Goal: Transaction & Acquisition: Purchase product/service

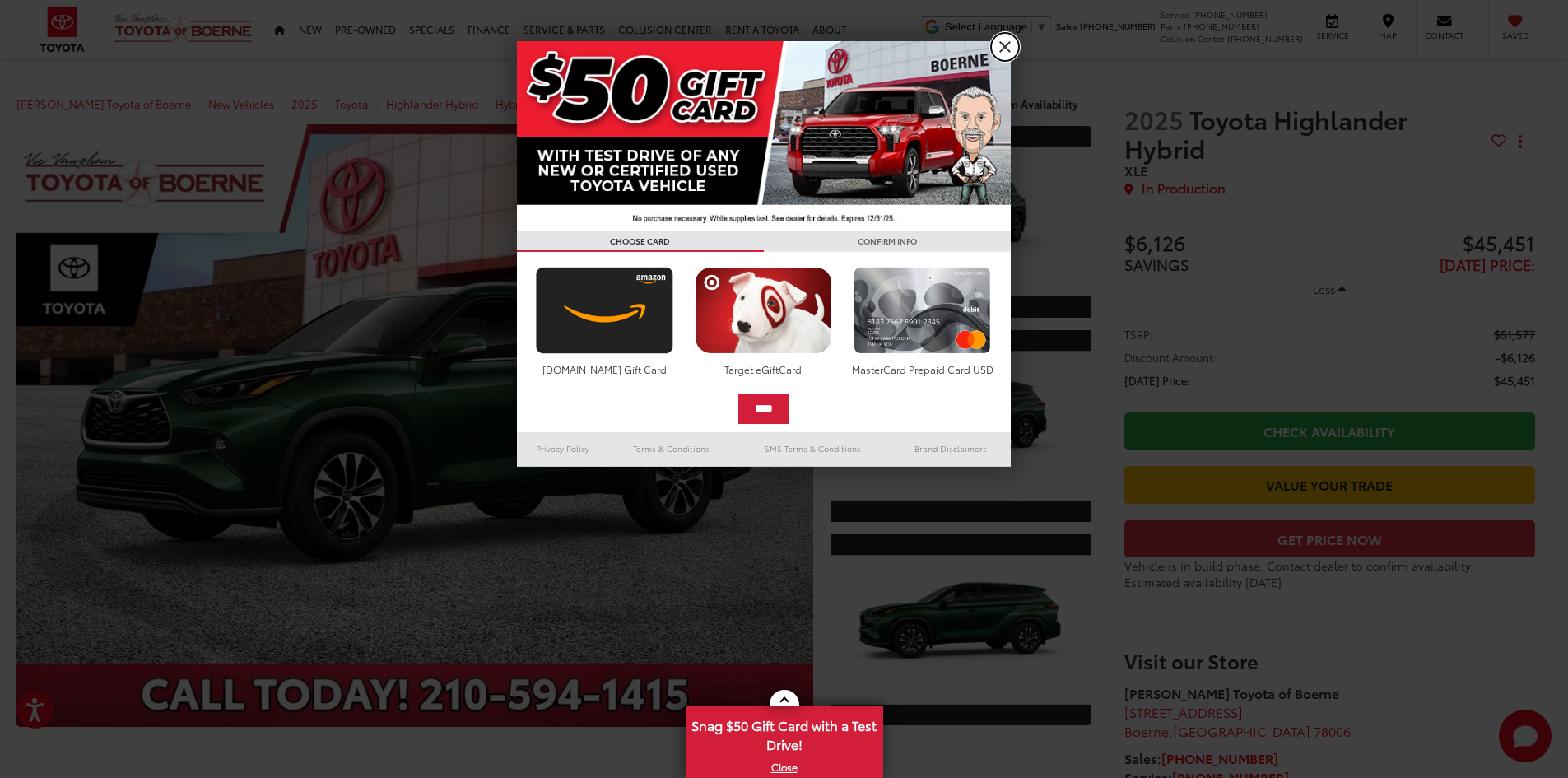
click at [997, 46] on link "X" at bounding box center [1005, 46] width 28 height 28
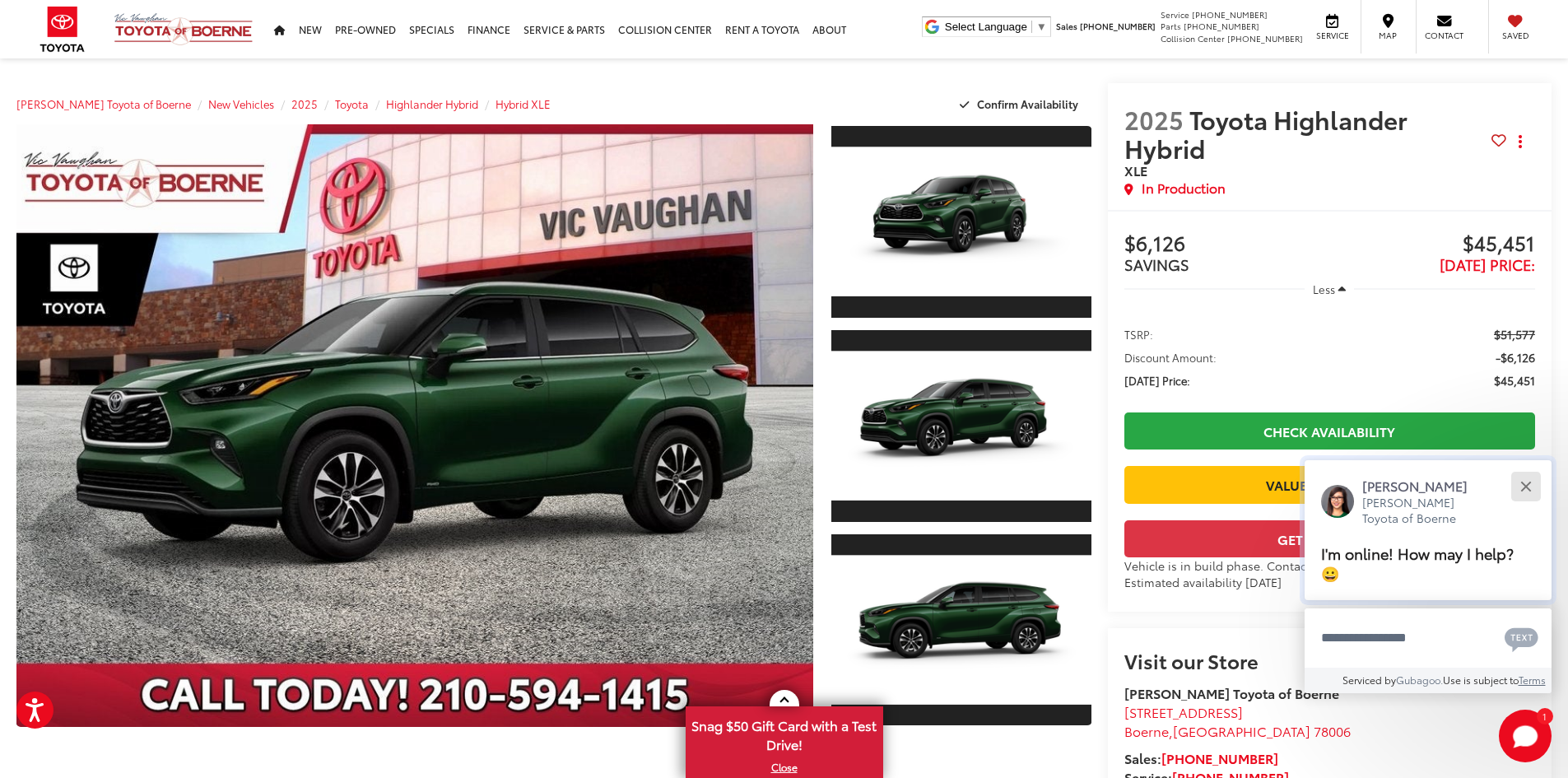
click at [1528, 486] on div "Close" at bounding box center [1525, 486] width 11 height 11
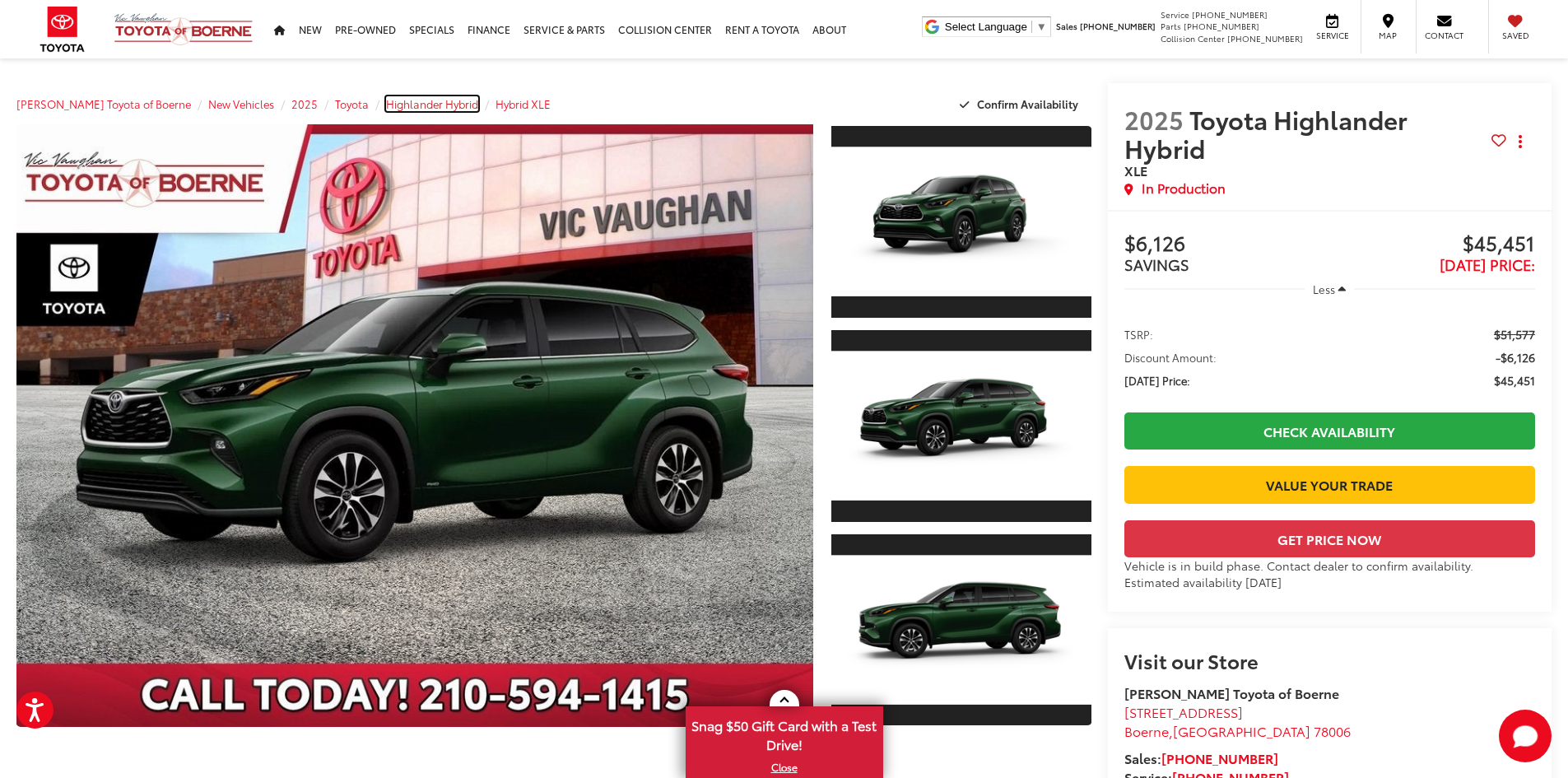
click at [431, 106] on span "Highlander Hybrid" at bounding box center [433, 103] width 92 height 14
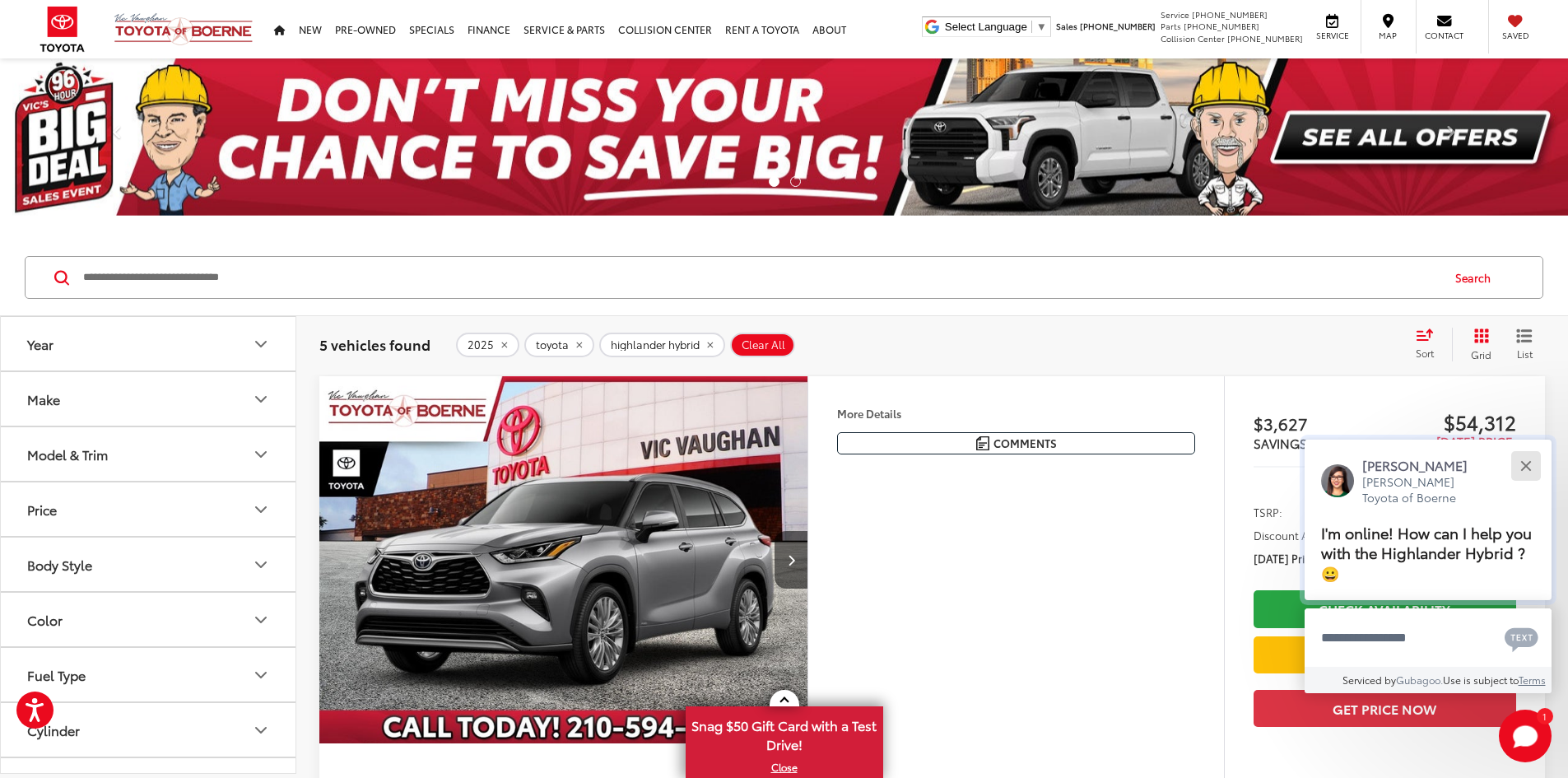
click at [1526, 472] on button "Close" at bounding box center [1525, 465] width 36 height 36
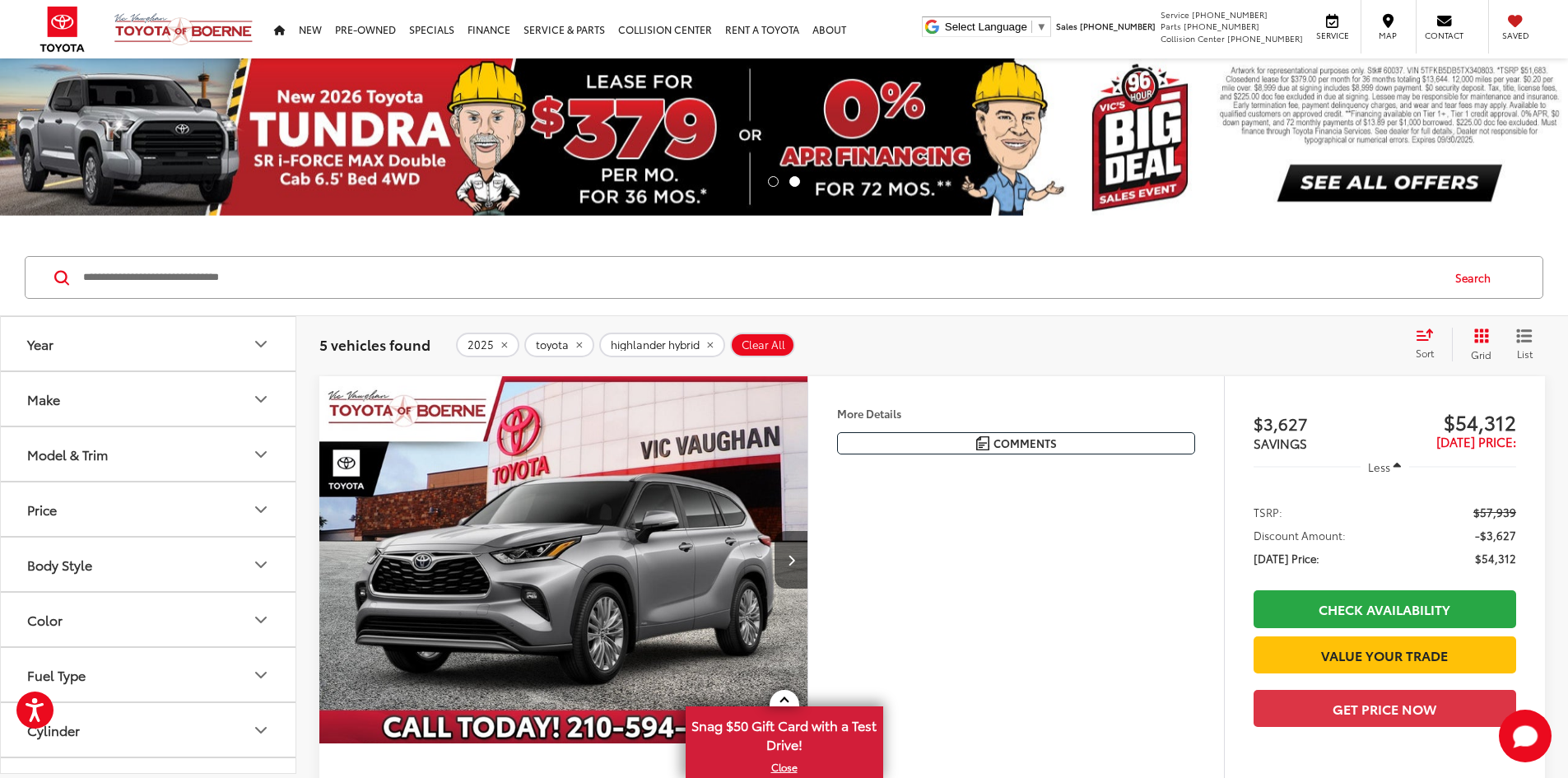
click at [0, 0] on button "More..." at bounding box center [0, 0] width 0 height 0
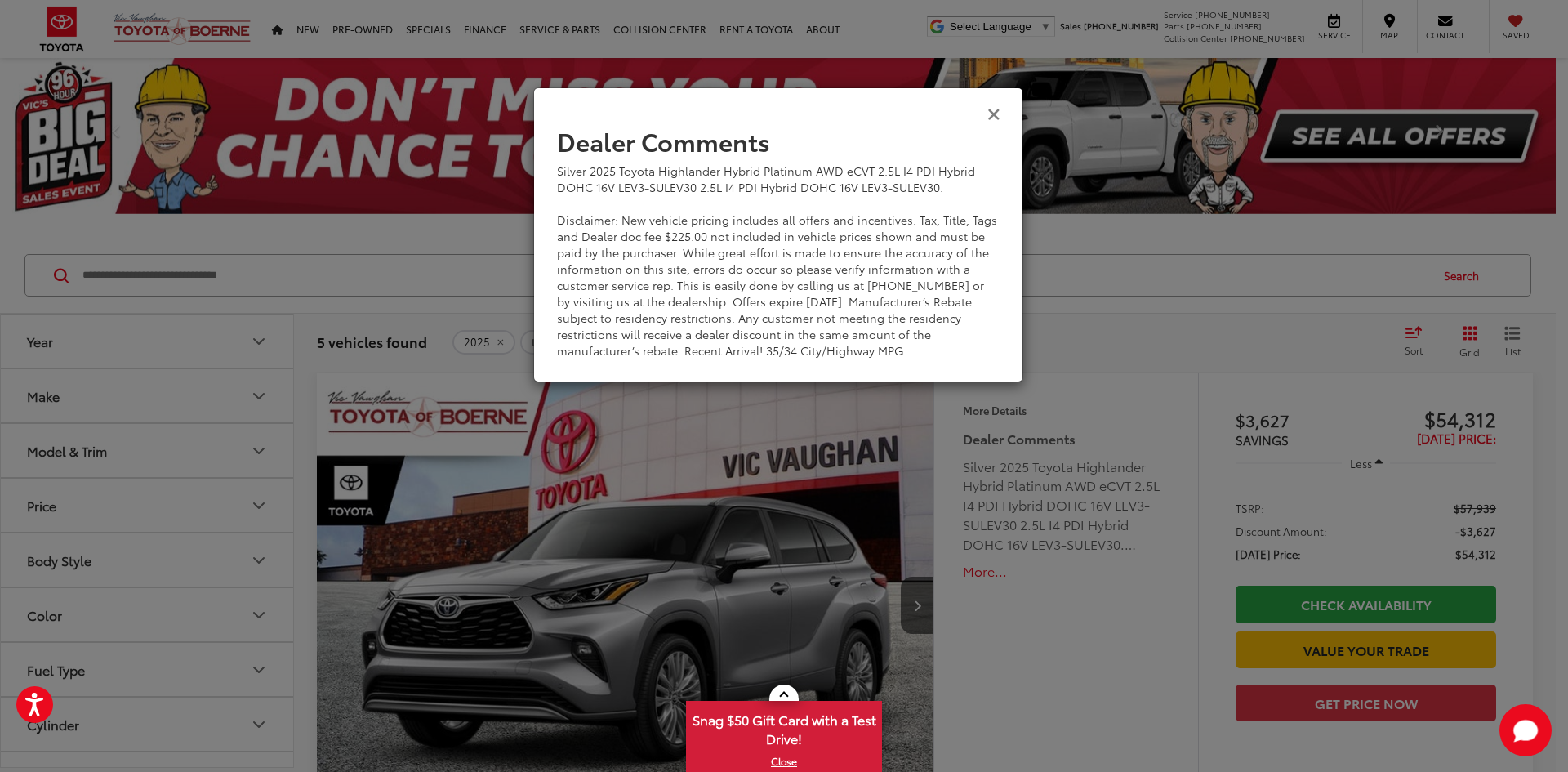
click at [991, 116] on icon "Close" at bounding box center [994, 114] width 13 height 17
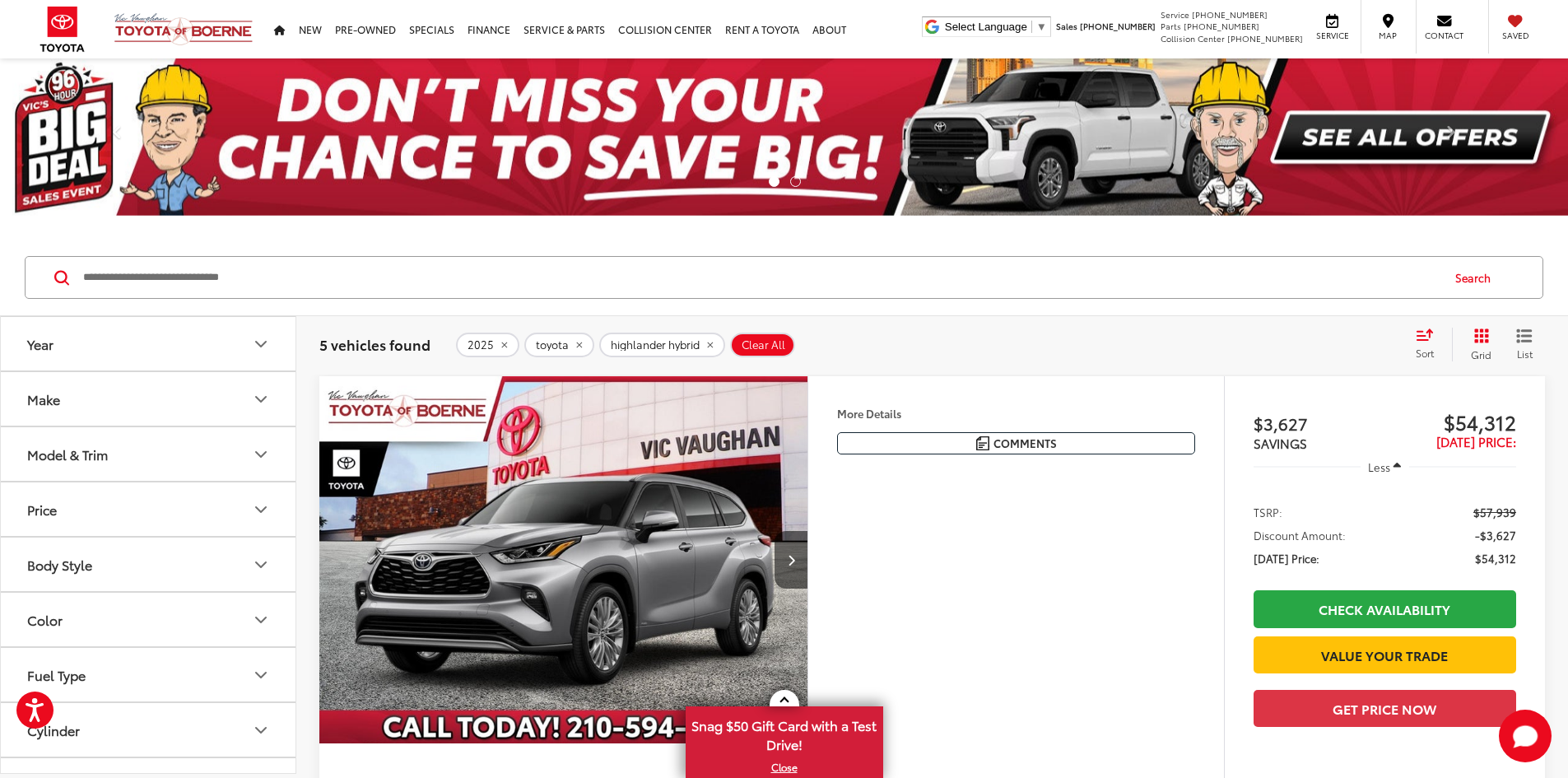
click at [0, 0] on button "More..." at bounding box center [0, 0] width 0 height 0
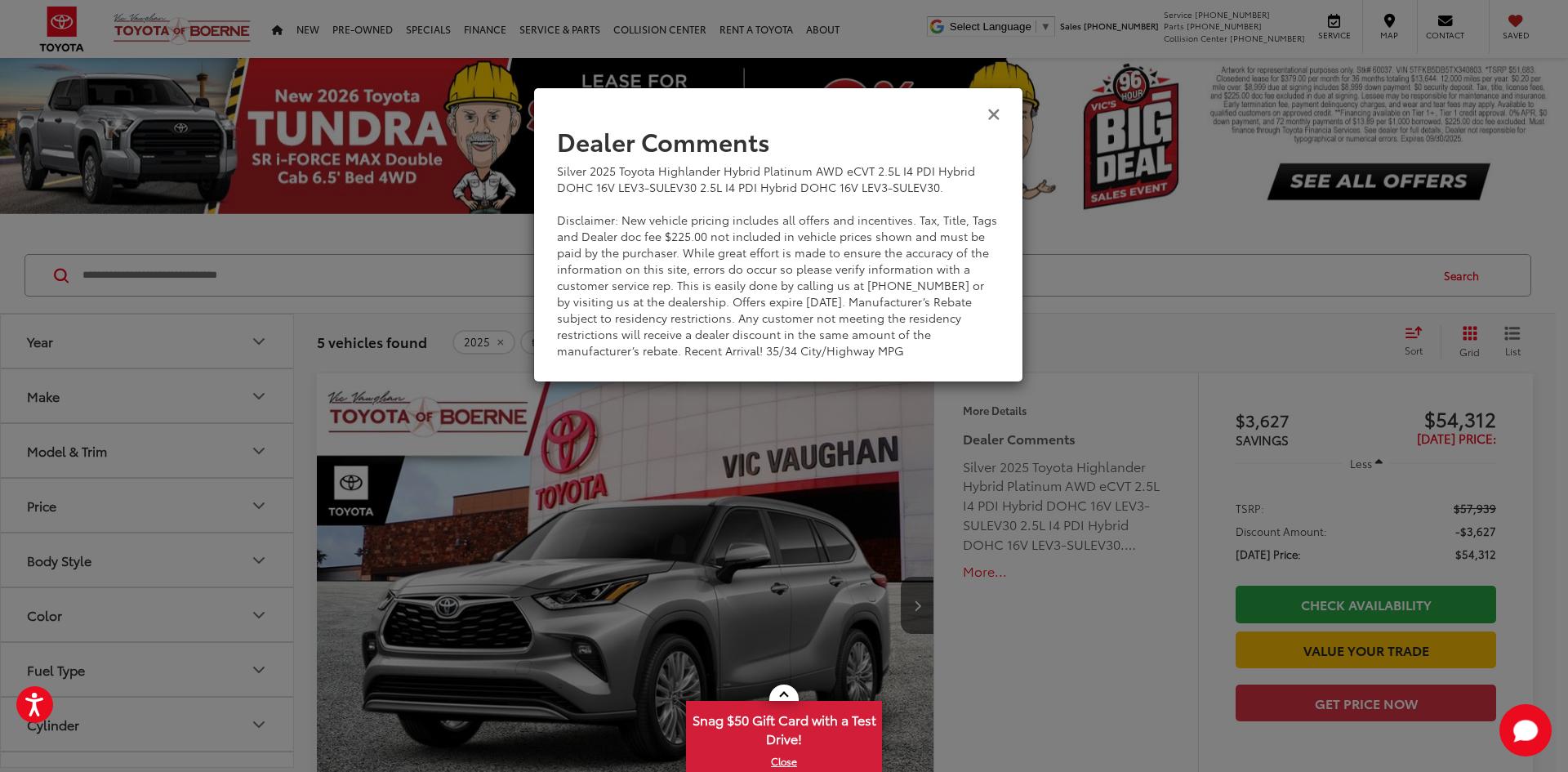
click at [996, 116] on icon "Close" at bounding box center [994, 114] width 13 height 17
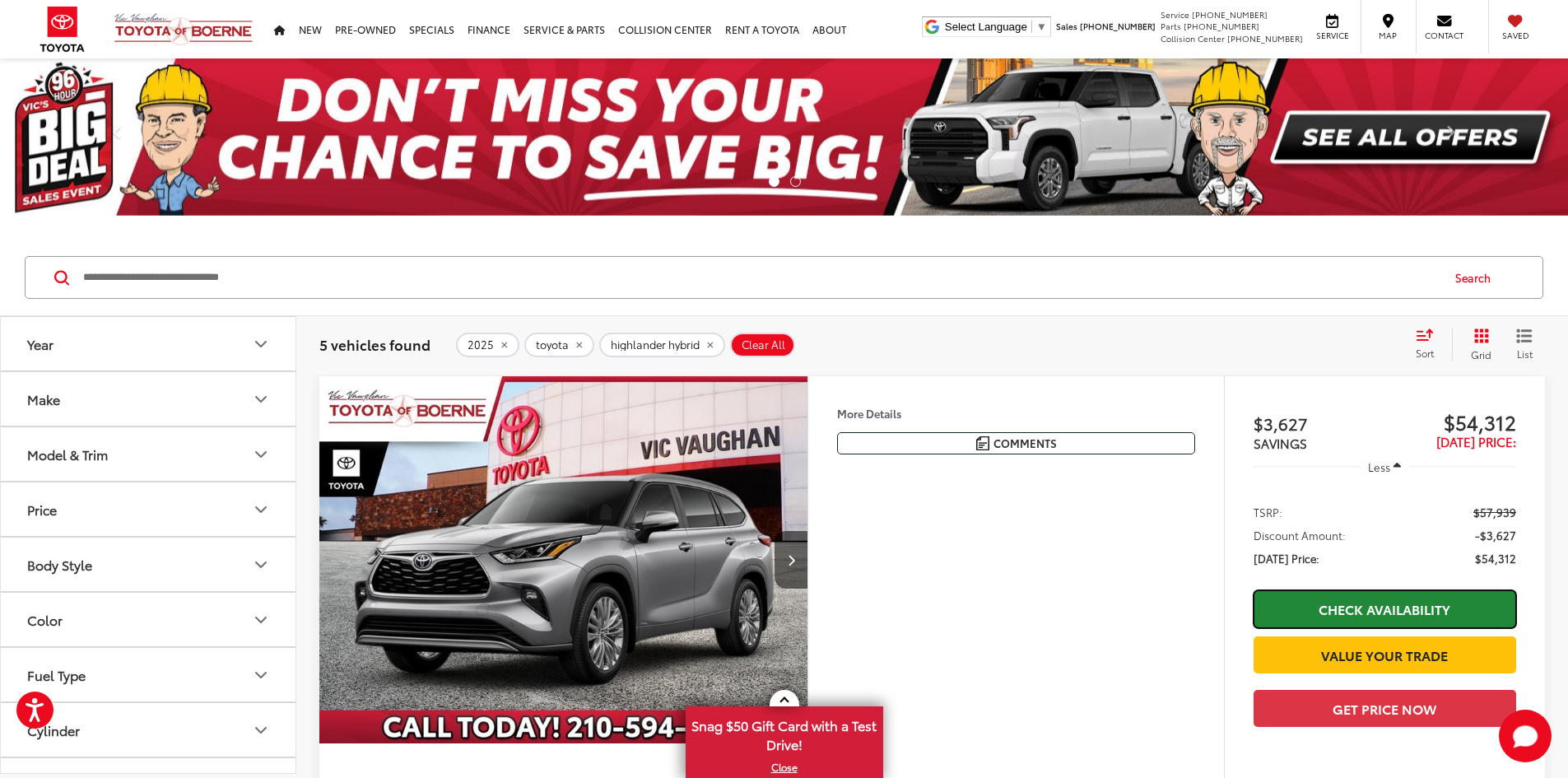
click at [1368, 614] on link "Check Availability" at bounding box center [1384, 609] width 262 height 38
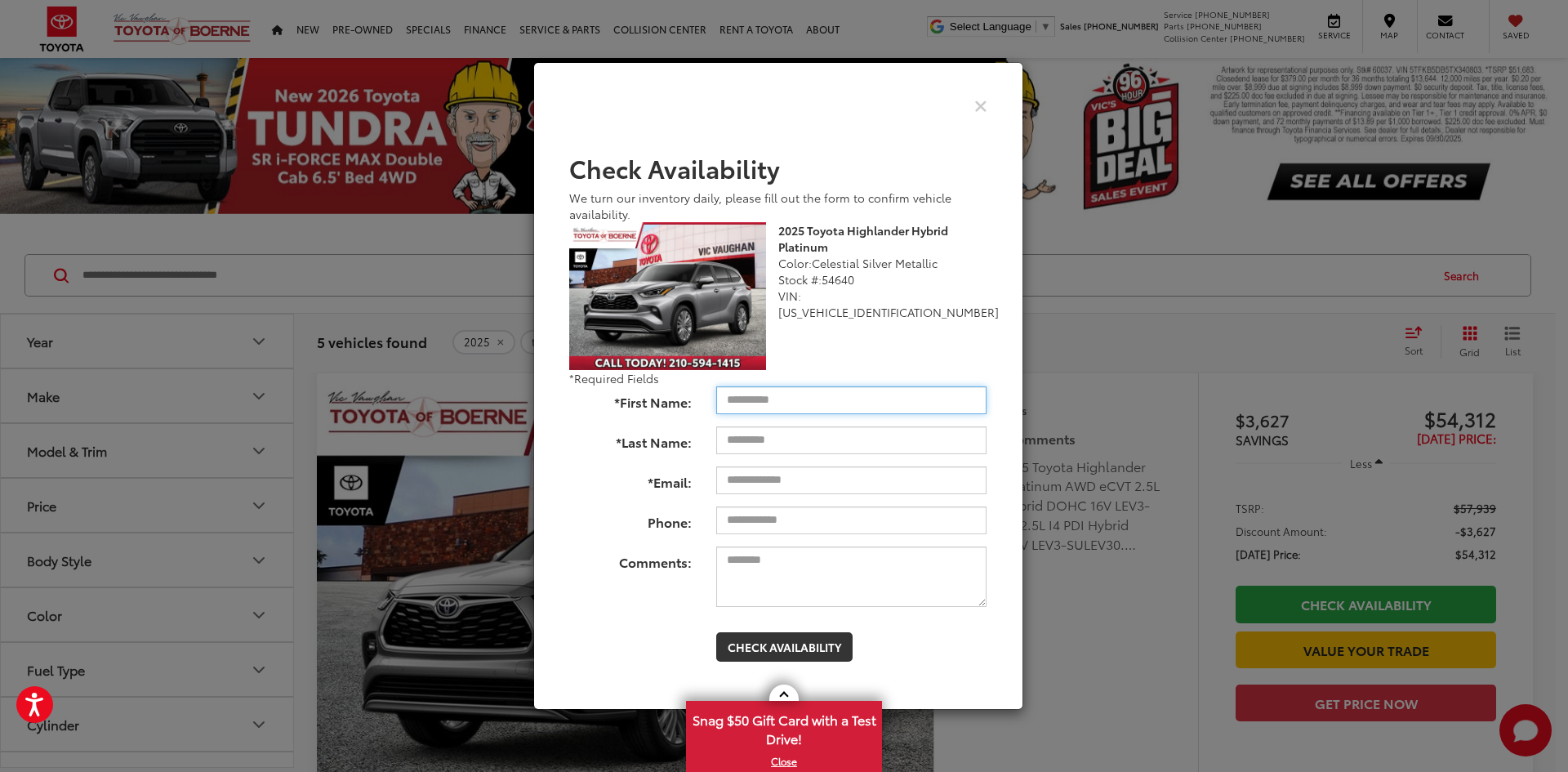
click at [834, 401] on input "*First Name:" at bounding box center [851, 400] width 270 height 28
type input "*******"
click at [804, 434] on input "*Last Name:" at bounding box center [851, 440] width 270 height 28
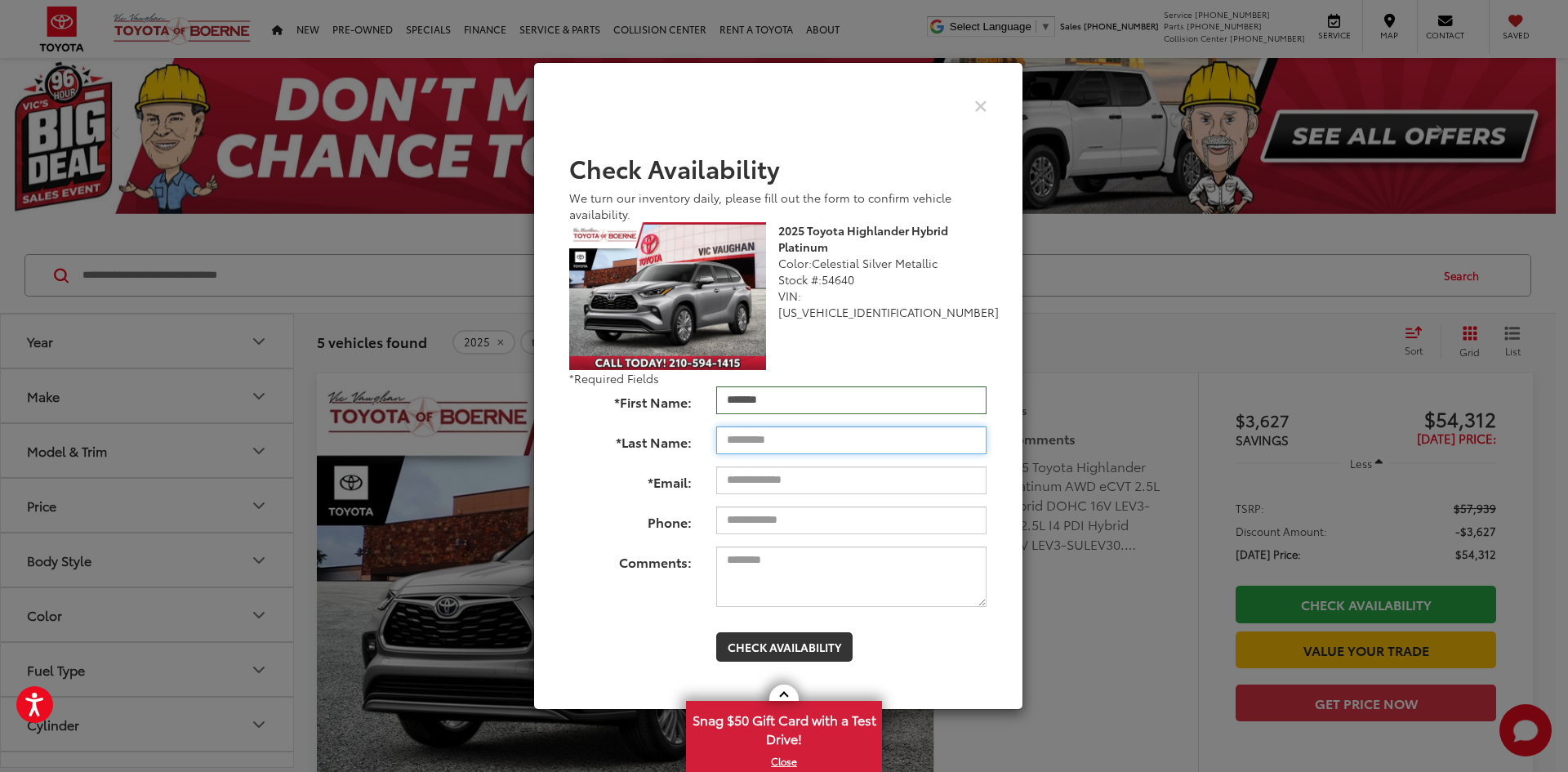
type input "******"
click at [825, 480] on input "*Email:" at bounding box center [851, 480] width 270 height 28
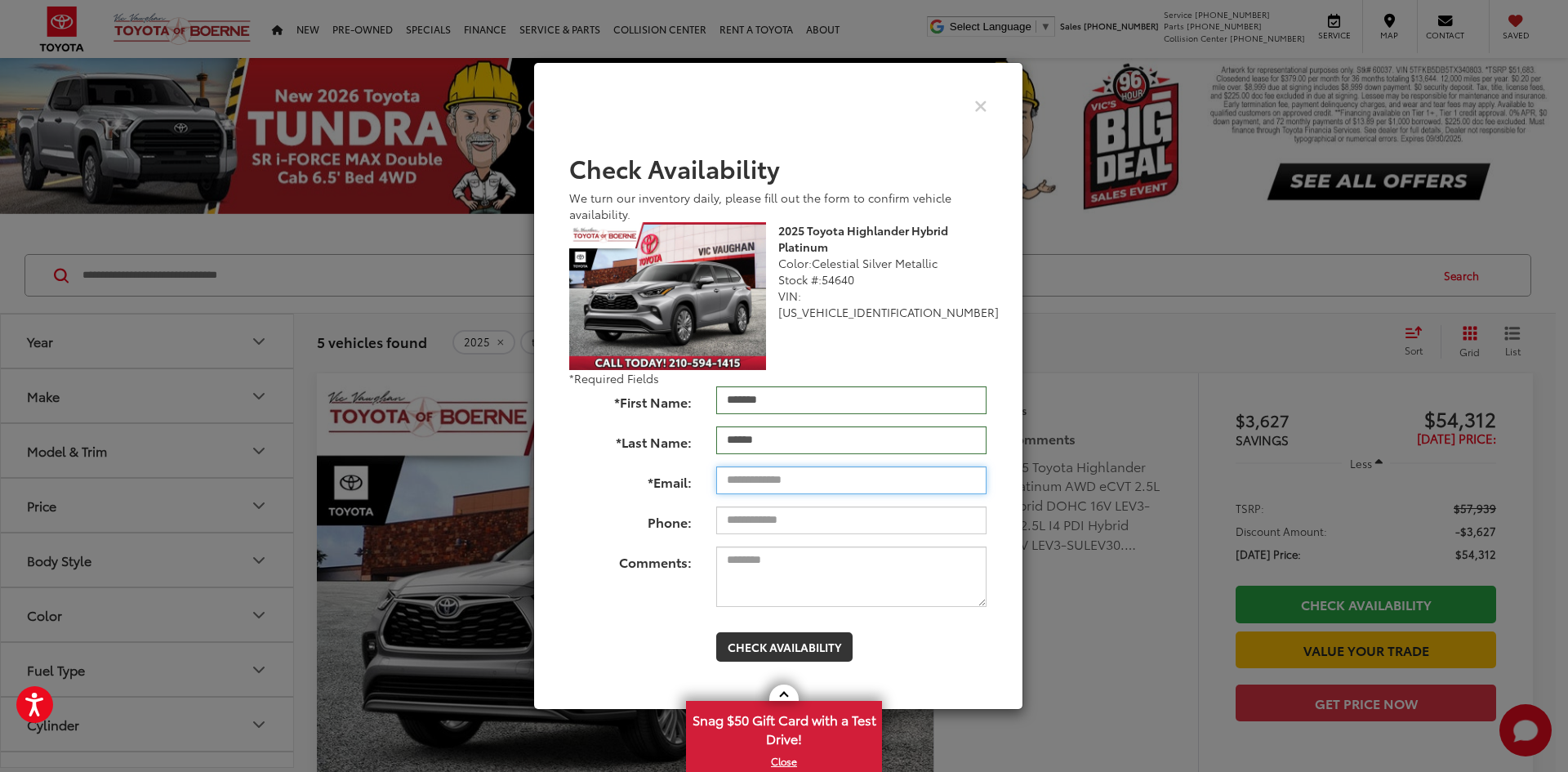
type input "**********"
click at [842, 519] on input "Phone:" at bounding box center [851, 520] width 270 height 28
type input "**********"
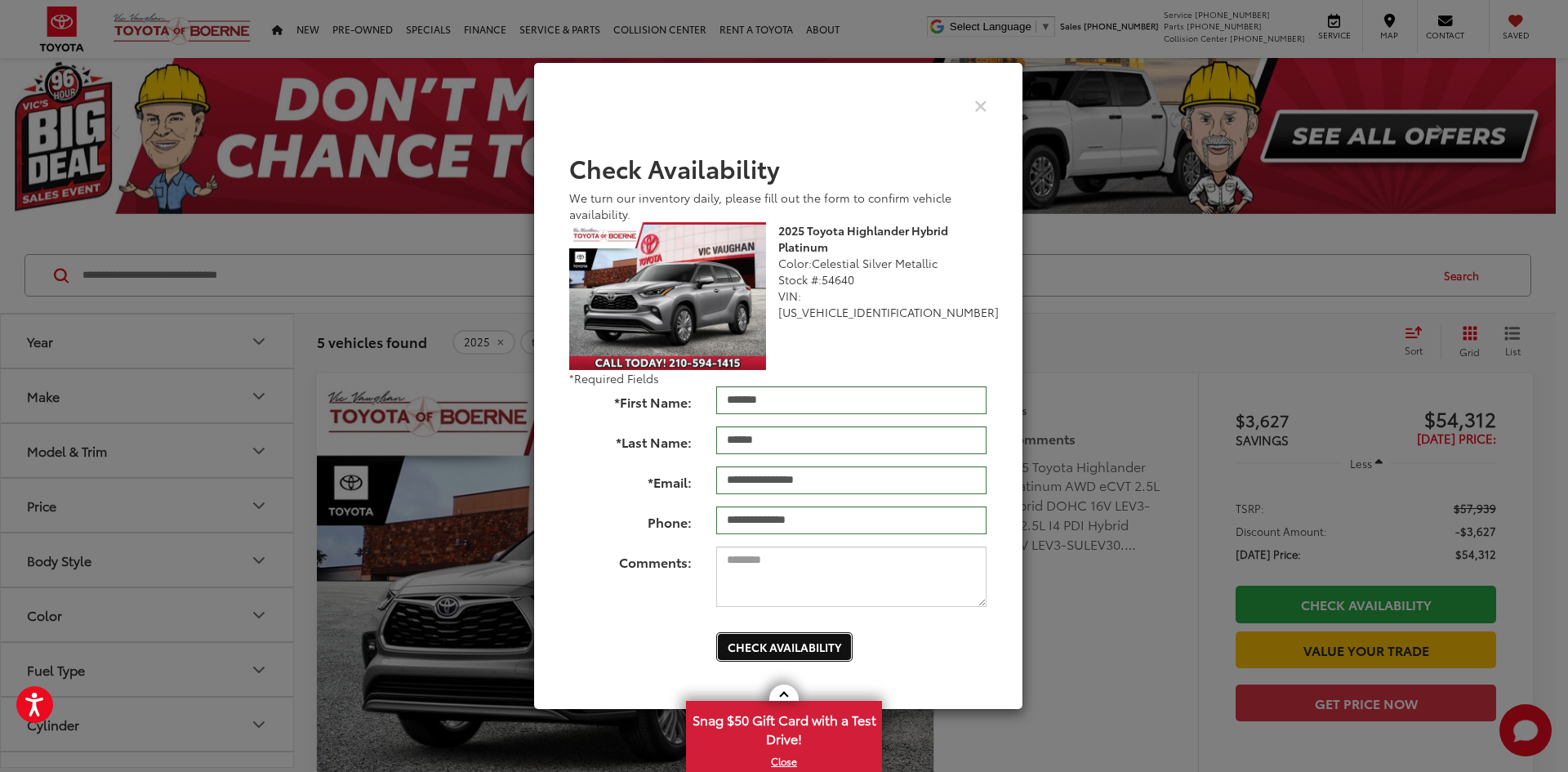
click at [815, 644] on button "Check Availability" at bounding box center [784, 647] width 136 height 30
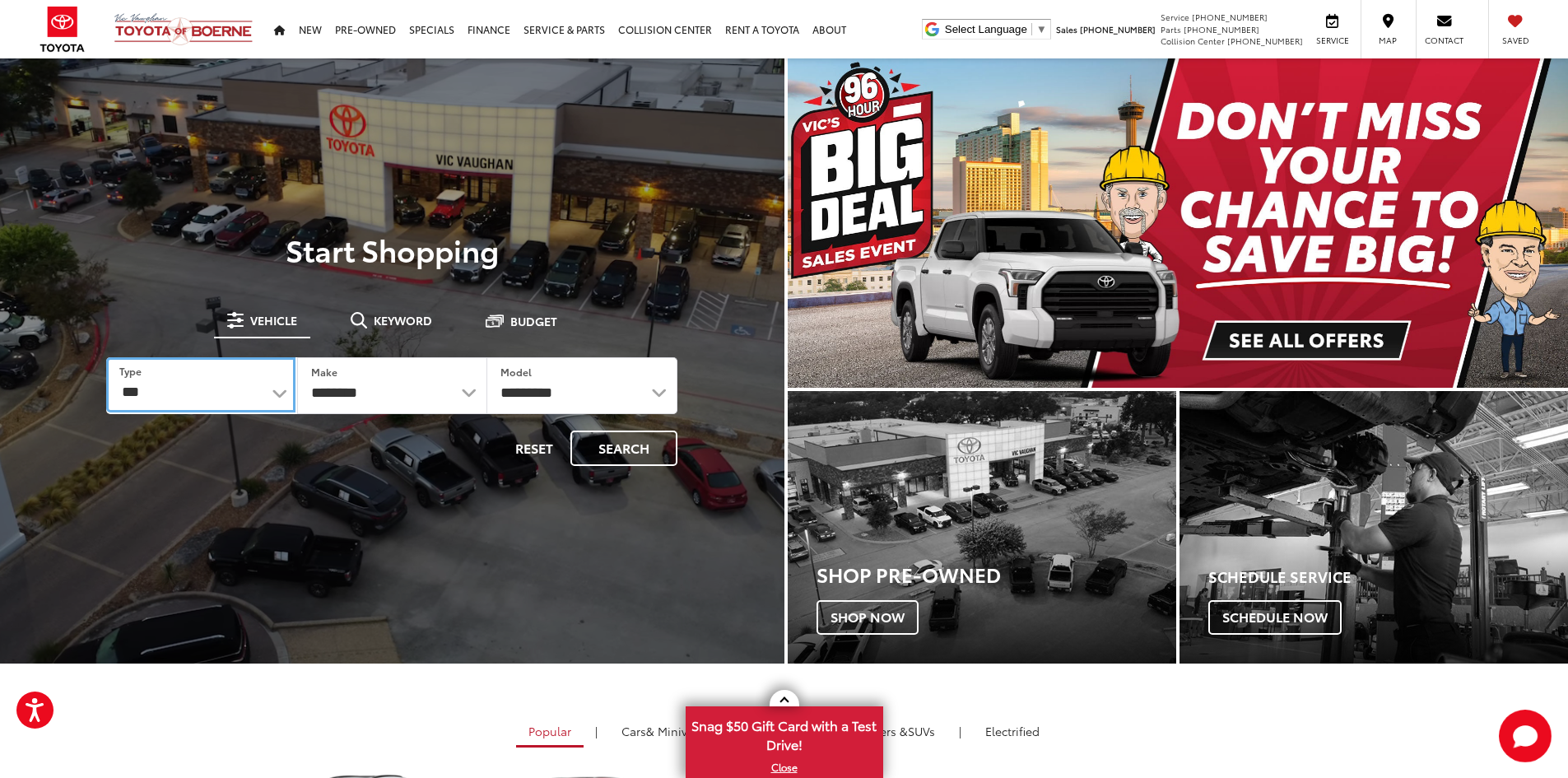
click at [276, 393] on select "*** *** **** *********" at bounding box center [200, 385] width 188 height 55
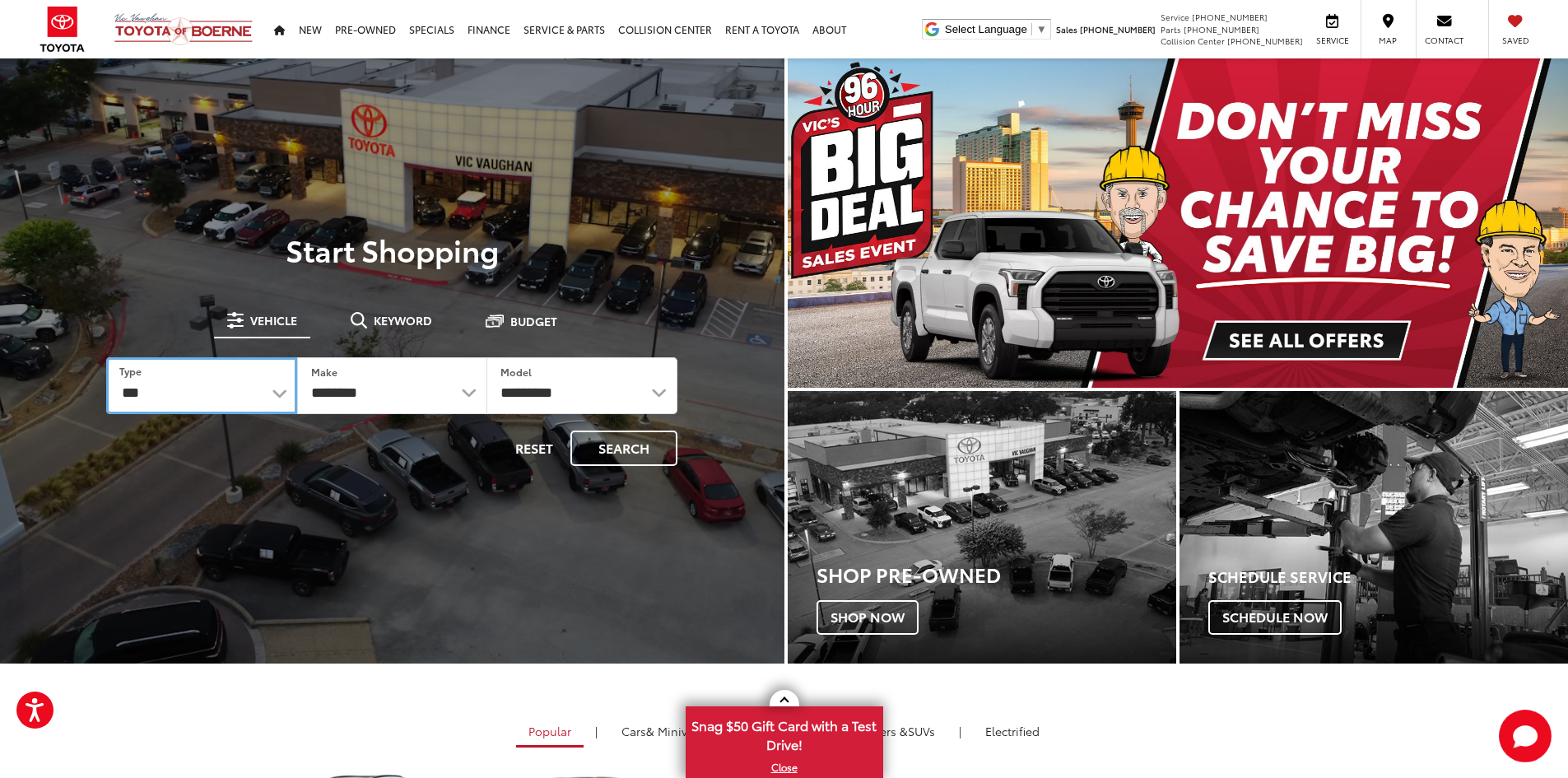
select select "******"
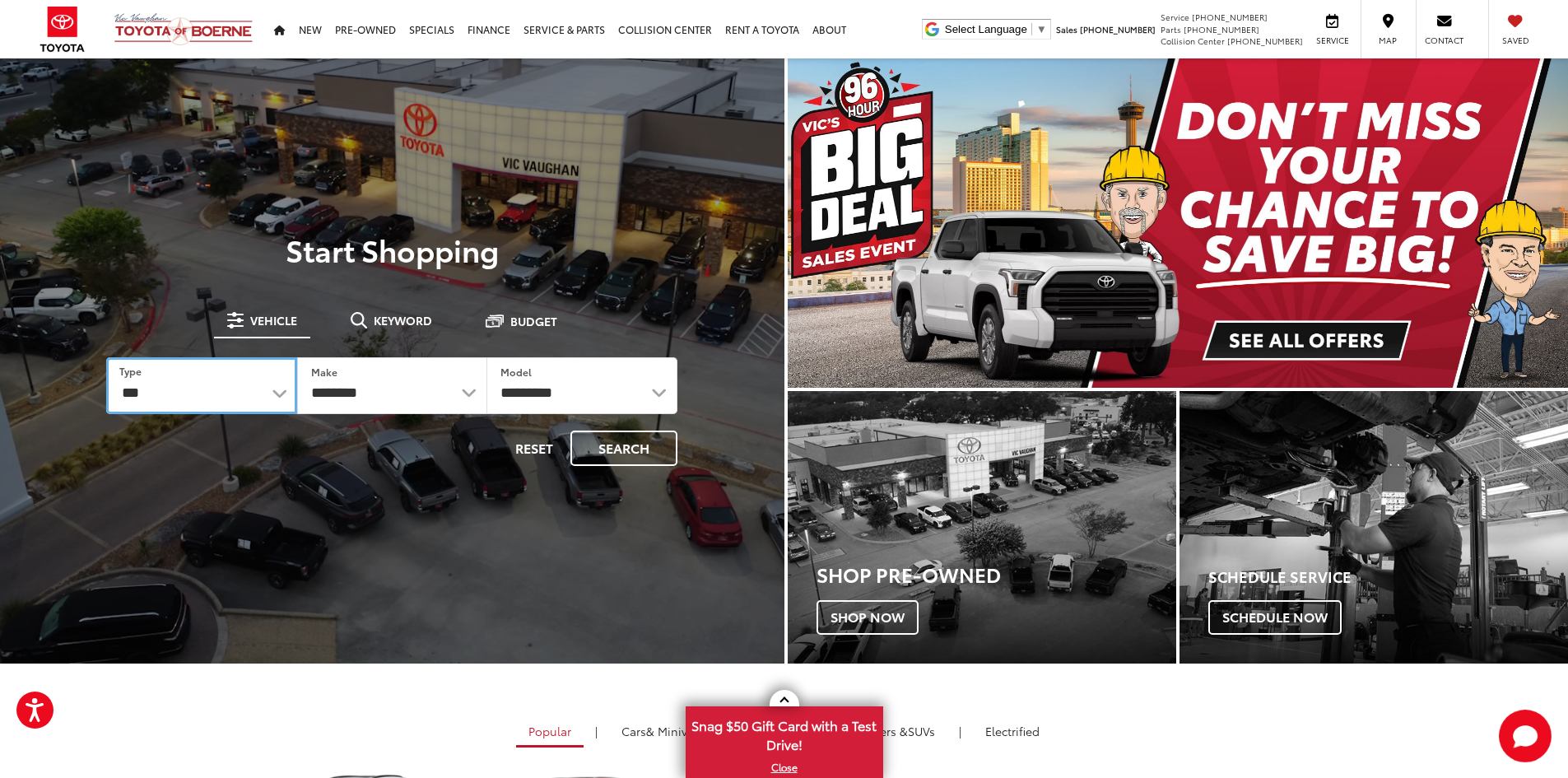
click at [106, 358] on select "*** *** **** *********" at bounding box center [201, 386] width 190 height 57
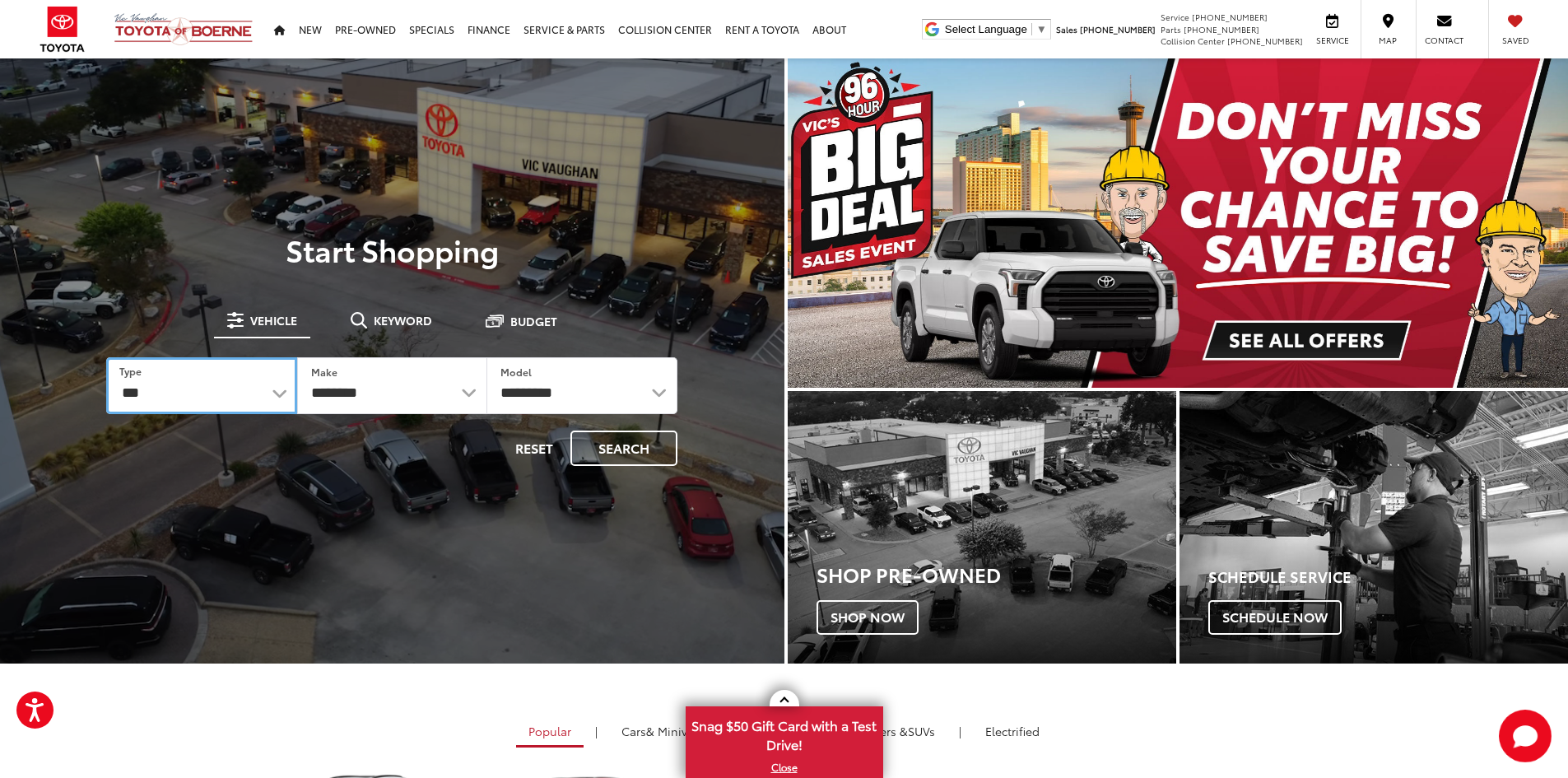
select select "******"
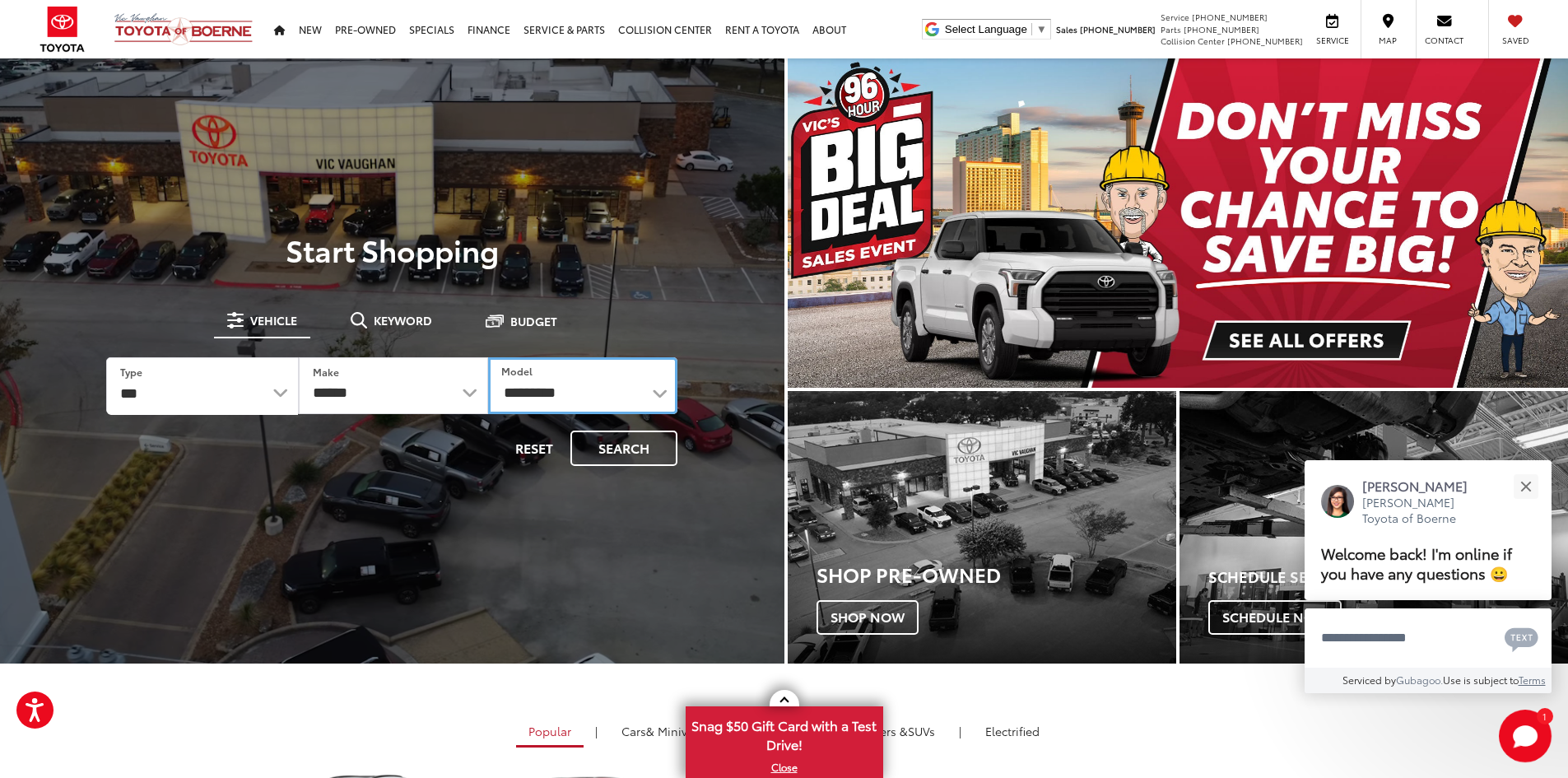
click at [660, 396] on select "**********" at bounding box center [583, 386] width 189 height 57
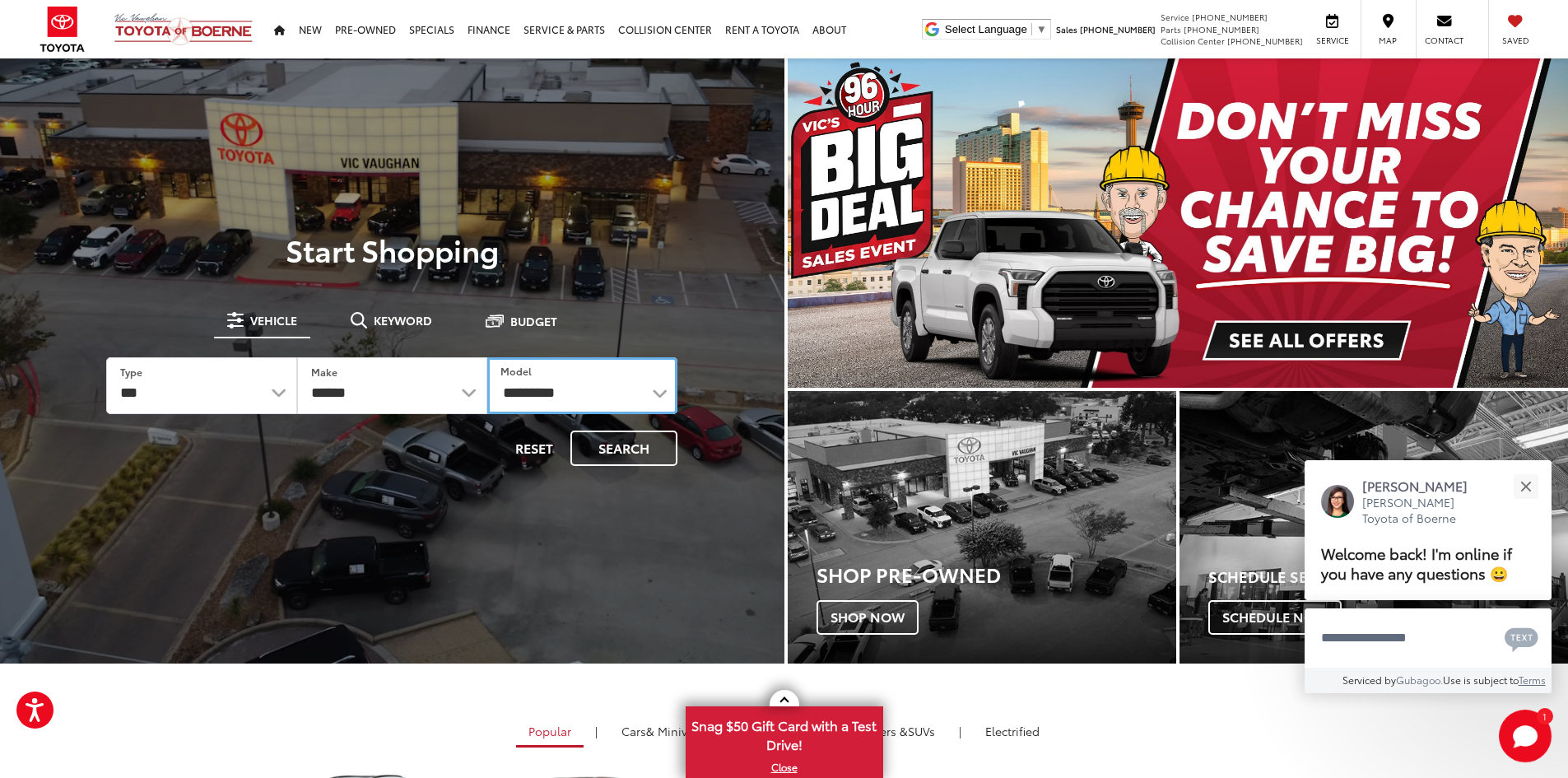
select select "**********"
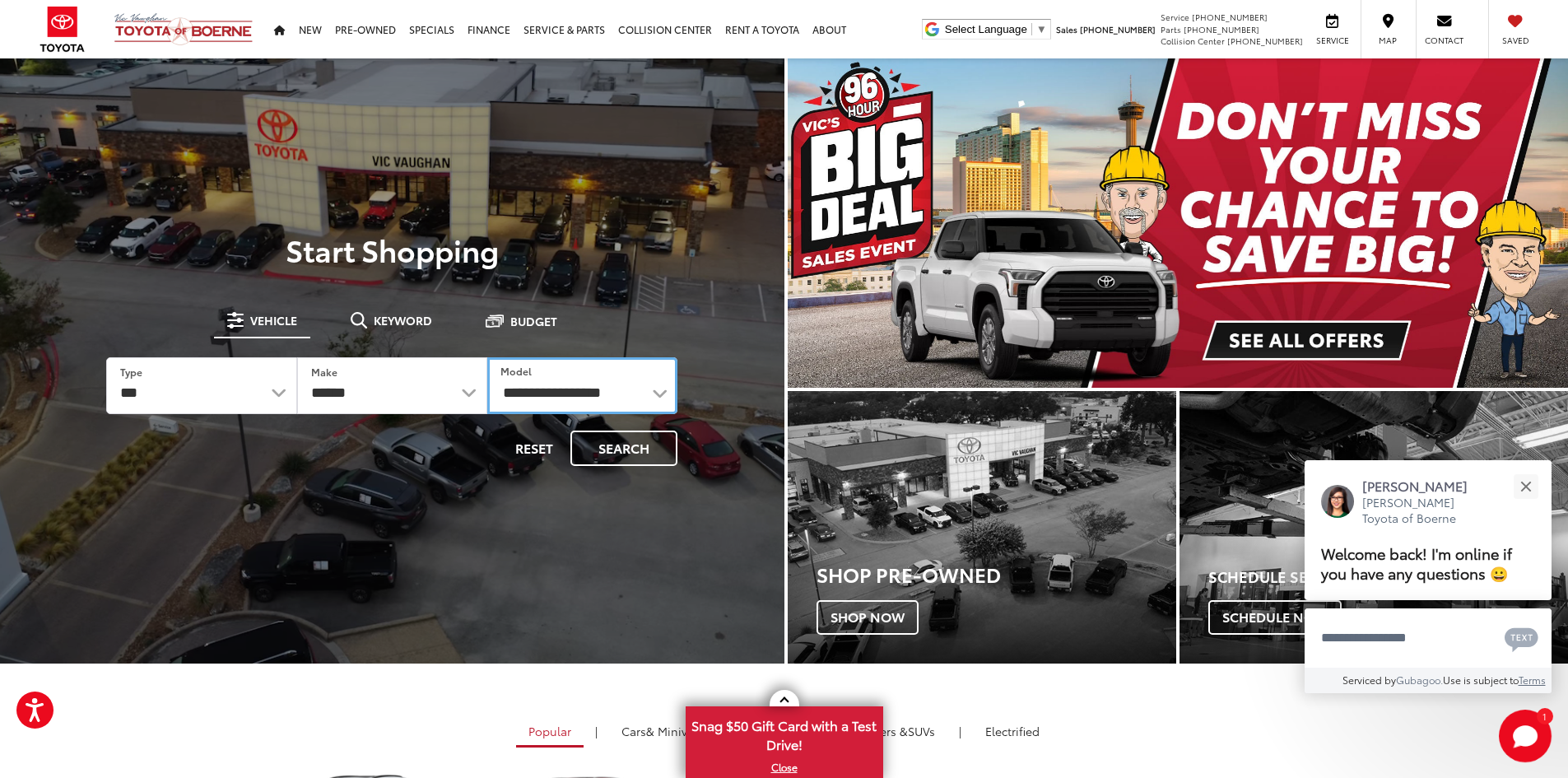
click at [487, 358] on select "**********" at bounding box center [583, 386] width 190 height 57
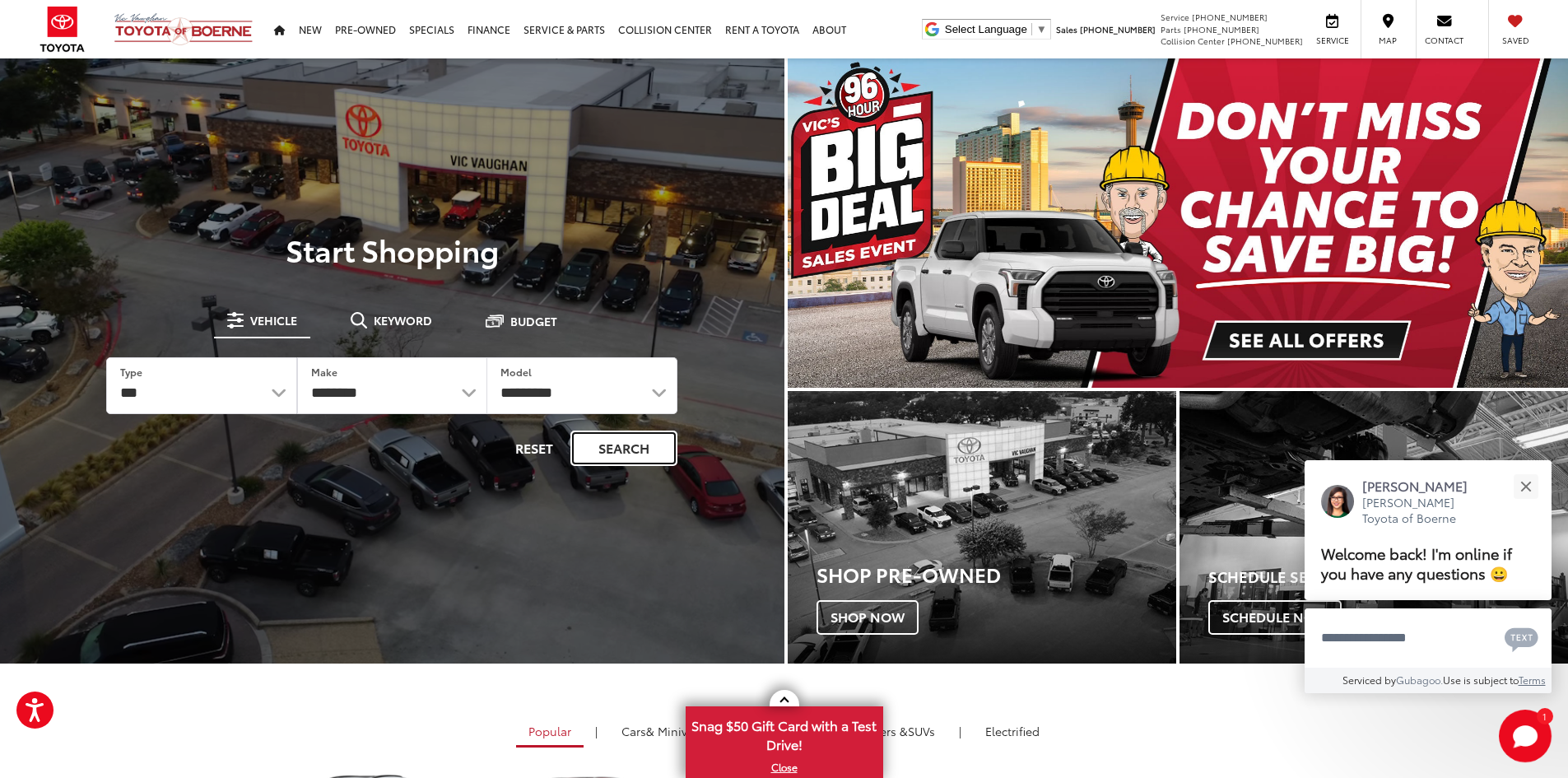
click at [625, 445] on button "Search" at bounding box center [623, 448] width 107 height 36
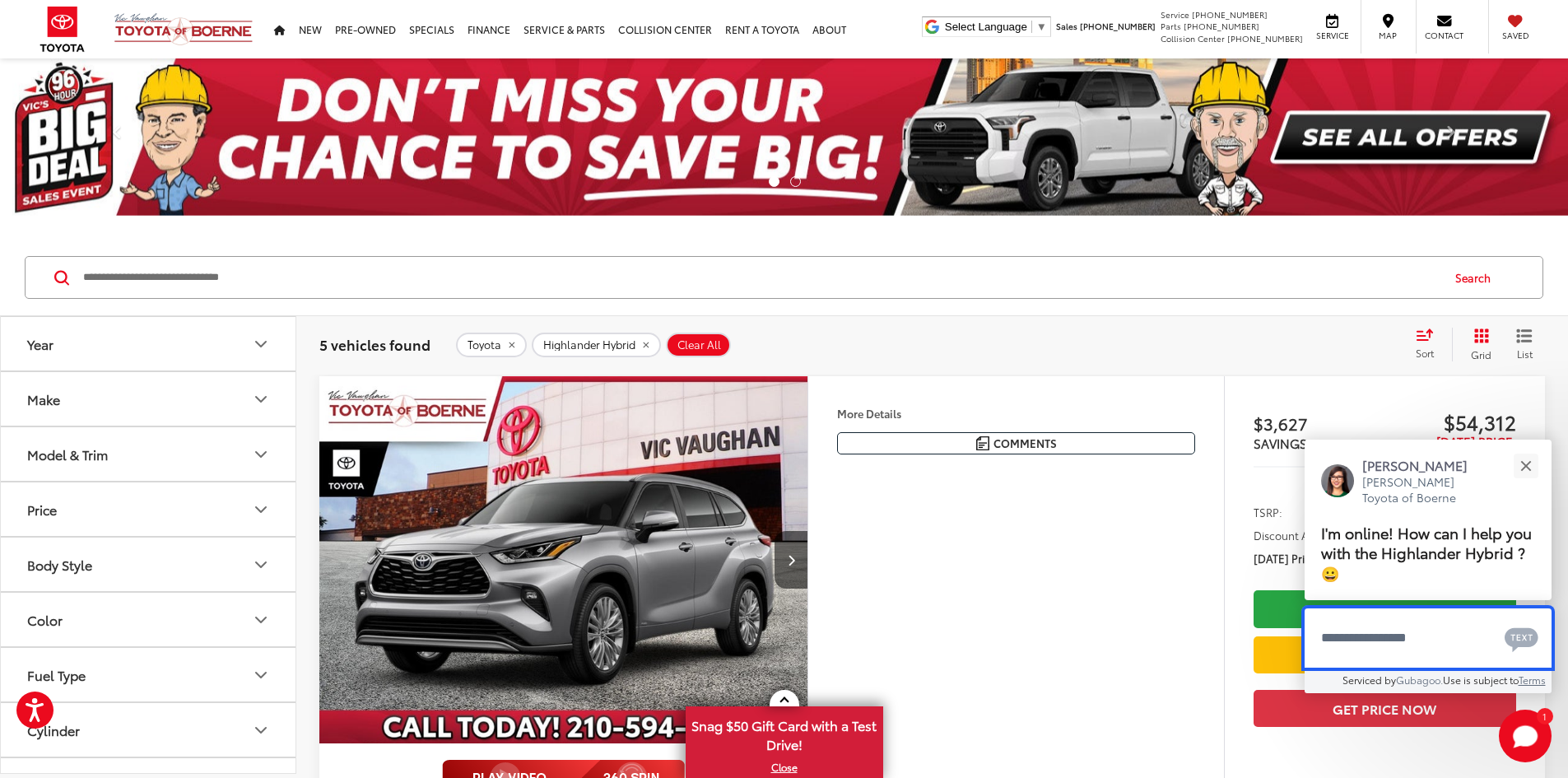
click at [1345, 638] on textarea "Type your message" at bounding box center [1428, 639] width 247 height 60
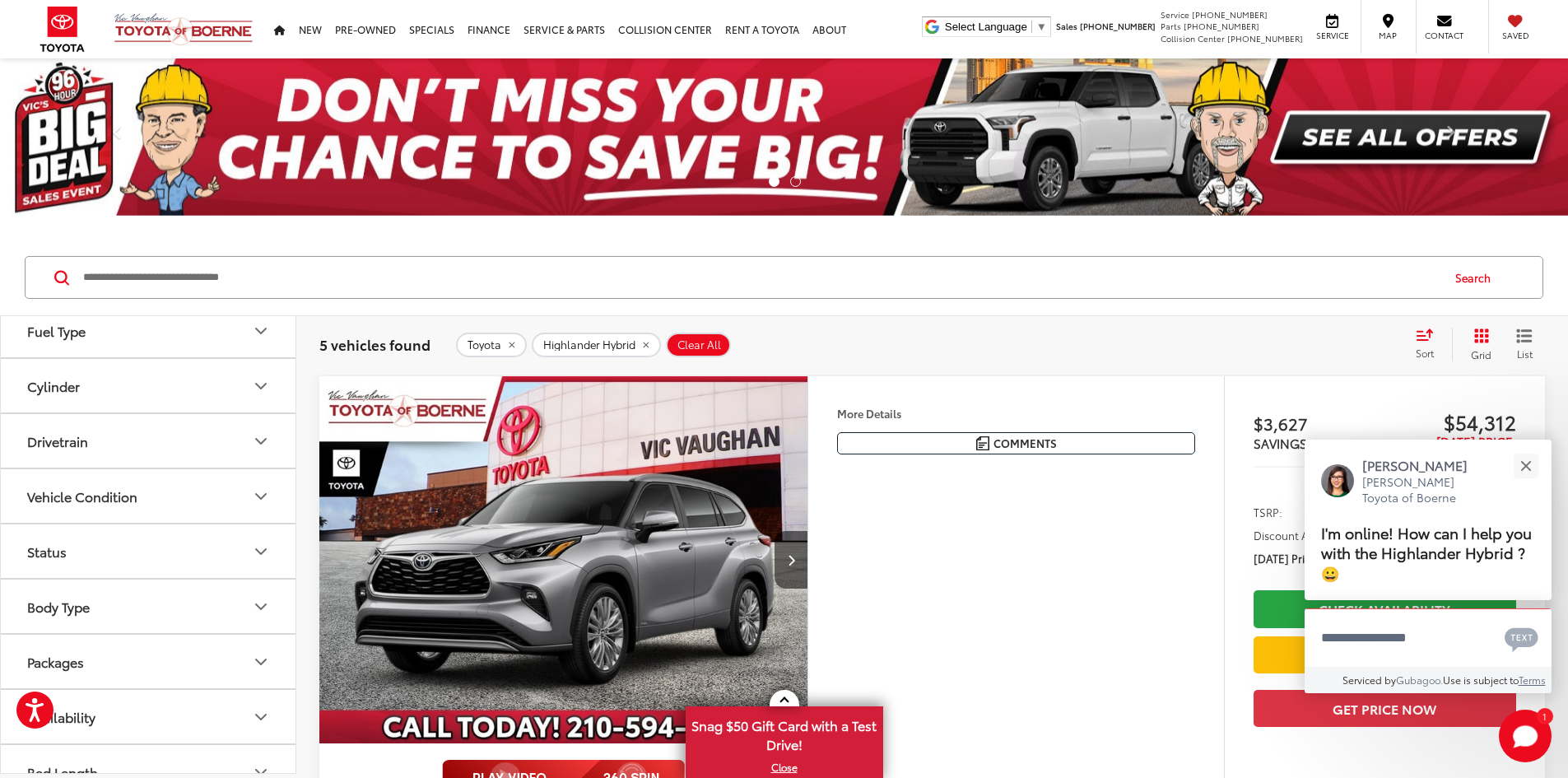
scroll to position [370, 0]
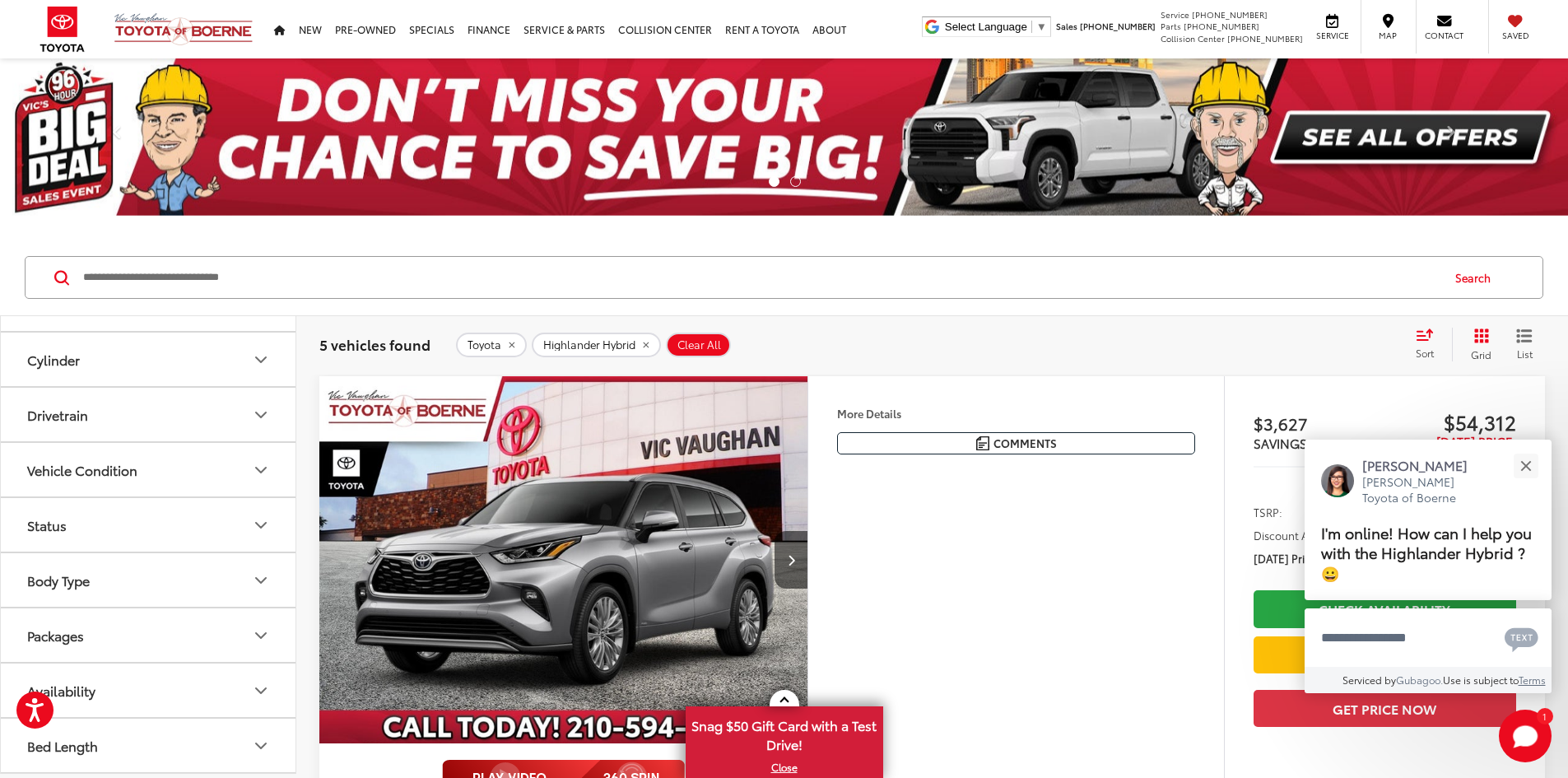
click at [261, 635] on icon "Packages" at bounding box center [261, 636] width 20 height 20
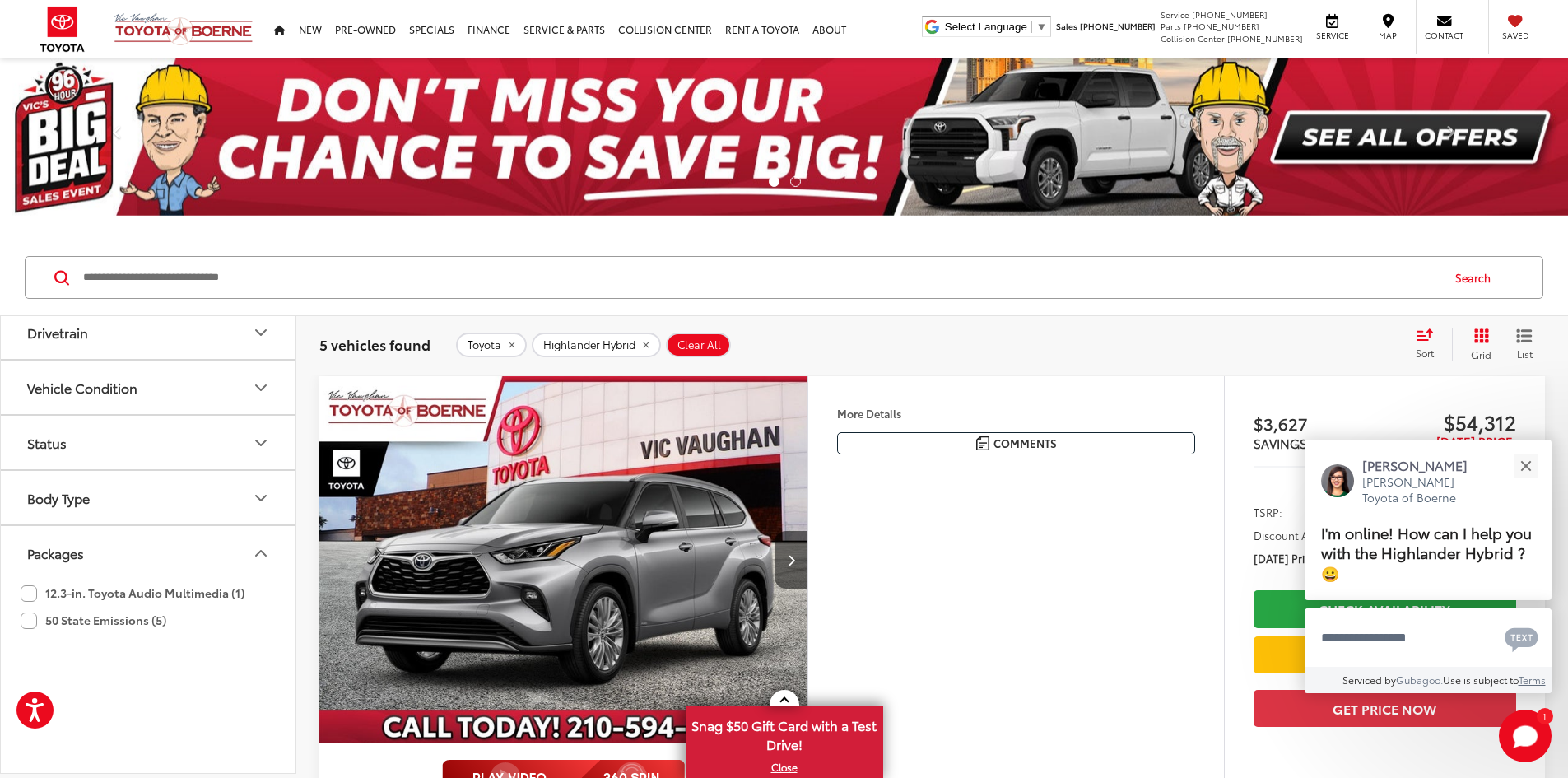
scroll to position [0, 0]
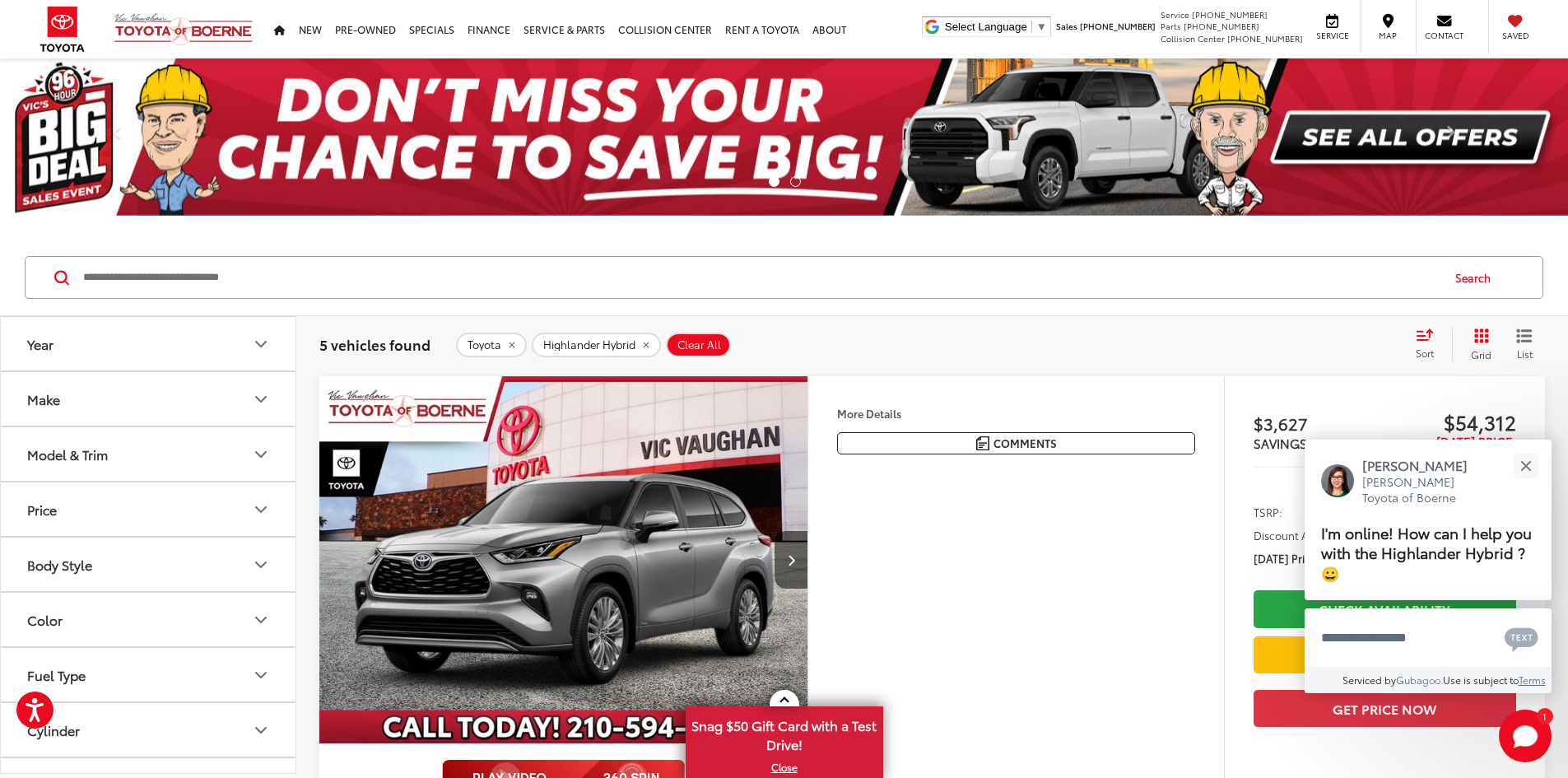
click at [260, 347] on icon "Year" at bounding box center [261, 344] width 20 height 20
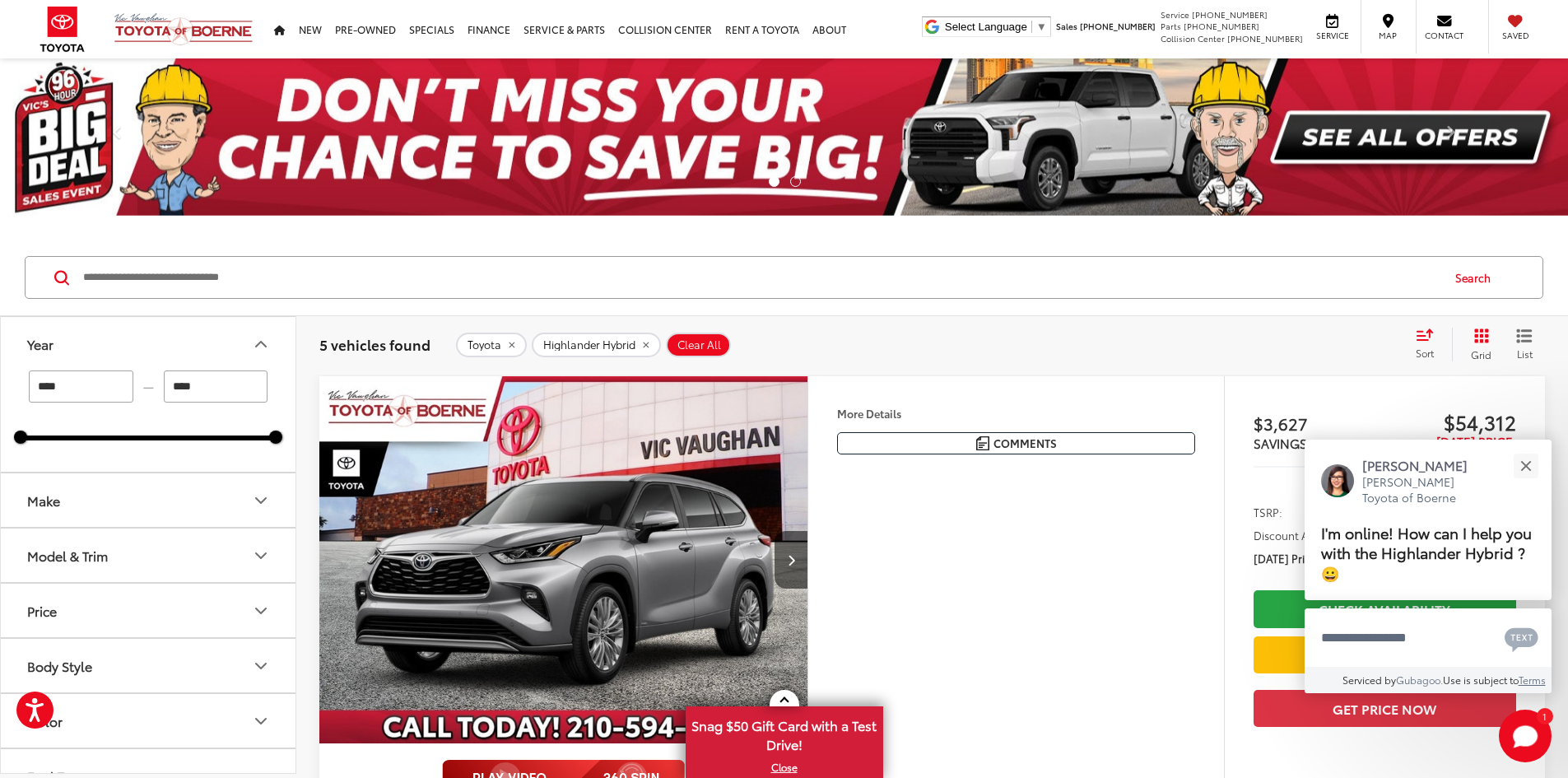
click at [106, 398] on input "****" at bounding box center [81, 386] width 105 height 32
click at [261, 500] on icon "Make" at bounding box center [261, 500] width 20 height 20
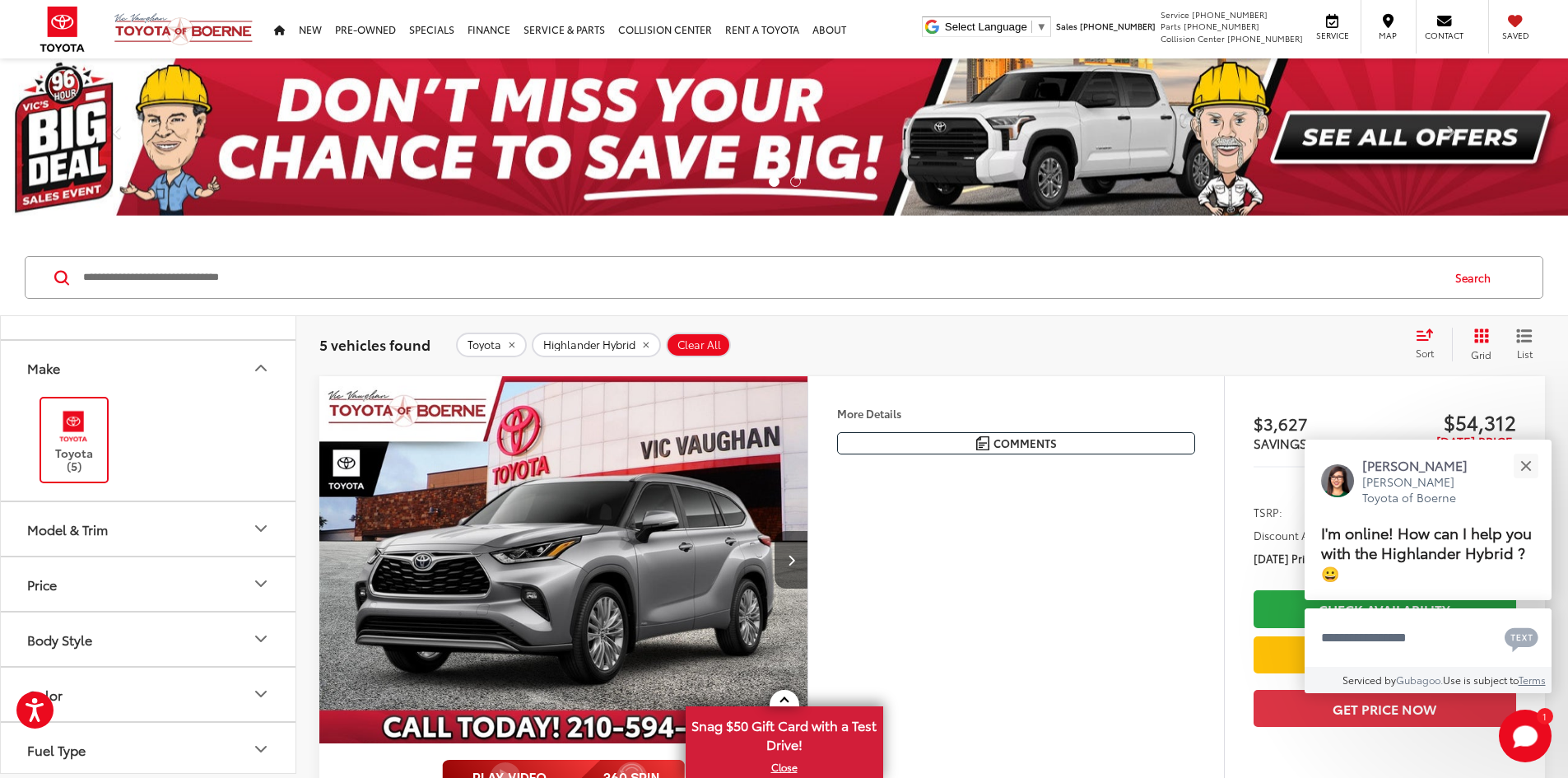
scroll to position [164, 0]
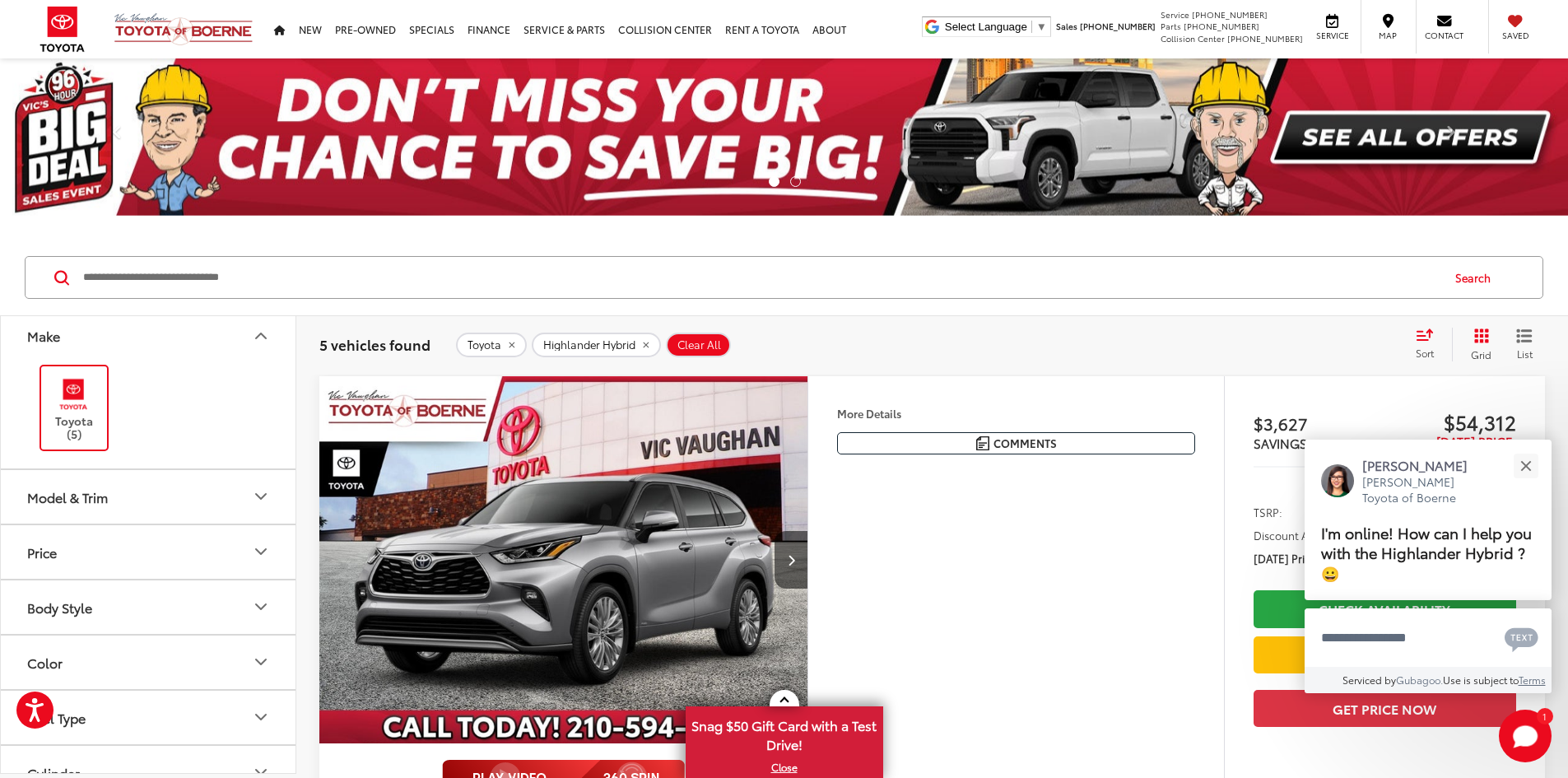
click at [258, 496] on icon "Model & Trim" at bounding box center [261, 496] width 10 height 5
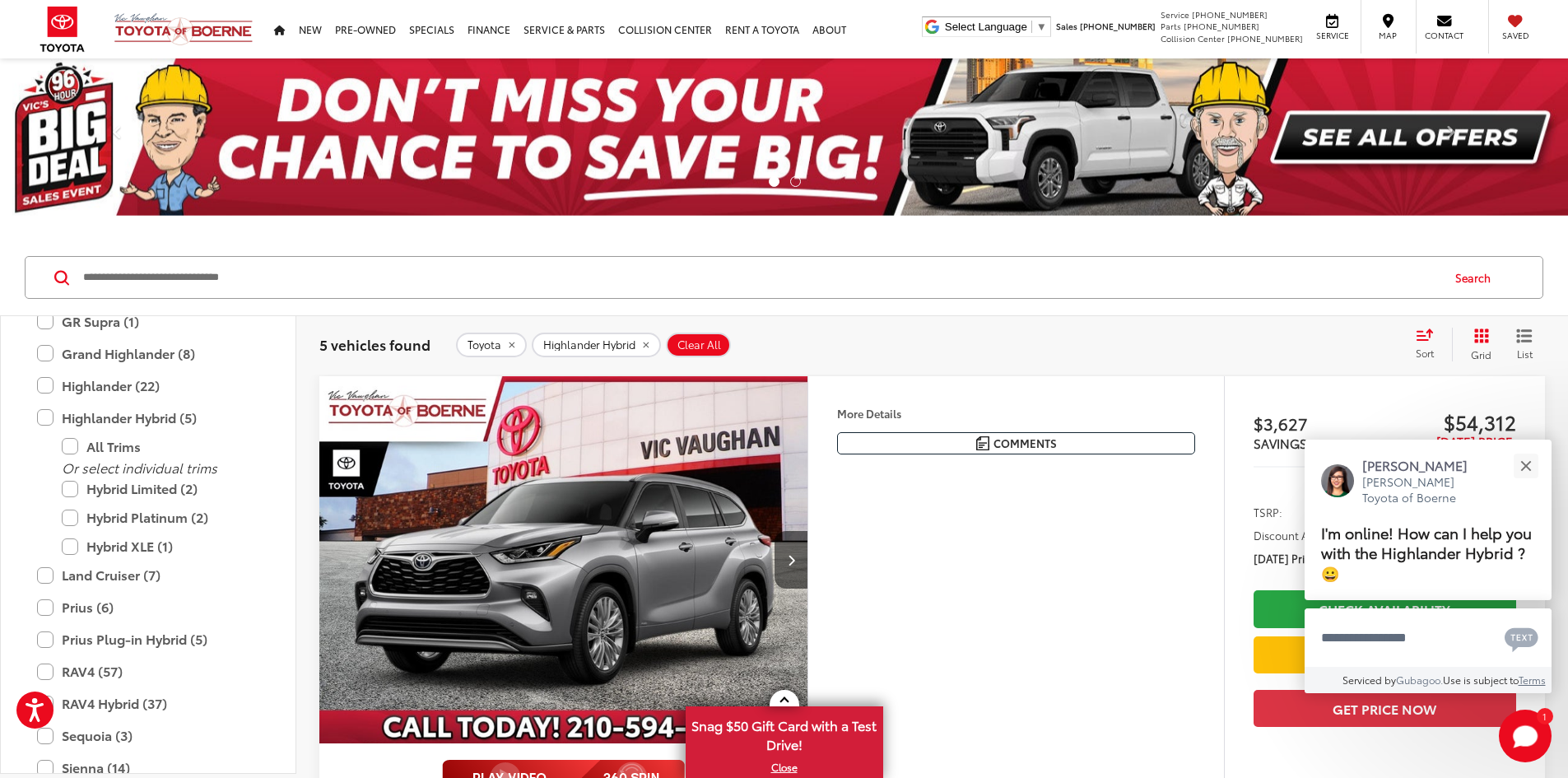
scroll to position [649, 0]
click at [74, 491] on label "Hybrid Limited (2)" at bounding box center [160, 492] width 197 height 29
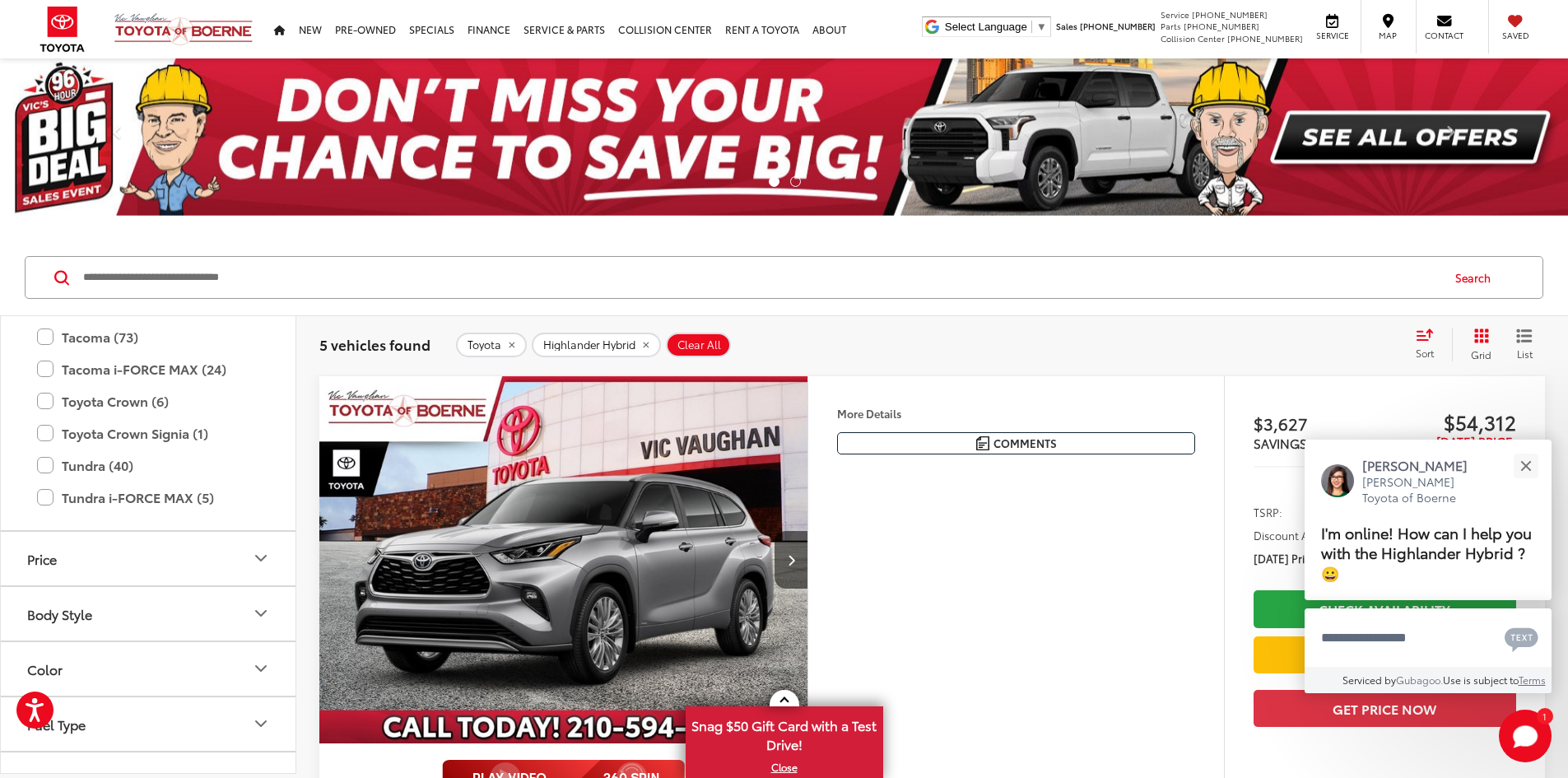
scroll to position [1017, 0]
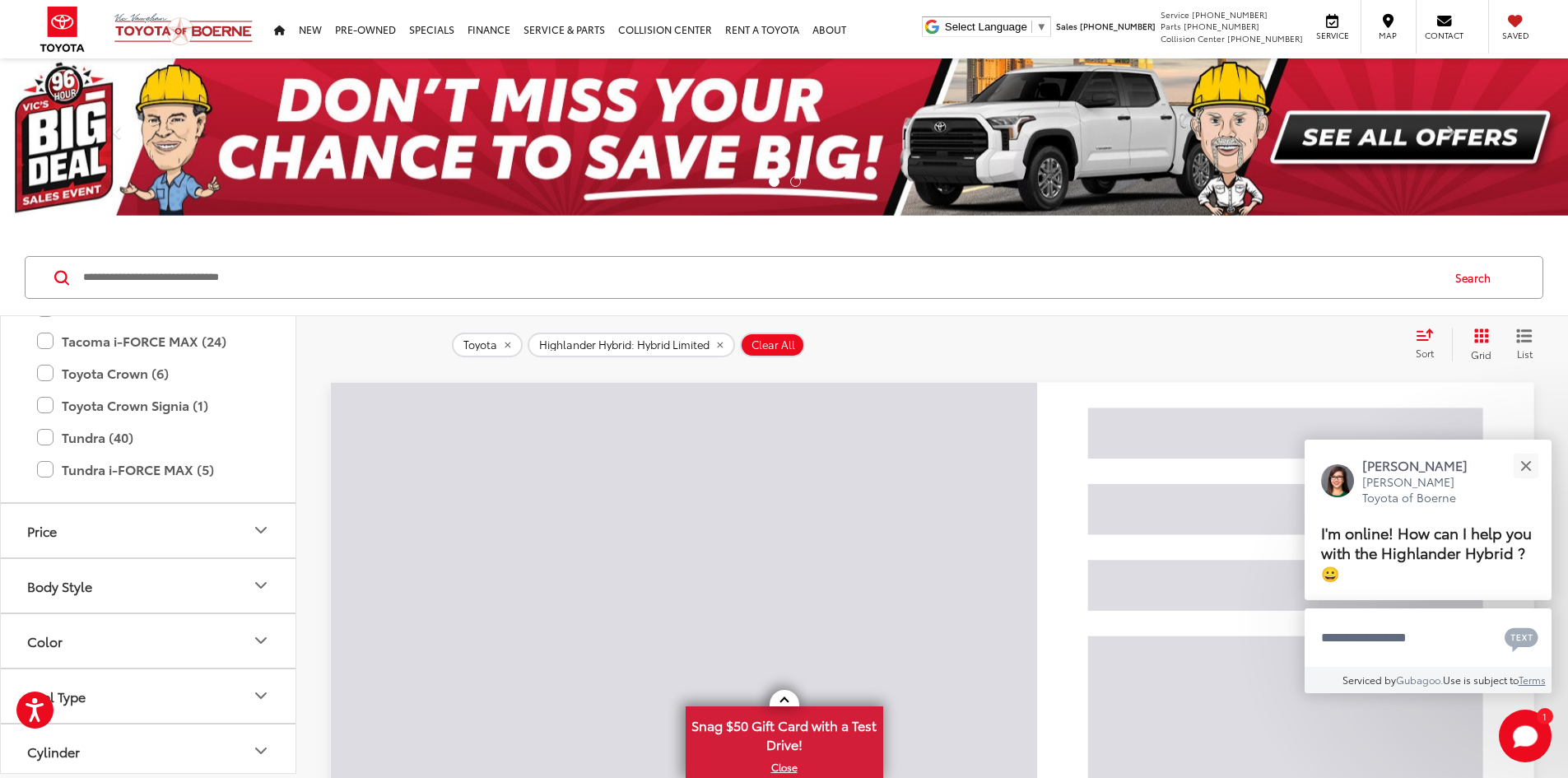
click at [261, 585] on icon "Body Style" at bounding box center [261, 585] width 20 height 20
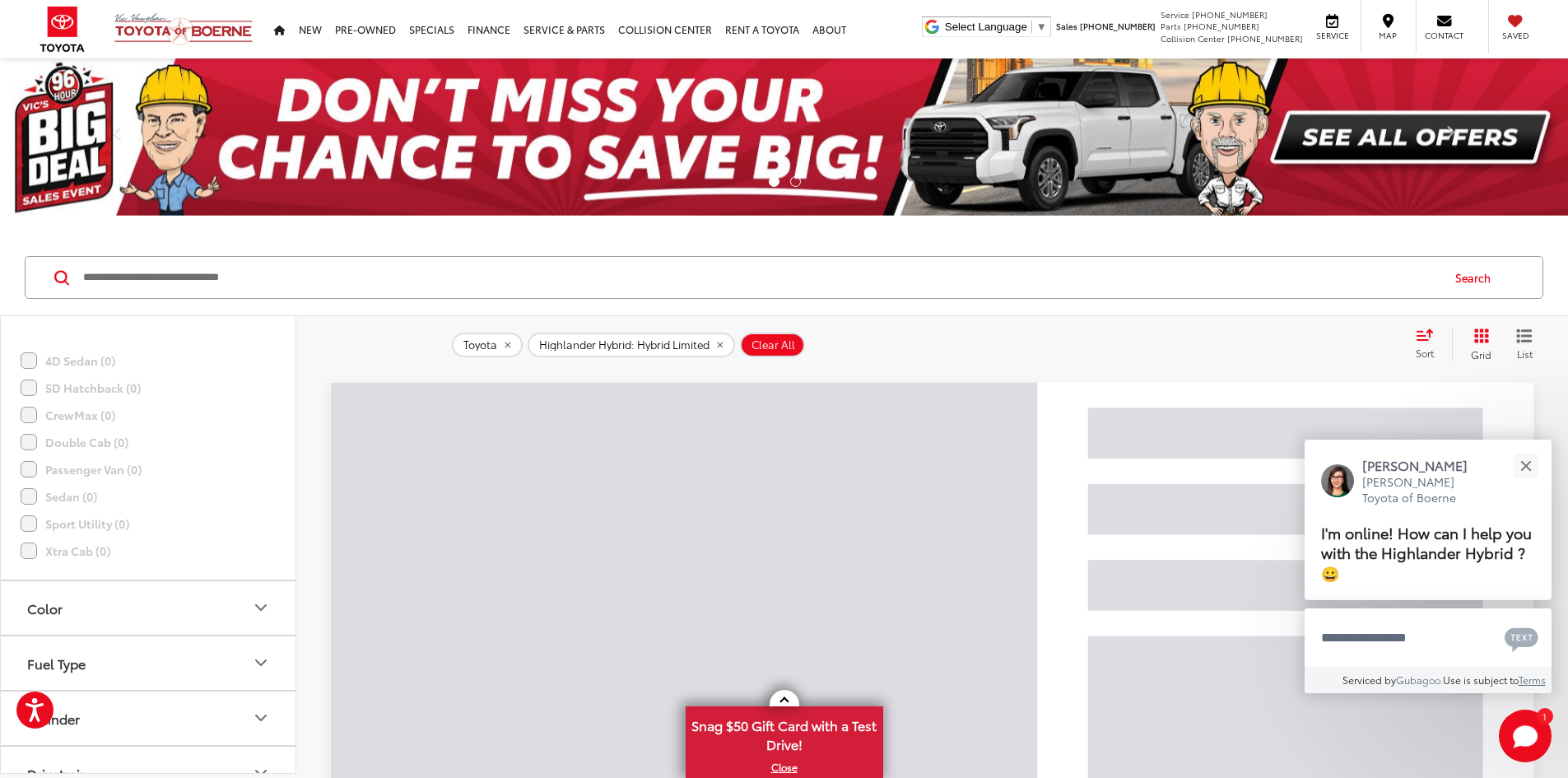
scroll to position [1512, 0]
click at [260, 571] on icon "Color" at bounding box center [261, 568] width 20 height 20
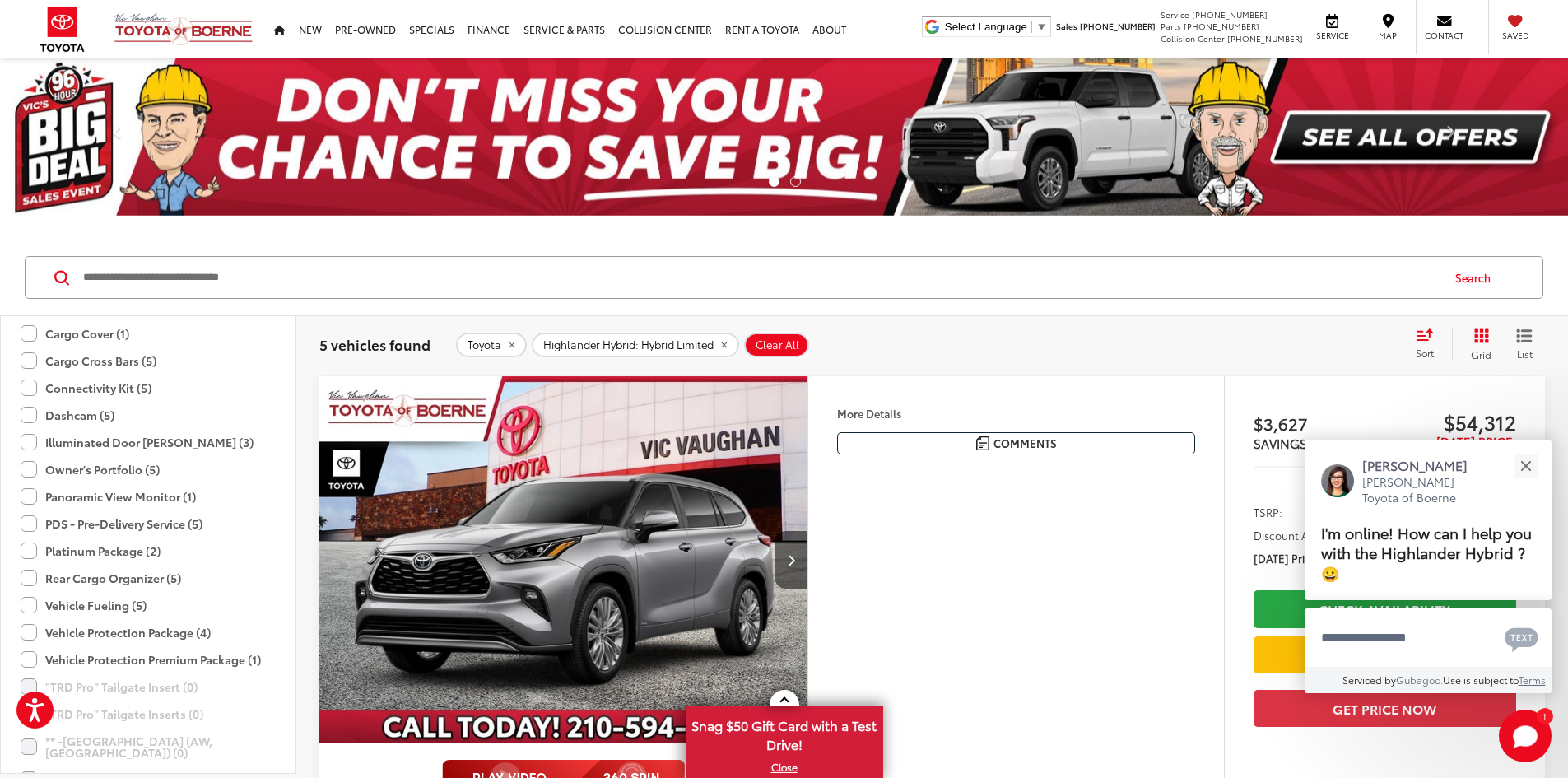
scroll to position [2499, 0]
click at [26, 495] on label "Panoramic View Monitor (1)" at bounding box center [108, 492] width 175 height 27
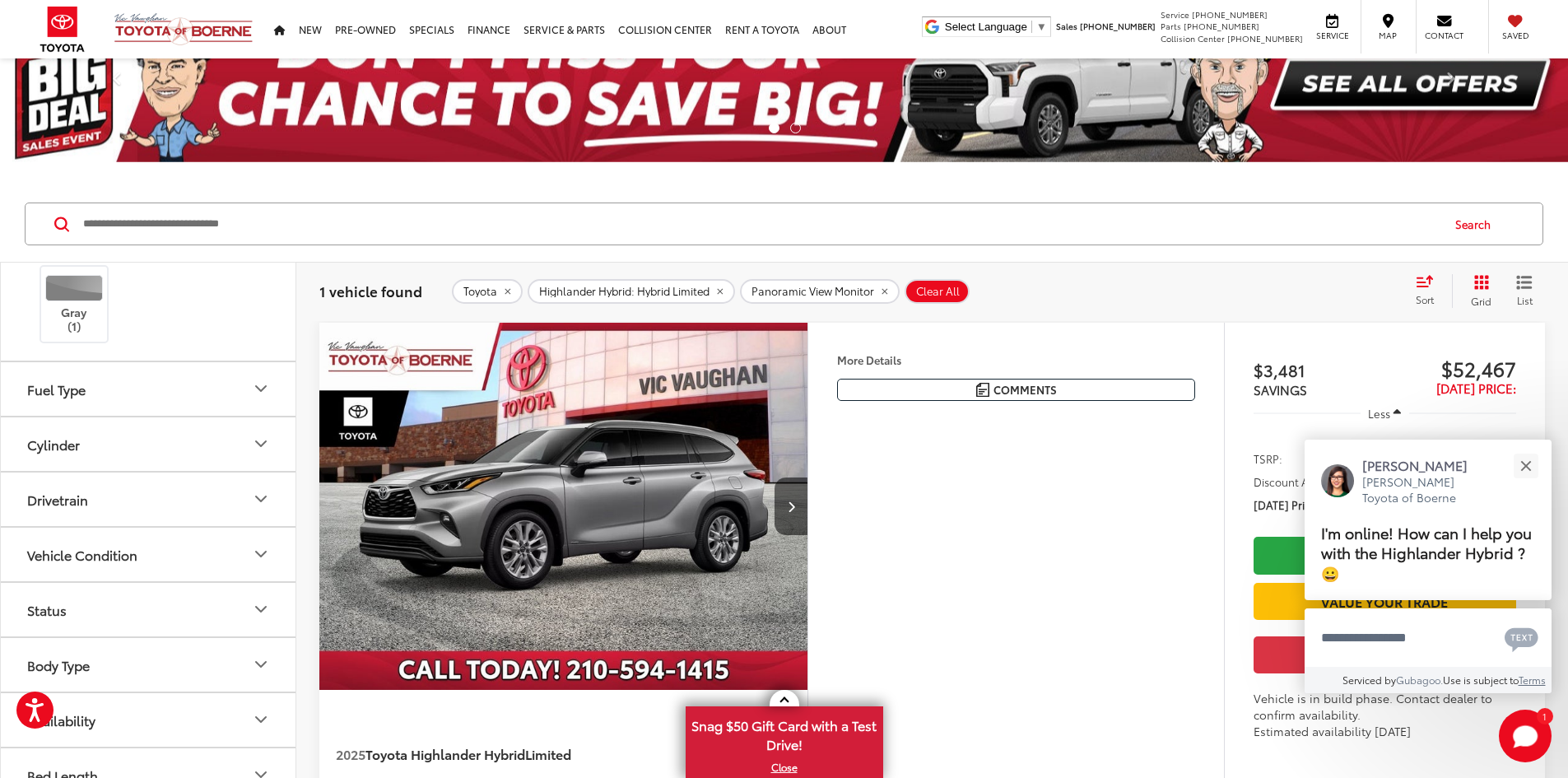
scroll to position [83, 0]
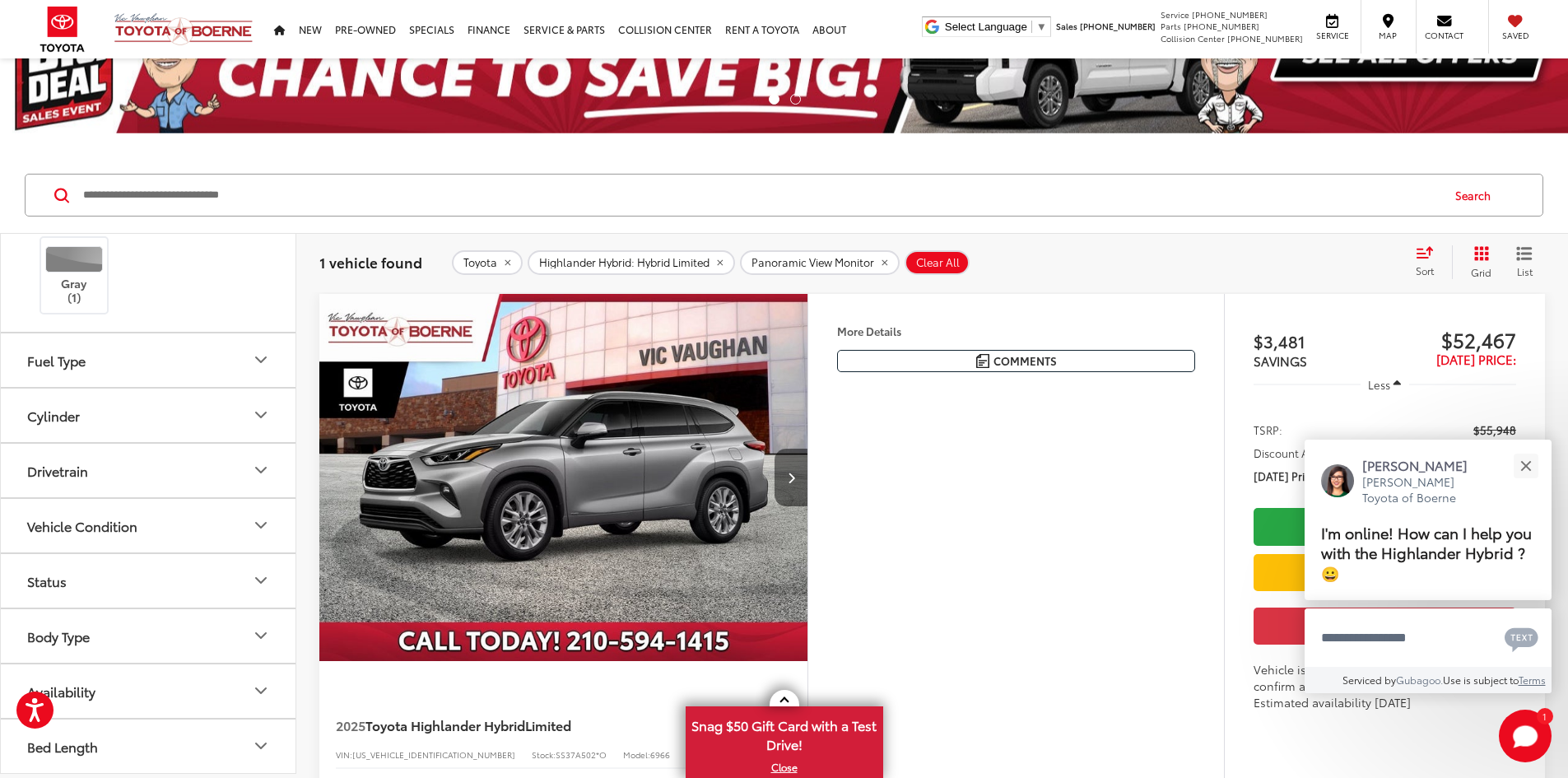
click at [795, 484] on icon "Next image" at bounding box center [791, 478] width 8 height 12
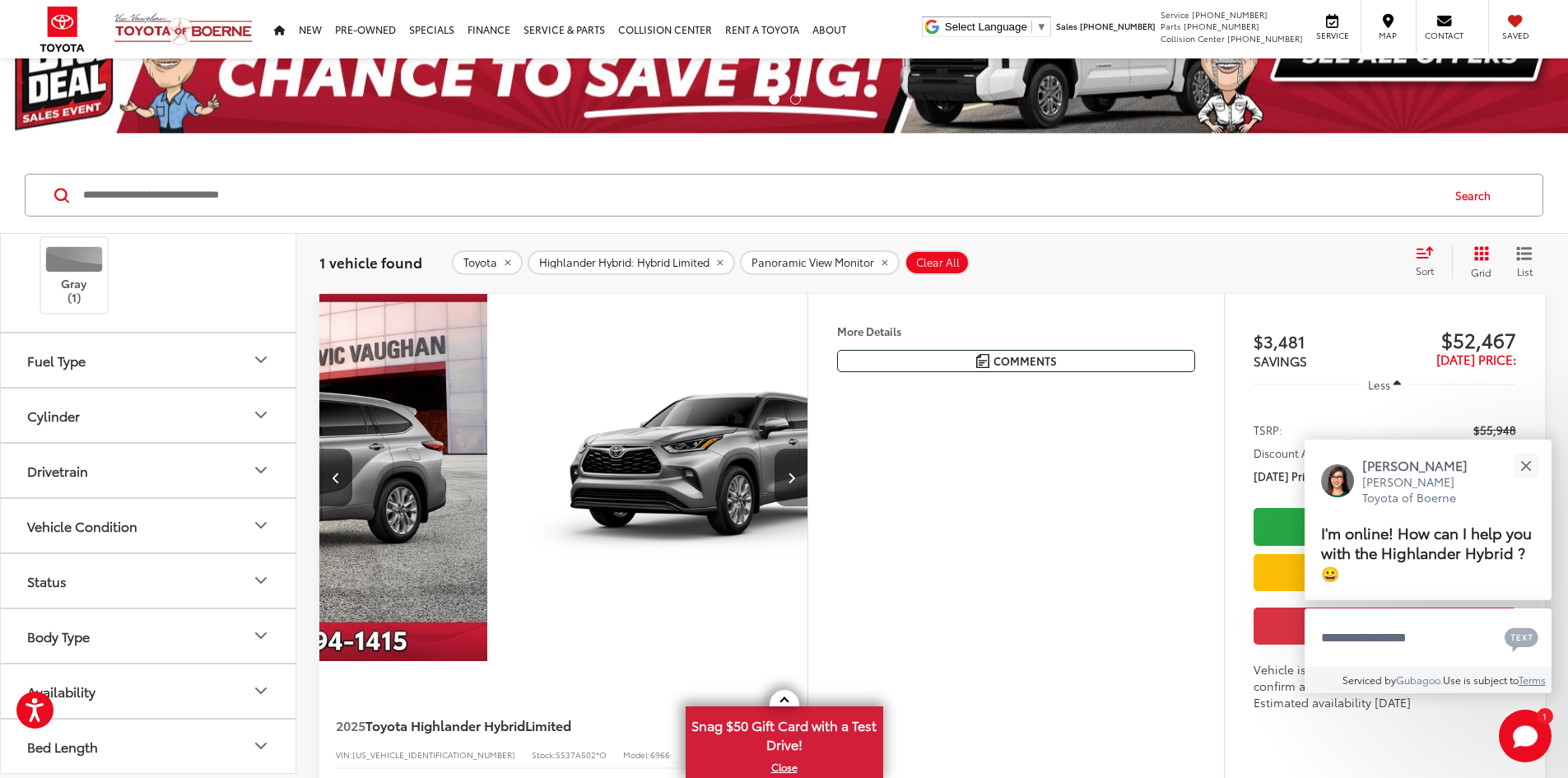
scroll to position [0, 624]
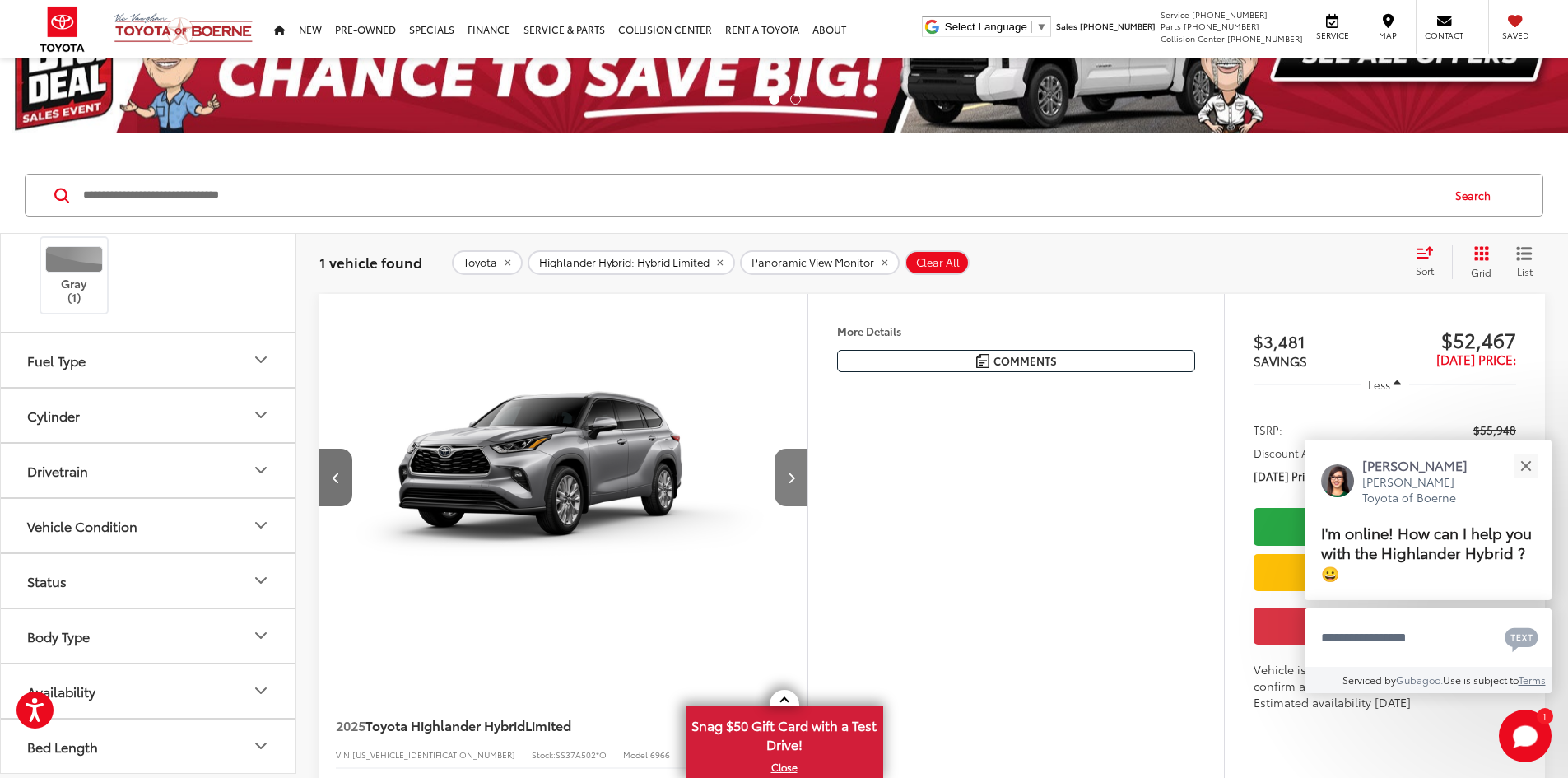
click at [795, 484] on icon "Next image" at bounding box center [791, 478] width 8 height 12
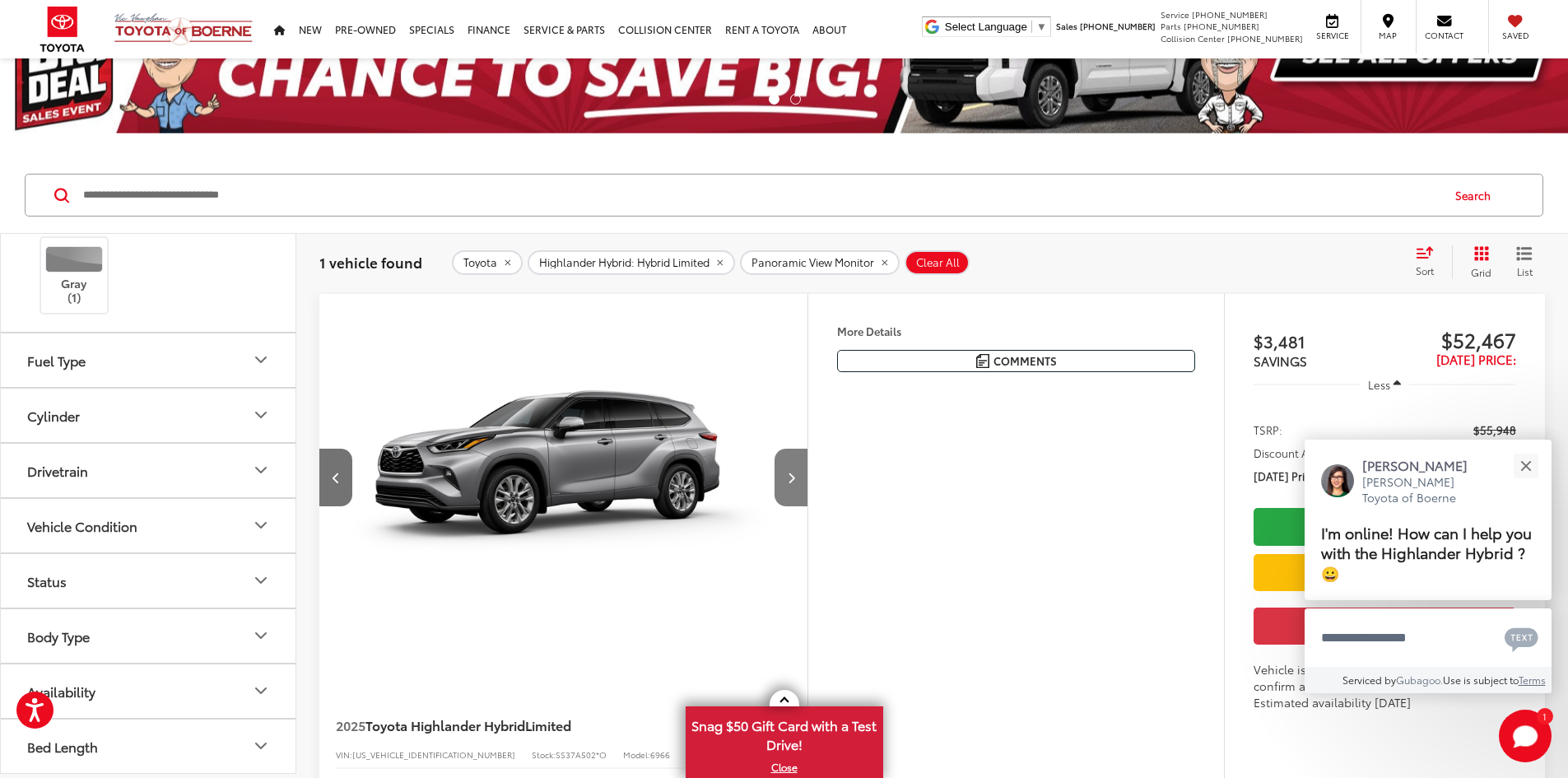
scroll to position [0, 1249]
click at [795, 484] on icon "Next image" at bounding box center [791, 478] width 8 height 12
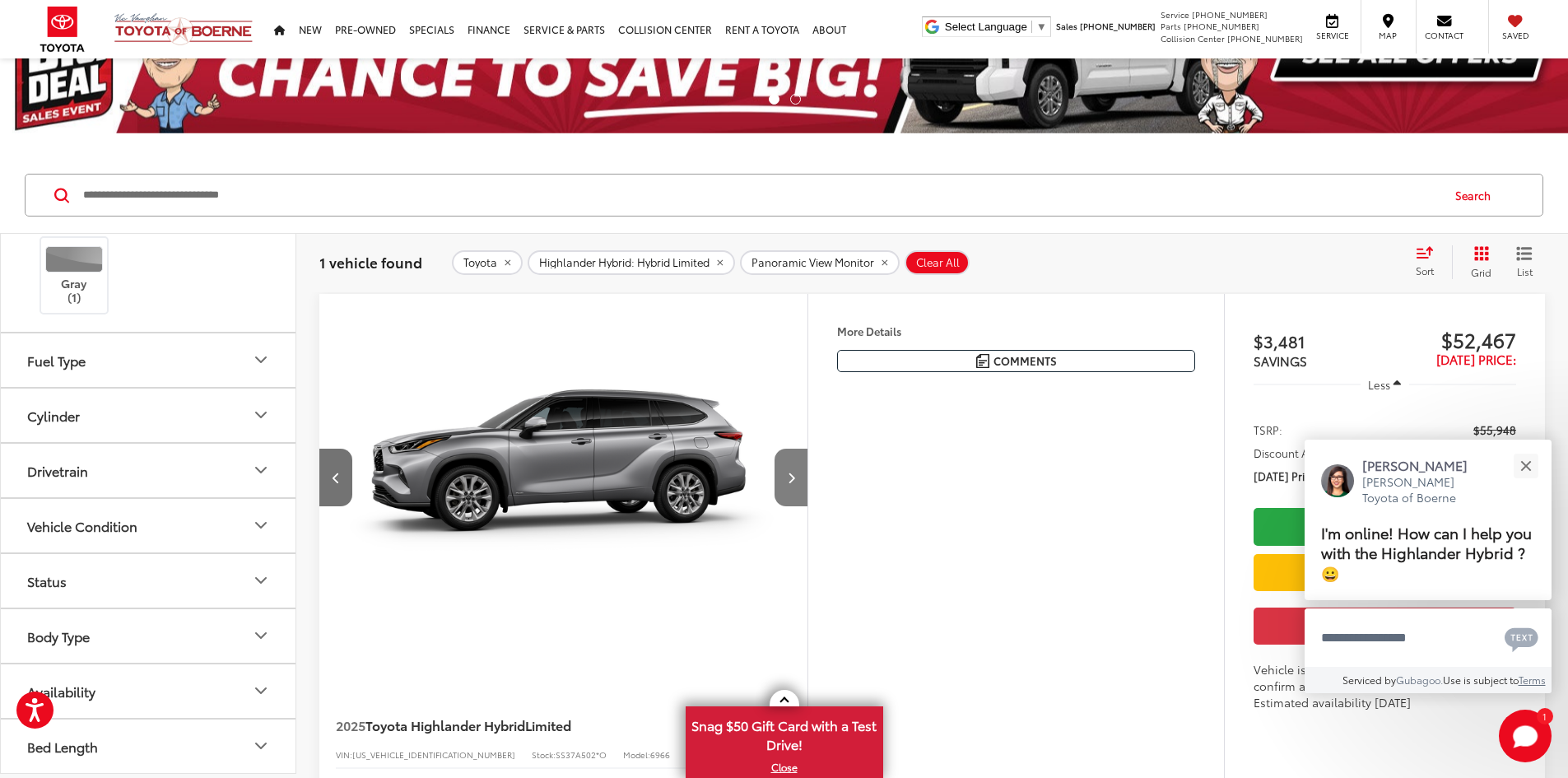
click at [795, 484] on icon "Next image" at bounding box center [791, 478] width 8 height 12
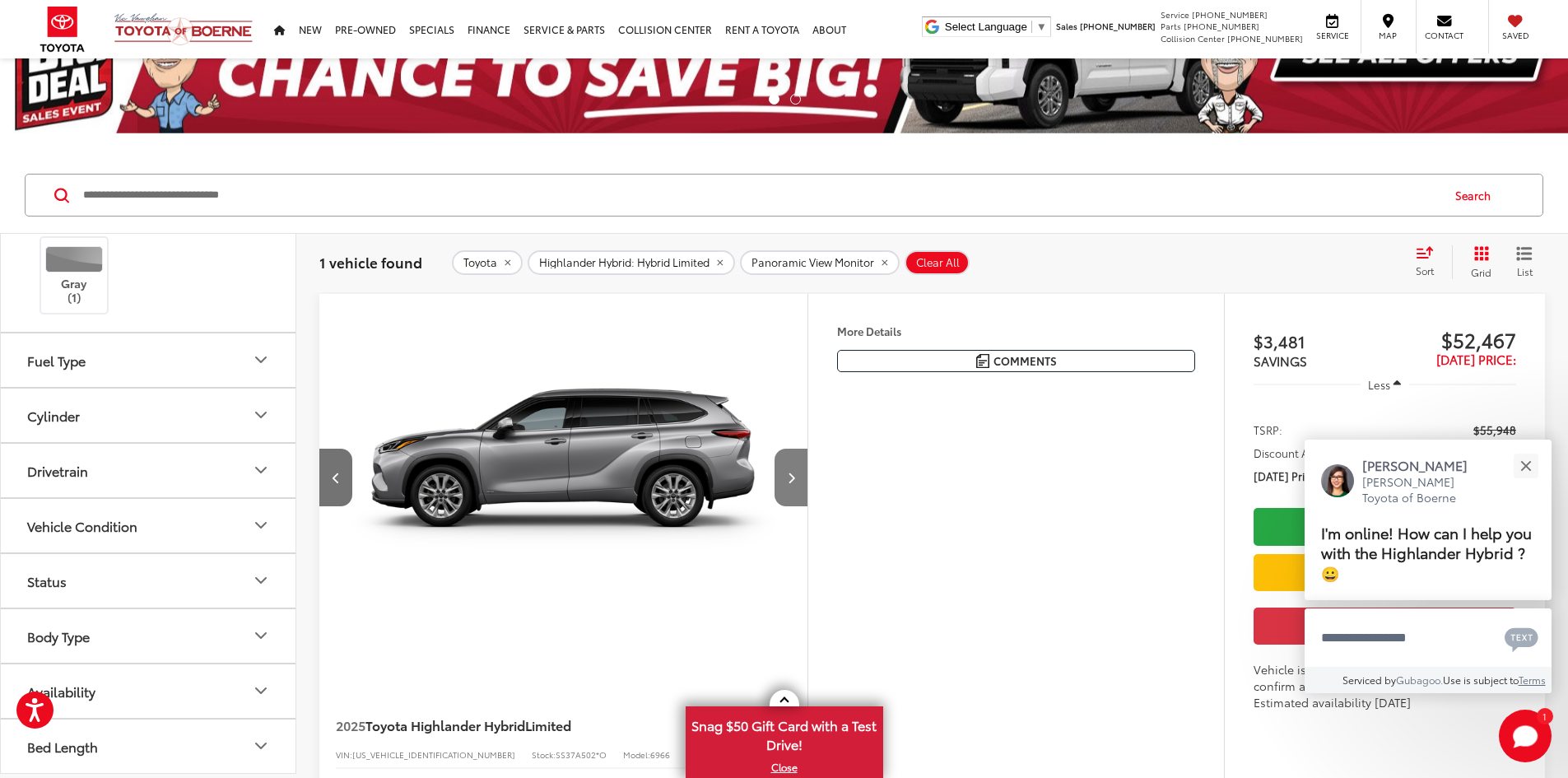
click at [795, 484] on icon "Next image" at bounding box center [791, 478] width 8 height 12
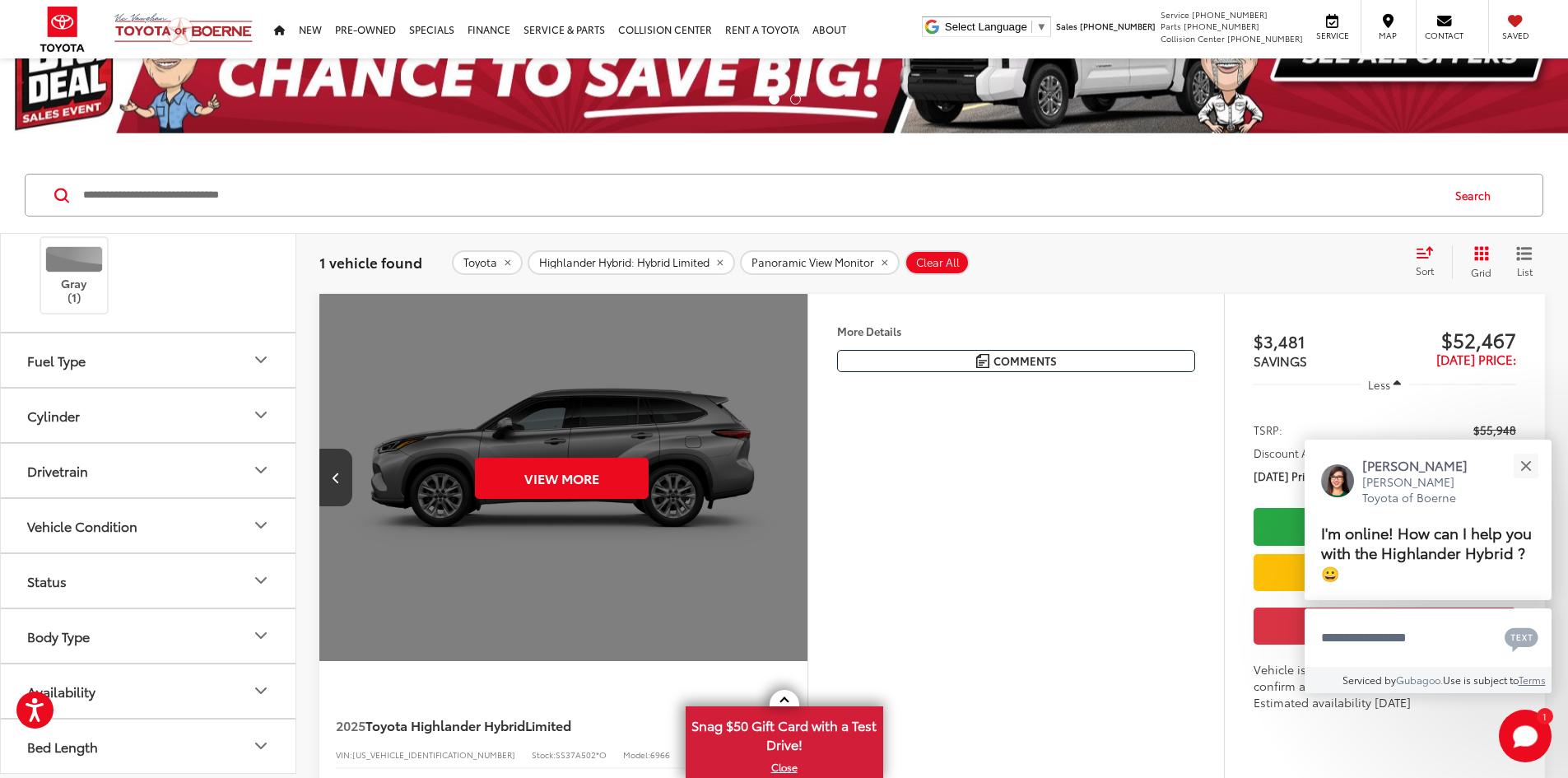
scroll to position [0, 3121]
click at [649, 499] on button "View More" at bounding box center [561, 478] width 174 height 41
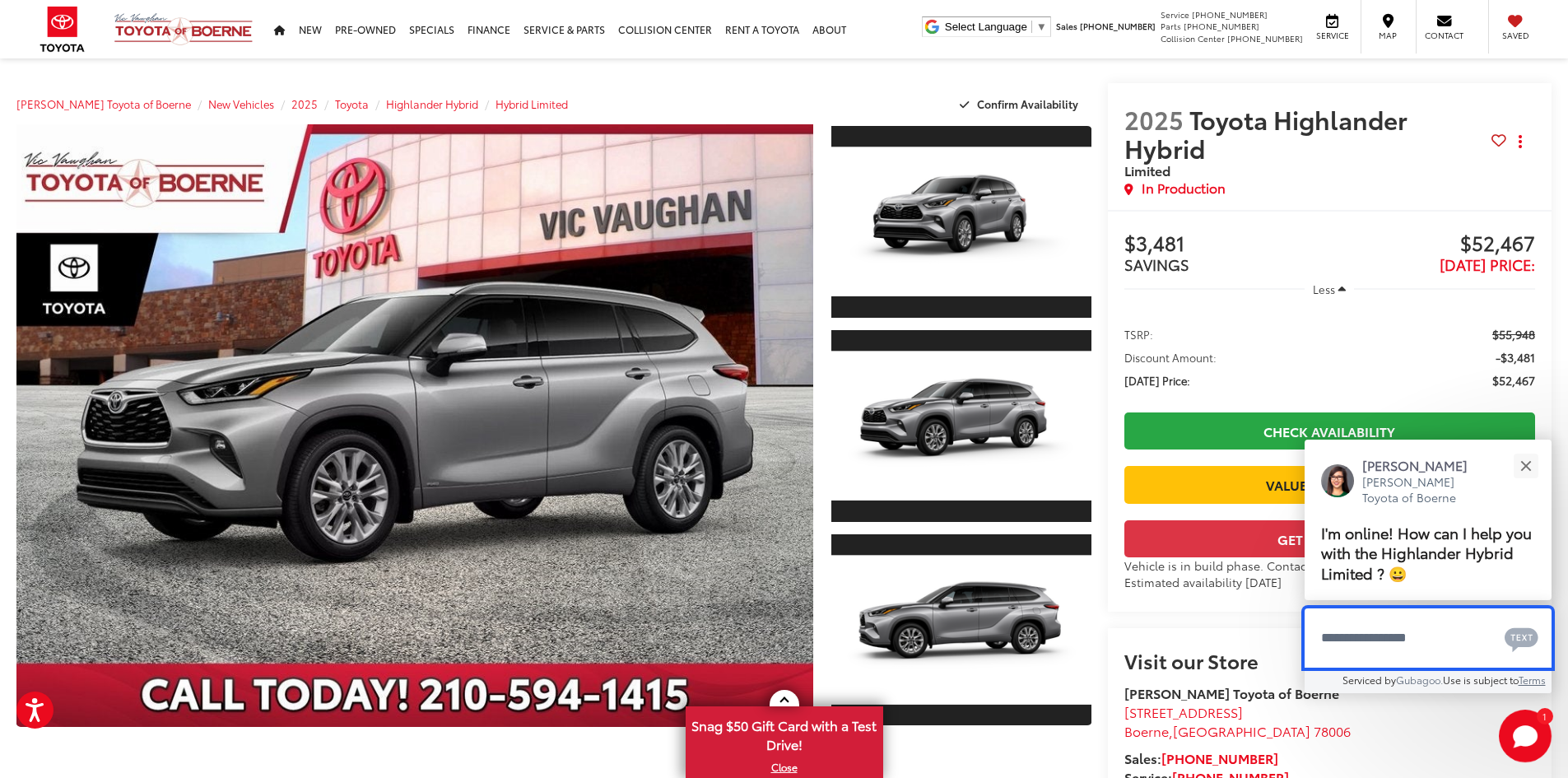
click at [1330, 638] on textarea "Type your message" at bounding box center [1428, 639] width 247 height 60
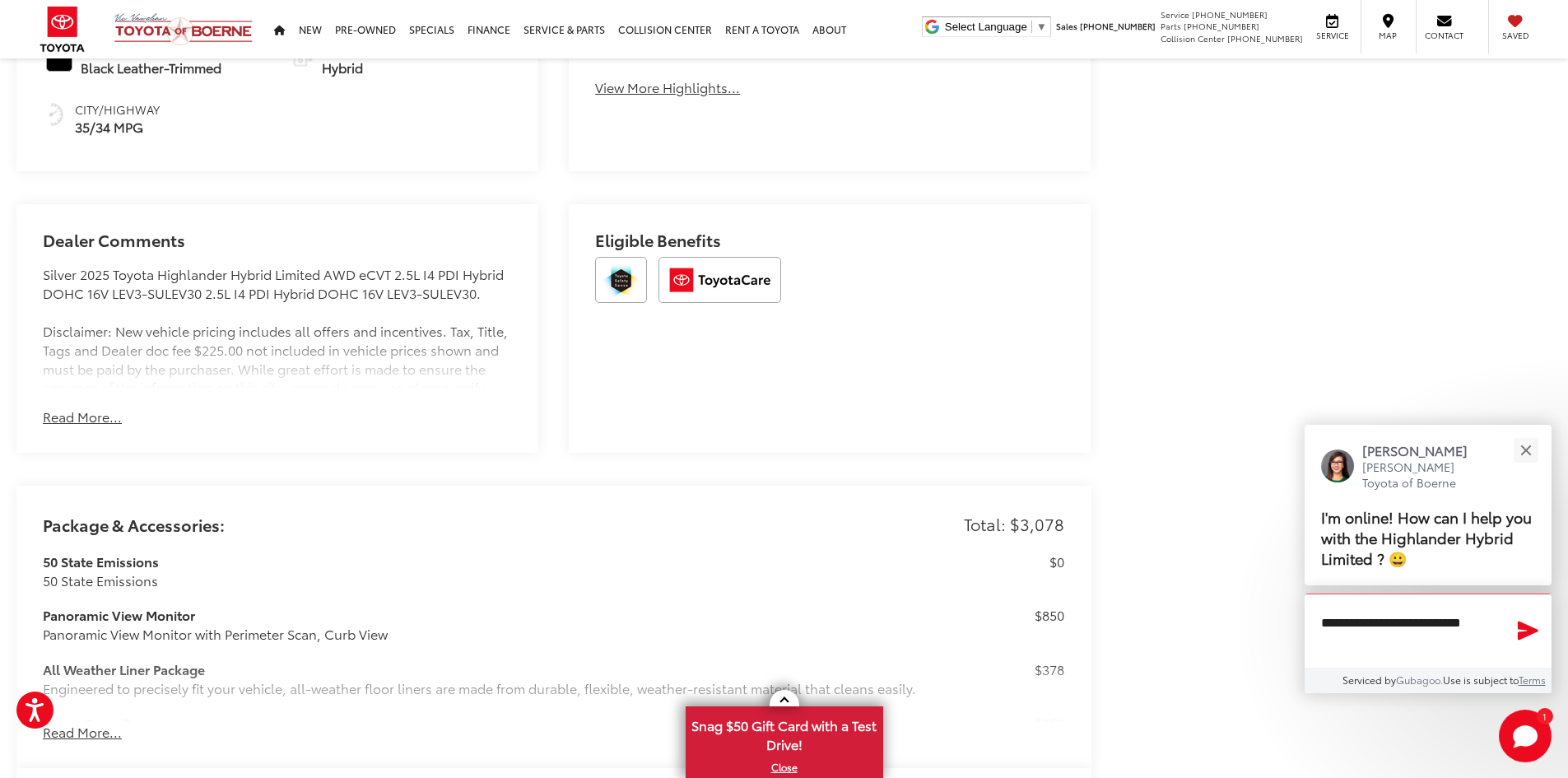
scroll to position [1070, 0]
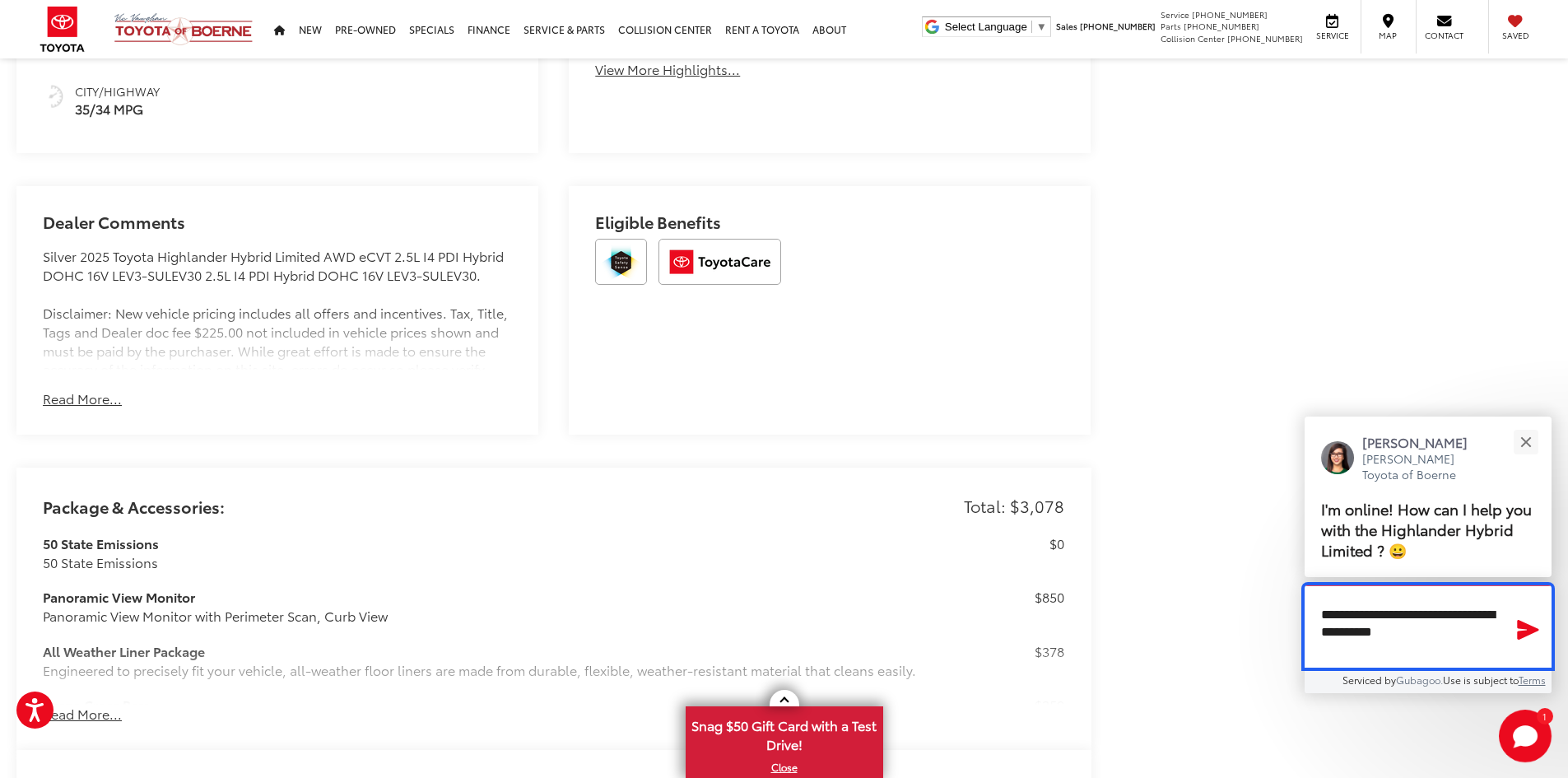
type textarea "**********"
click at [1525, 629] on icon "Send Message" at bounding box center [1529, 630] width 21 height 20
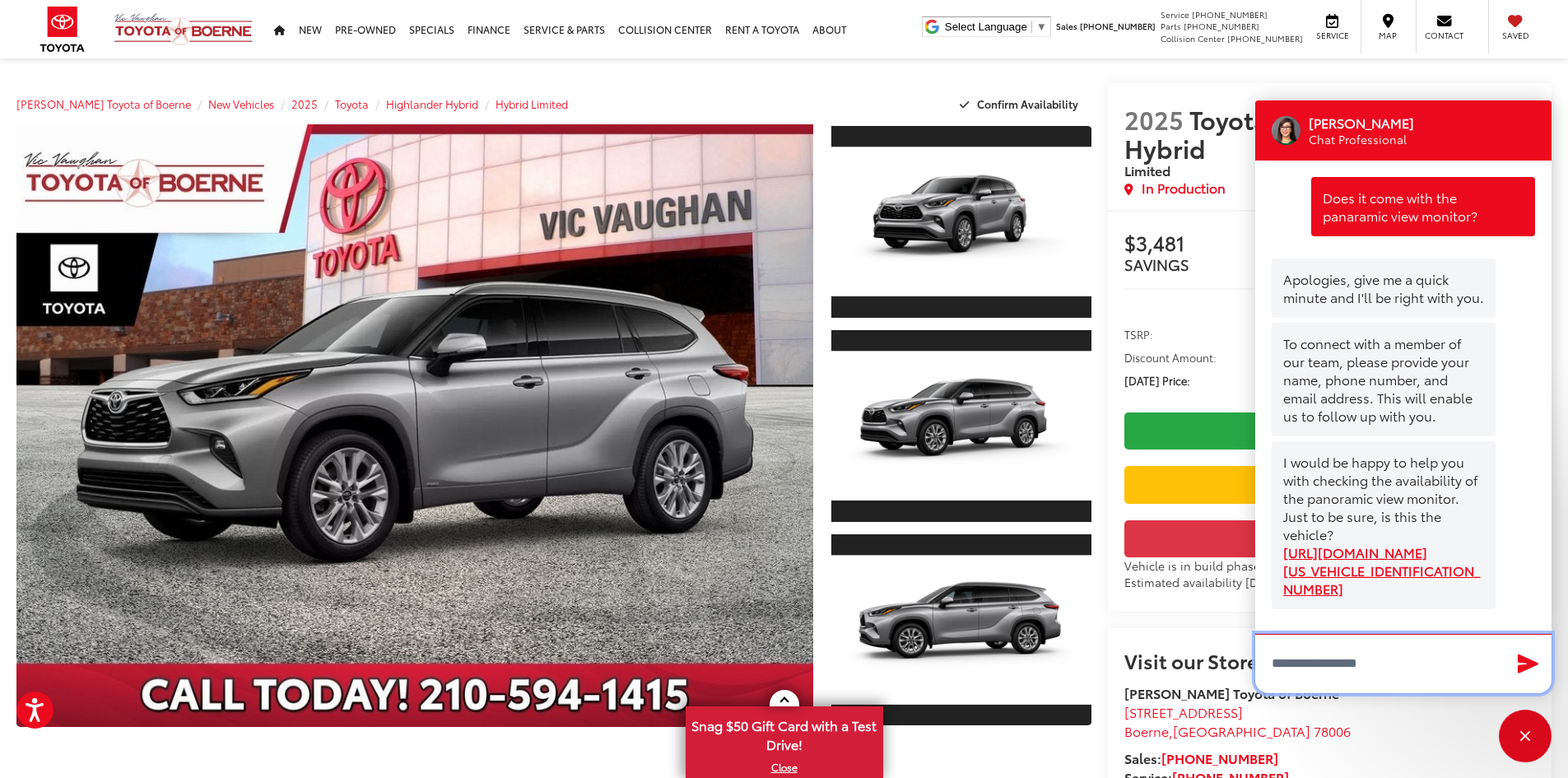
scroll to position [54, 0]
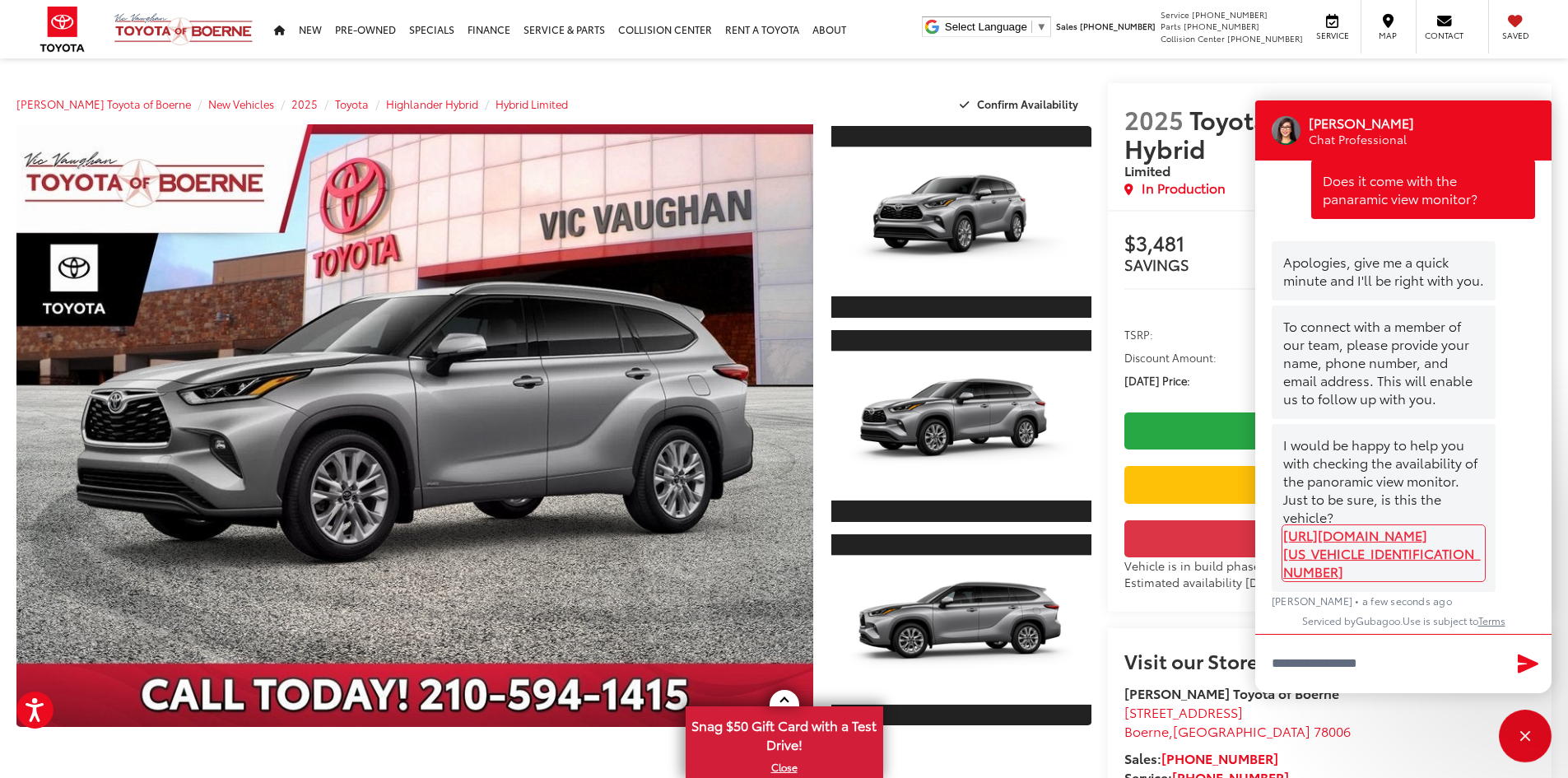
click at [1391, 531] on link "[URL][DOMAIN_NAME][US_VEHICLE_IDENTIFICATION_NUMBER]" at bounding box center [1383, 553] width 201 height 55
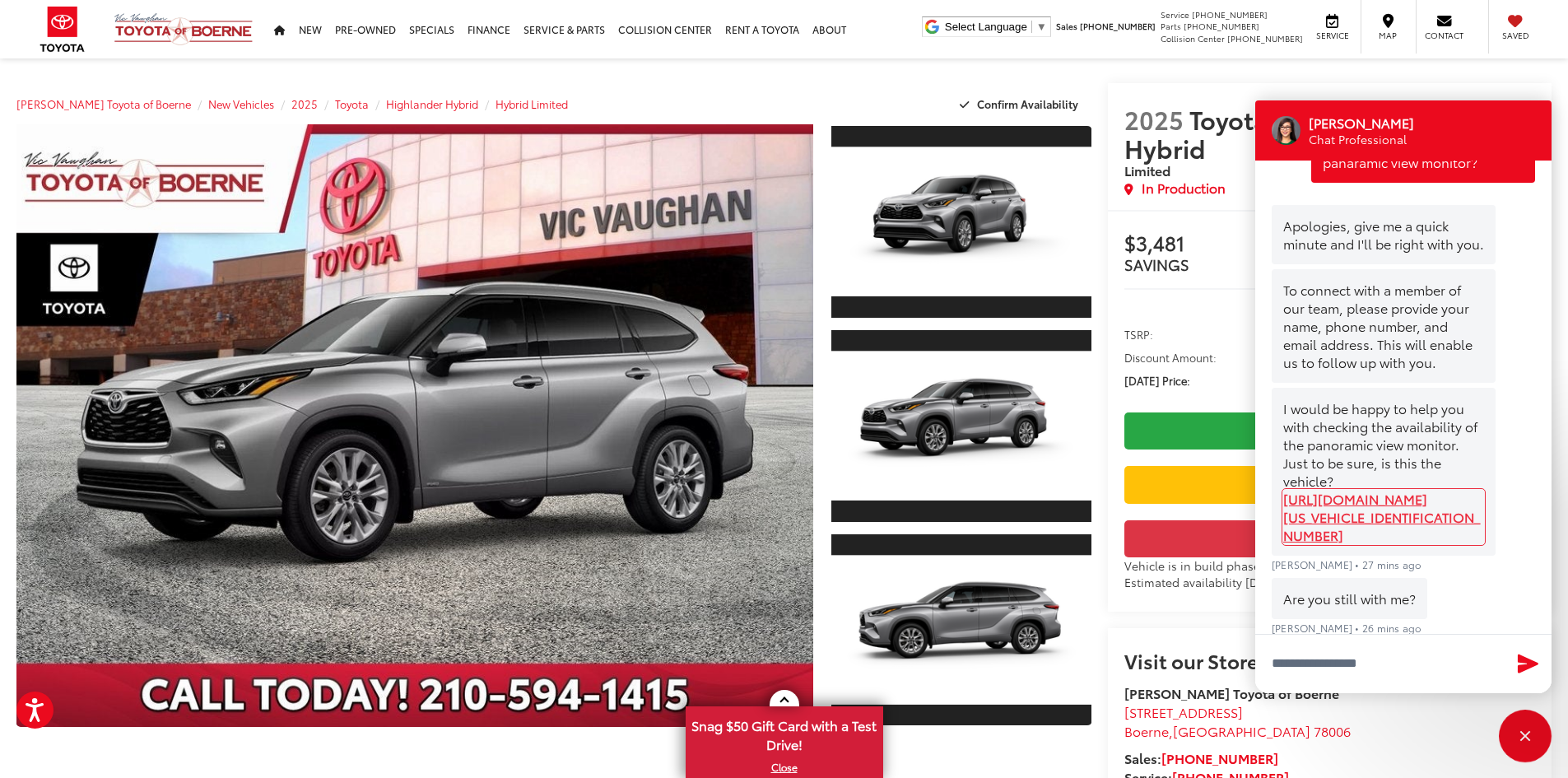
scroll to position [117, 0]
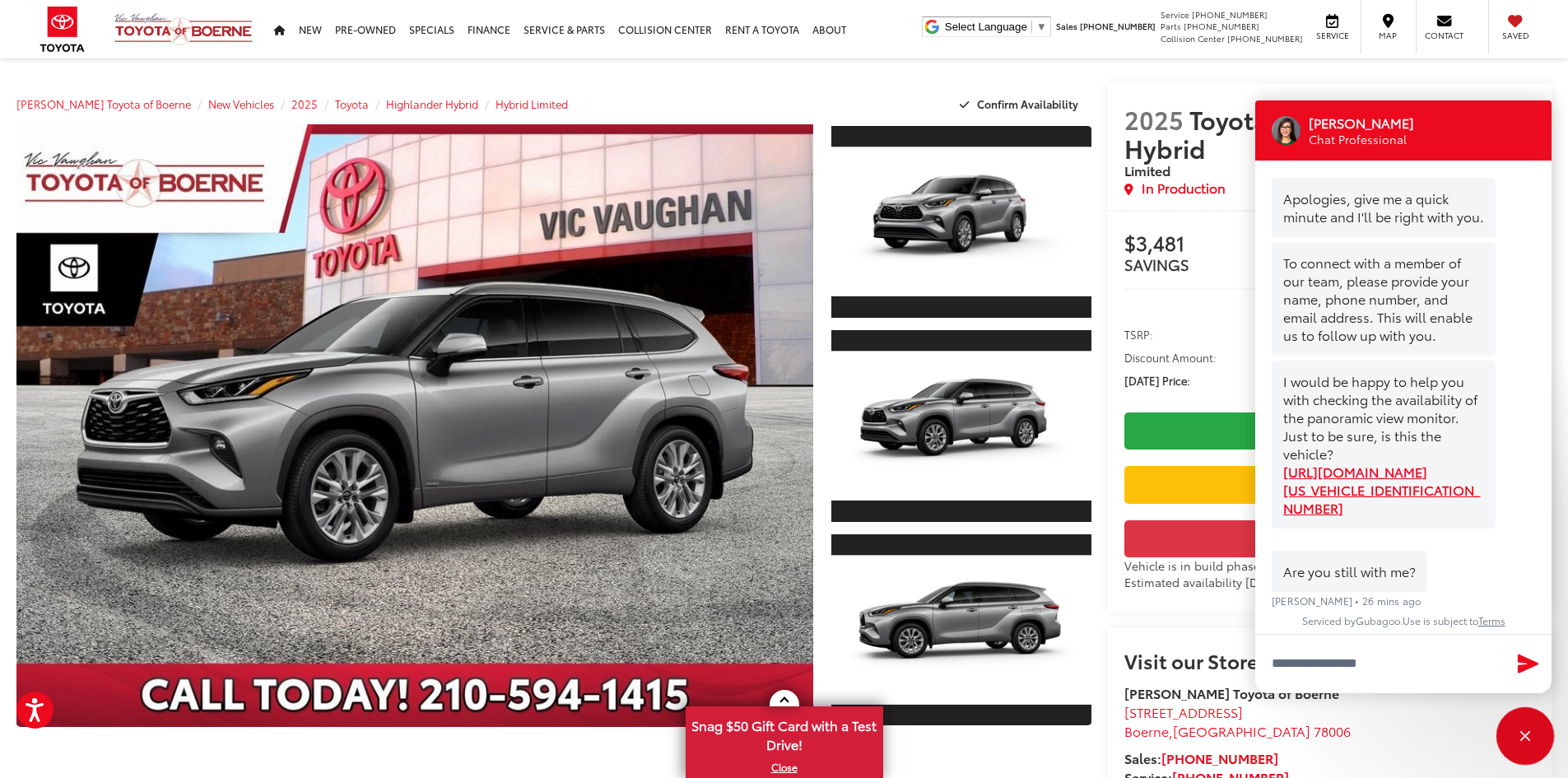
click at [1530, 736] on div "Close" at bounding box center [1525, 736] width 53 height 53
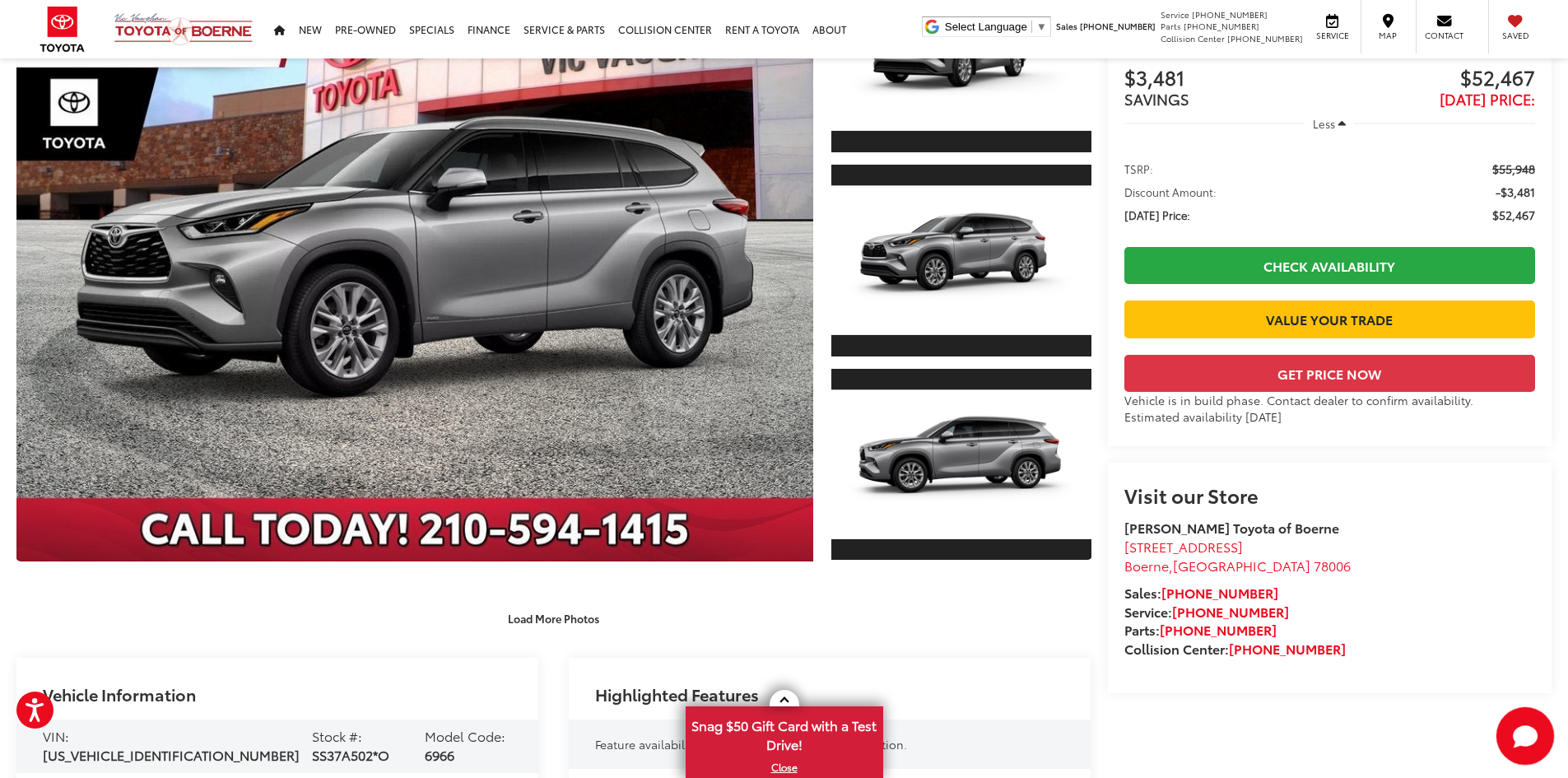
scroll to position [0, 0]
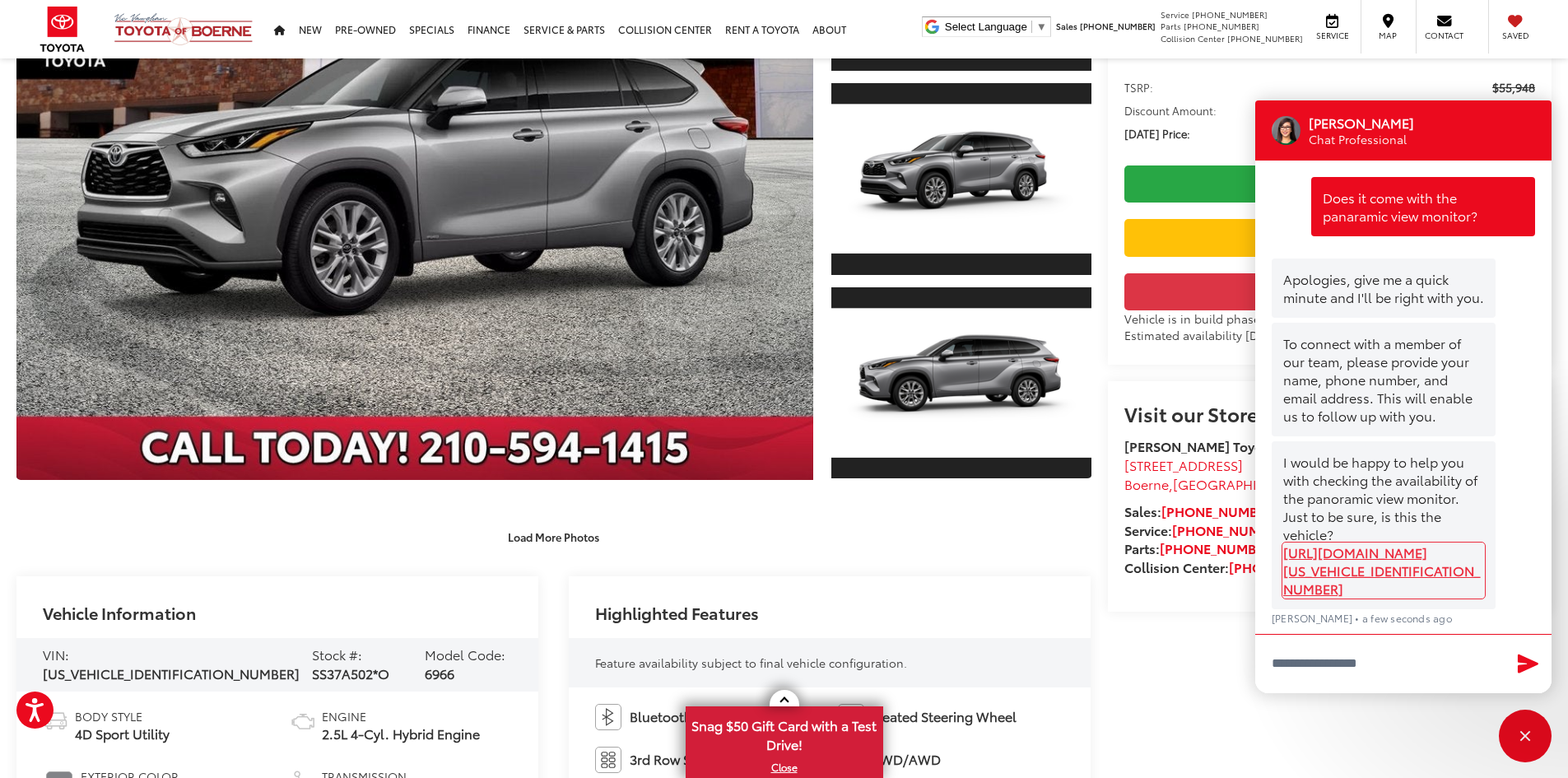
click at [1403, 574] on link "https://www.toyotaofboerne.com/new-Boerne-2025-Toyota-Highlander+Hybrid-Limited…" at bounding box center [1383, 570] width 201 height 55
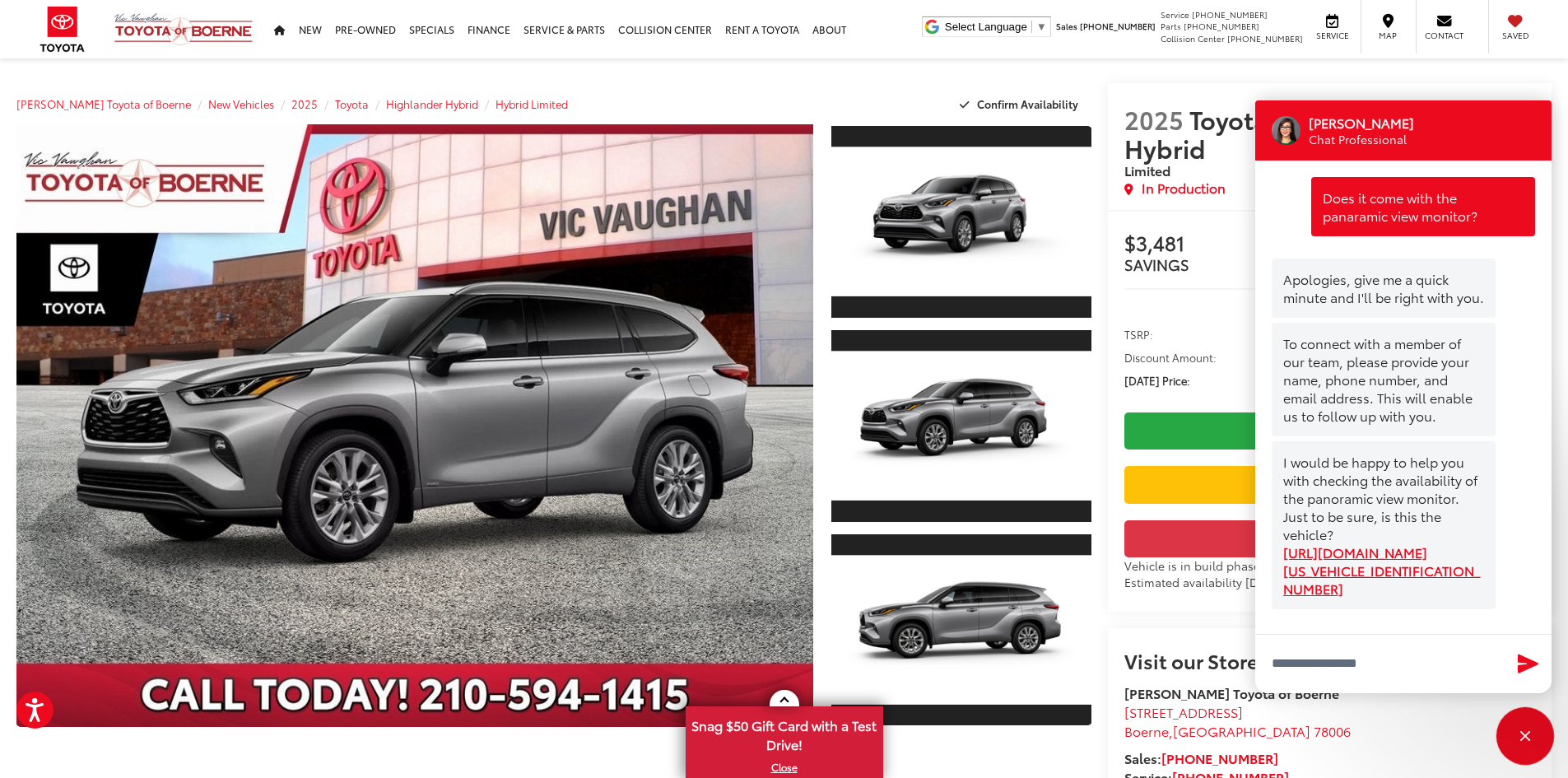
click at [1528, 739] on div "Close" at bounding box center [1525, 736] width 11 height 11
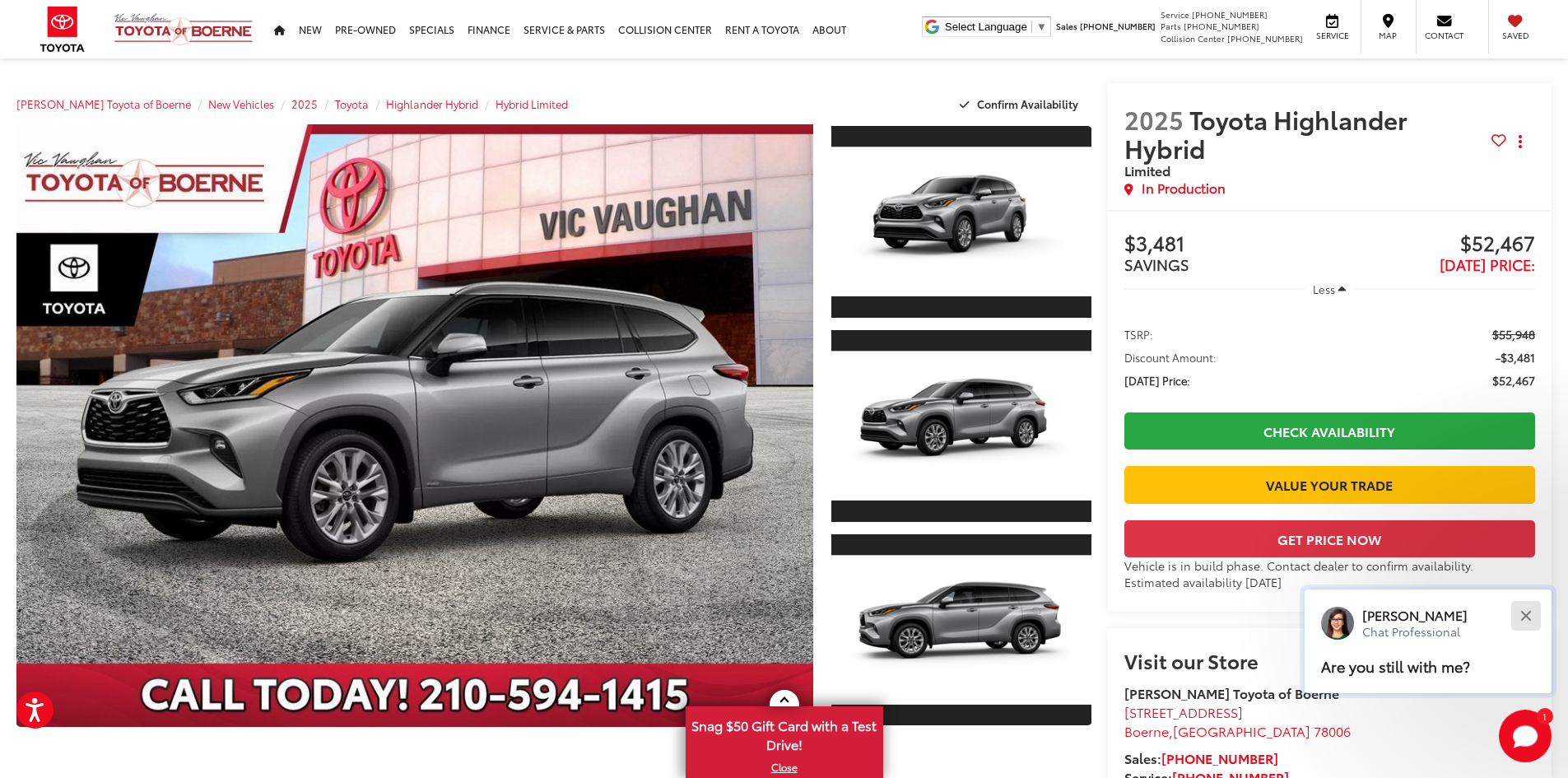
click at [1527, 615] on div "Close" at bounding box center [1525, 615] width 11 height 11
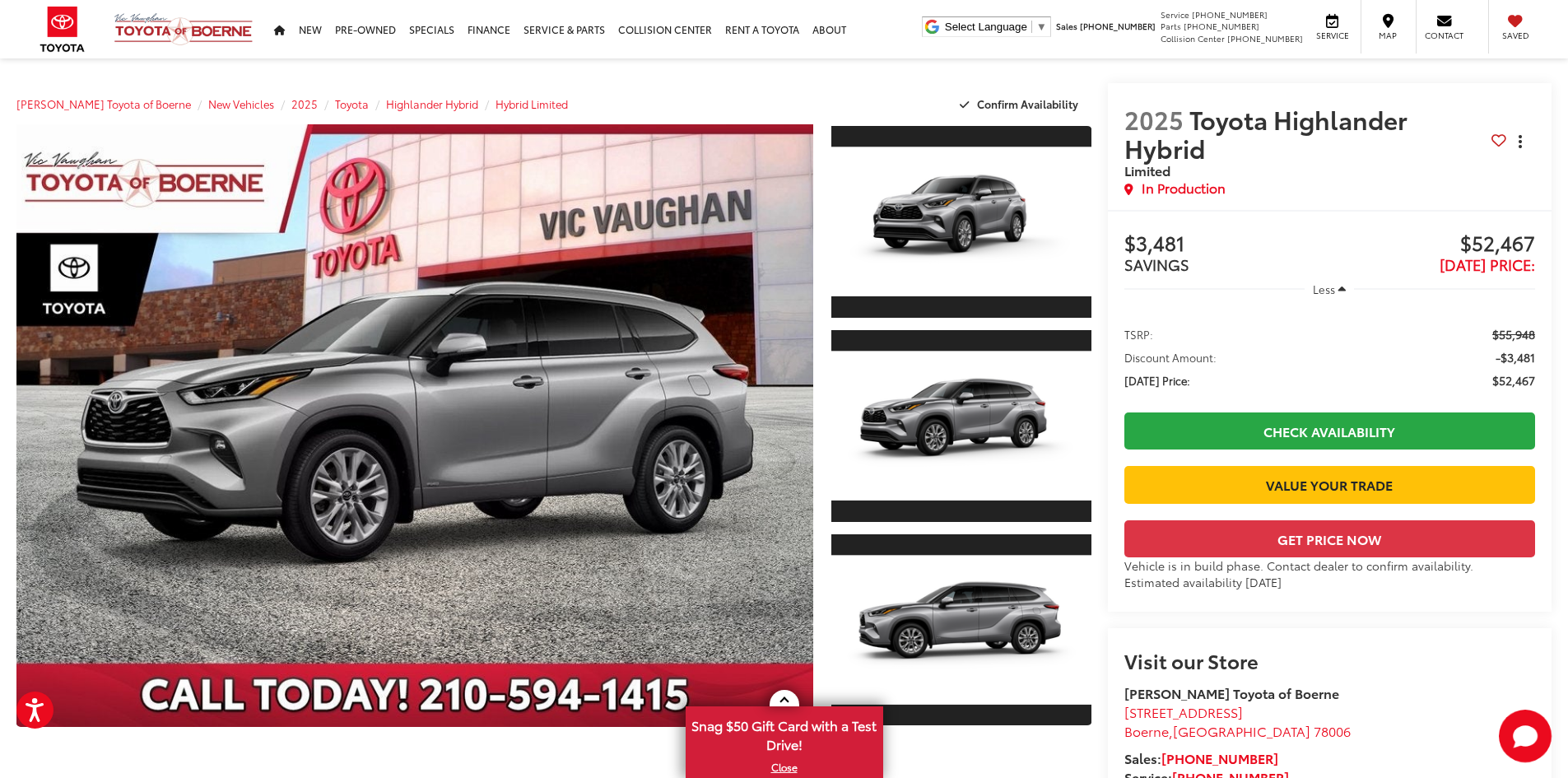
click at [1519, 140] on icon "dropdown dots" at bounding box center [1519, 141] width 3 height 3
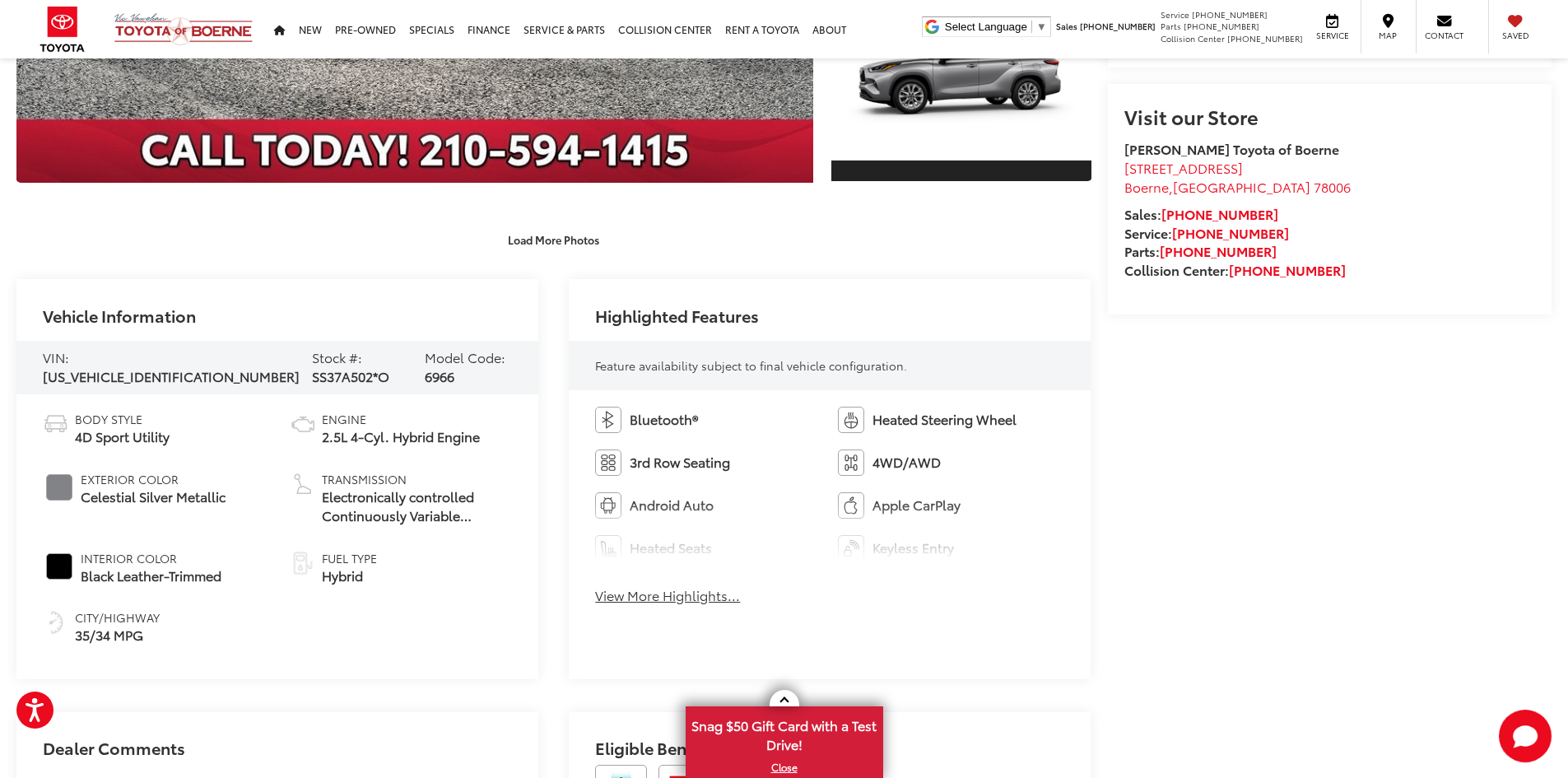
scroll to position [576, 0]
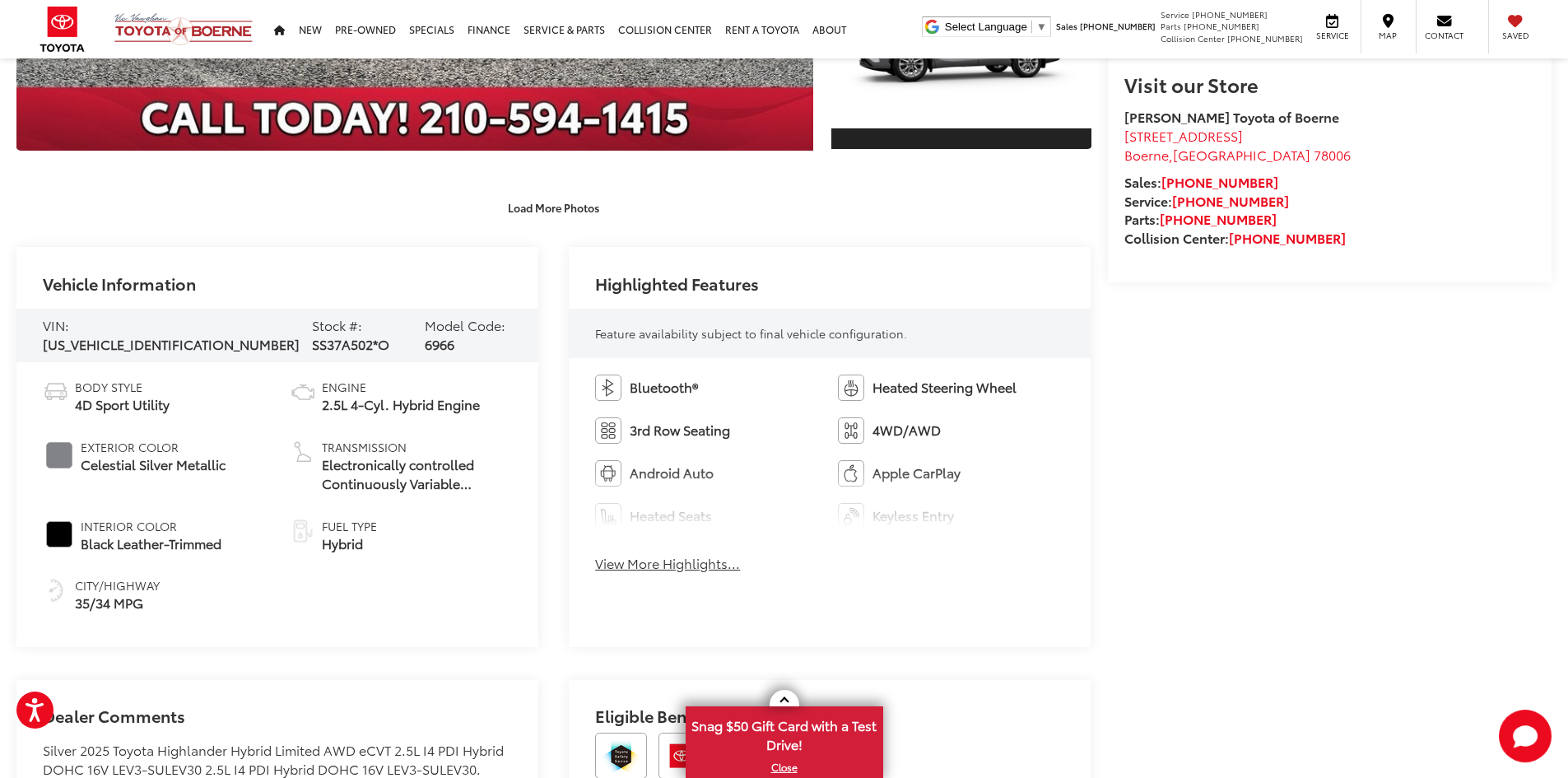
click at [671, 565] on button "View More Highlights..." at bounding box center [667, 564] width 145 height 19
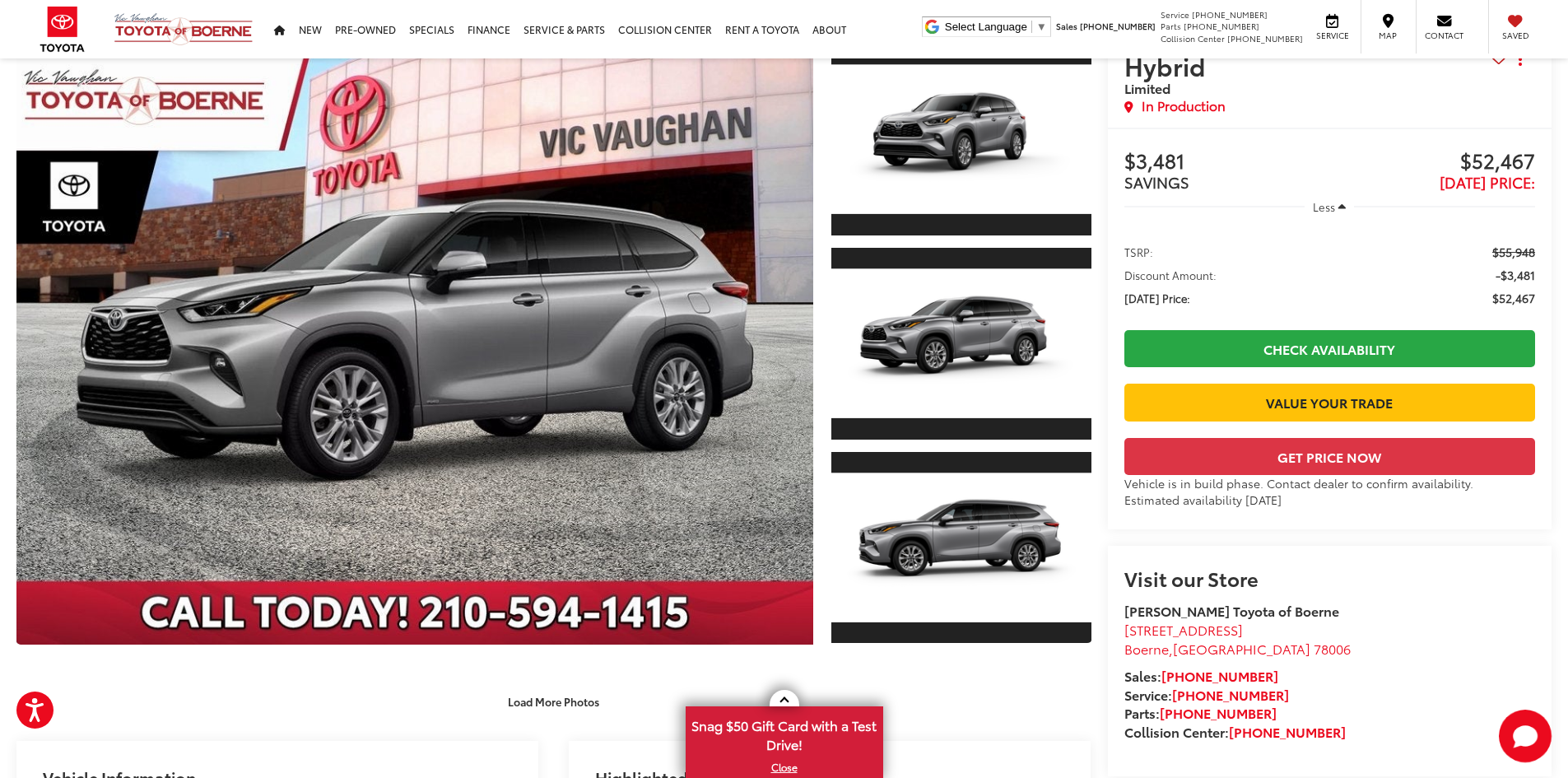
scroll to position [0, 0]
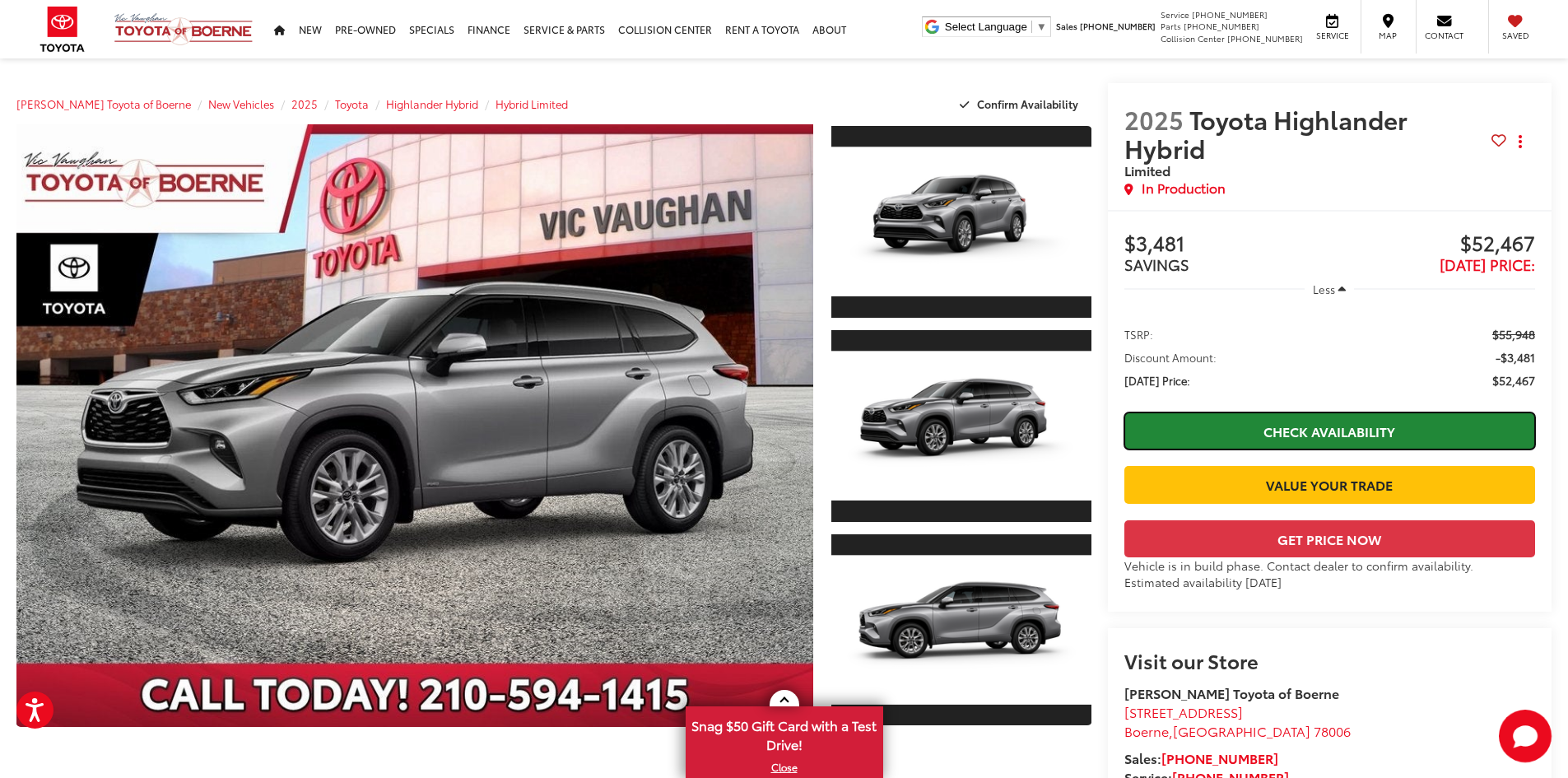
click at [1328, 429] on link "Check Availability" at bounding box center [1329, 431] width 411 height 38
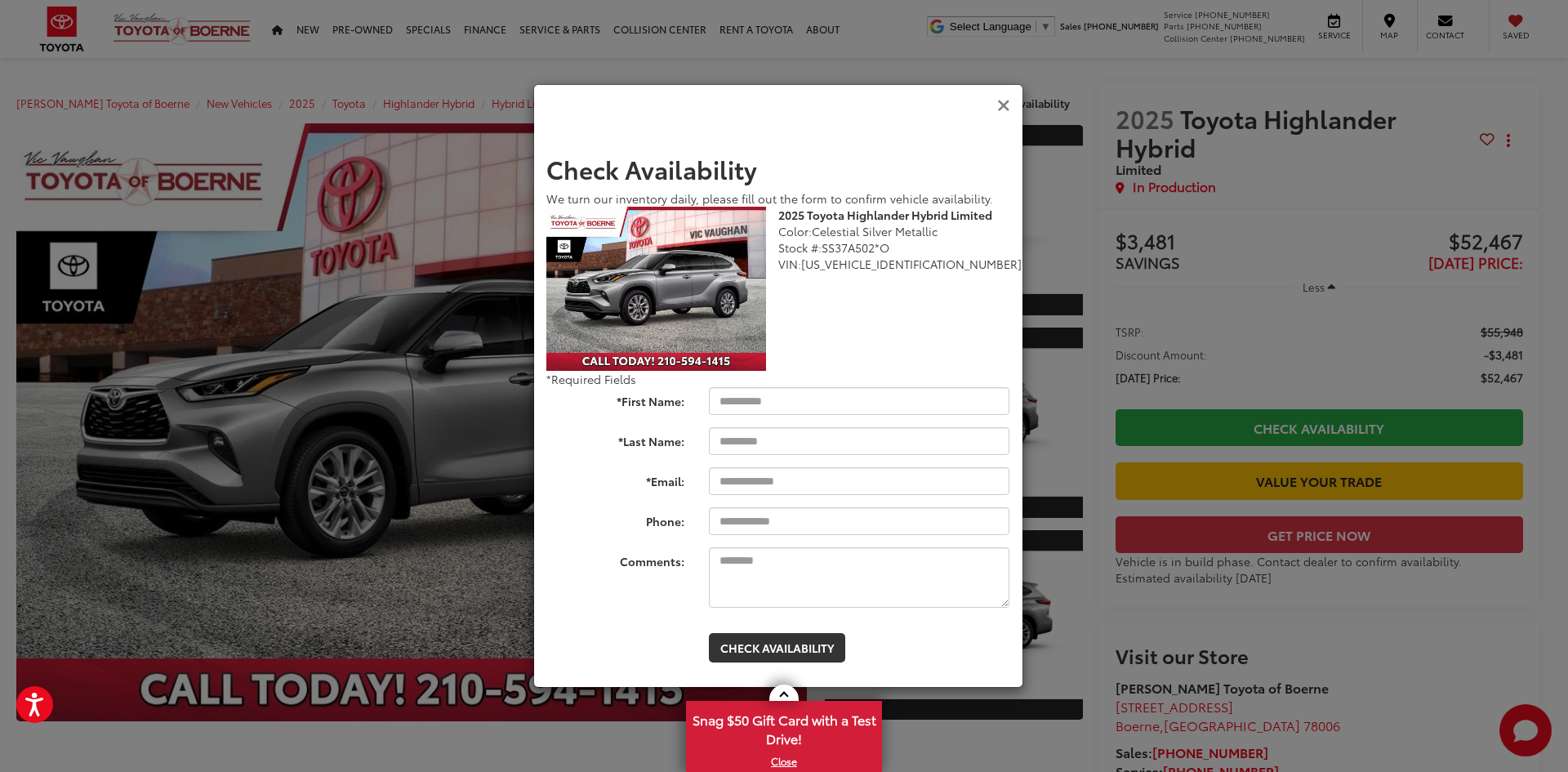
click at [1000, 103] on icon "Close" at bounding box center [1003, 106] width 13 height 17
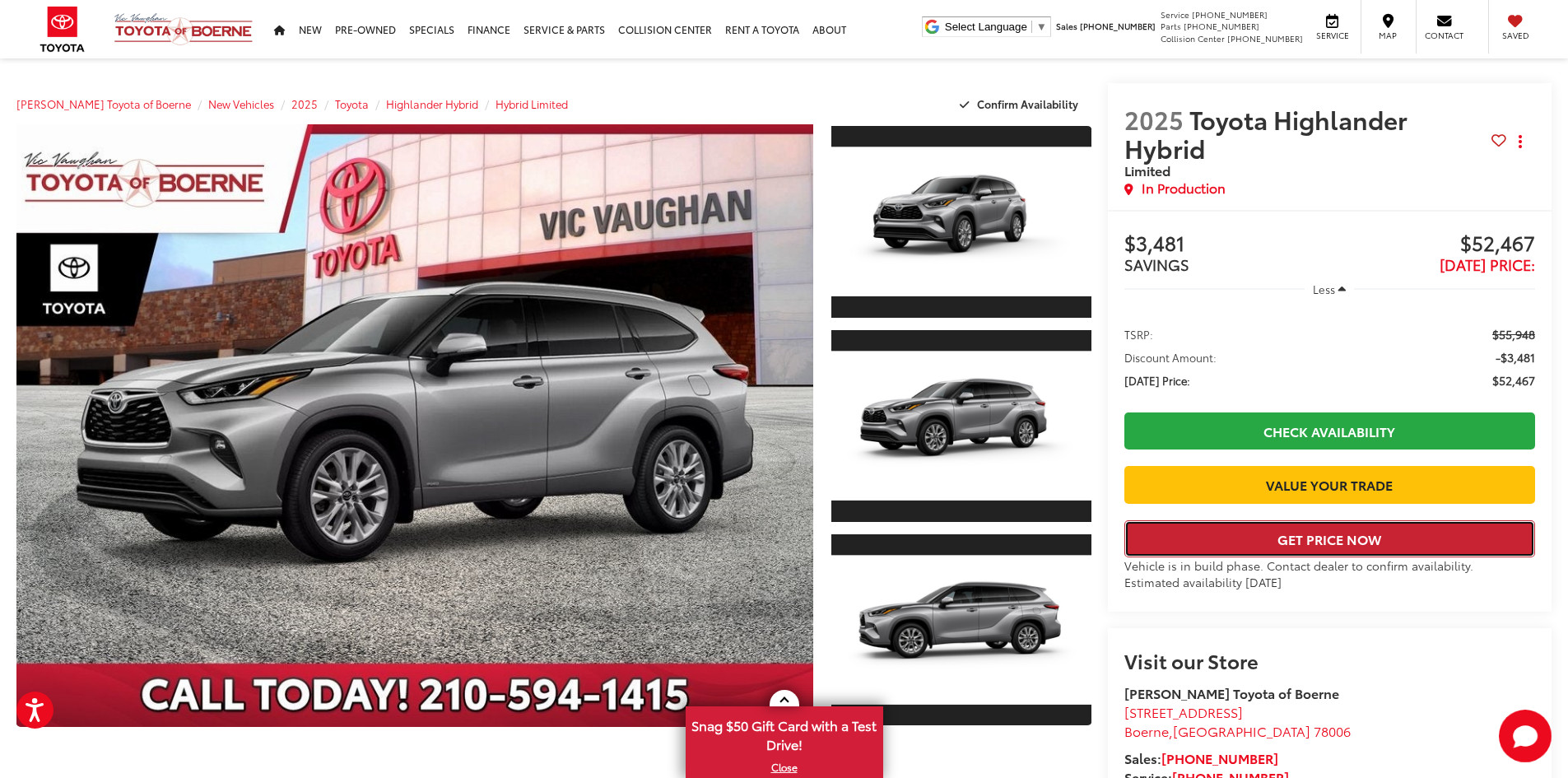
click at [1329, 558] on button "Get Price Now" at bounding box center [1329, 539] width 411 height 38
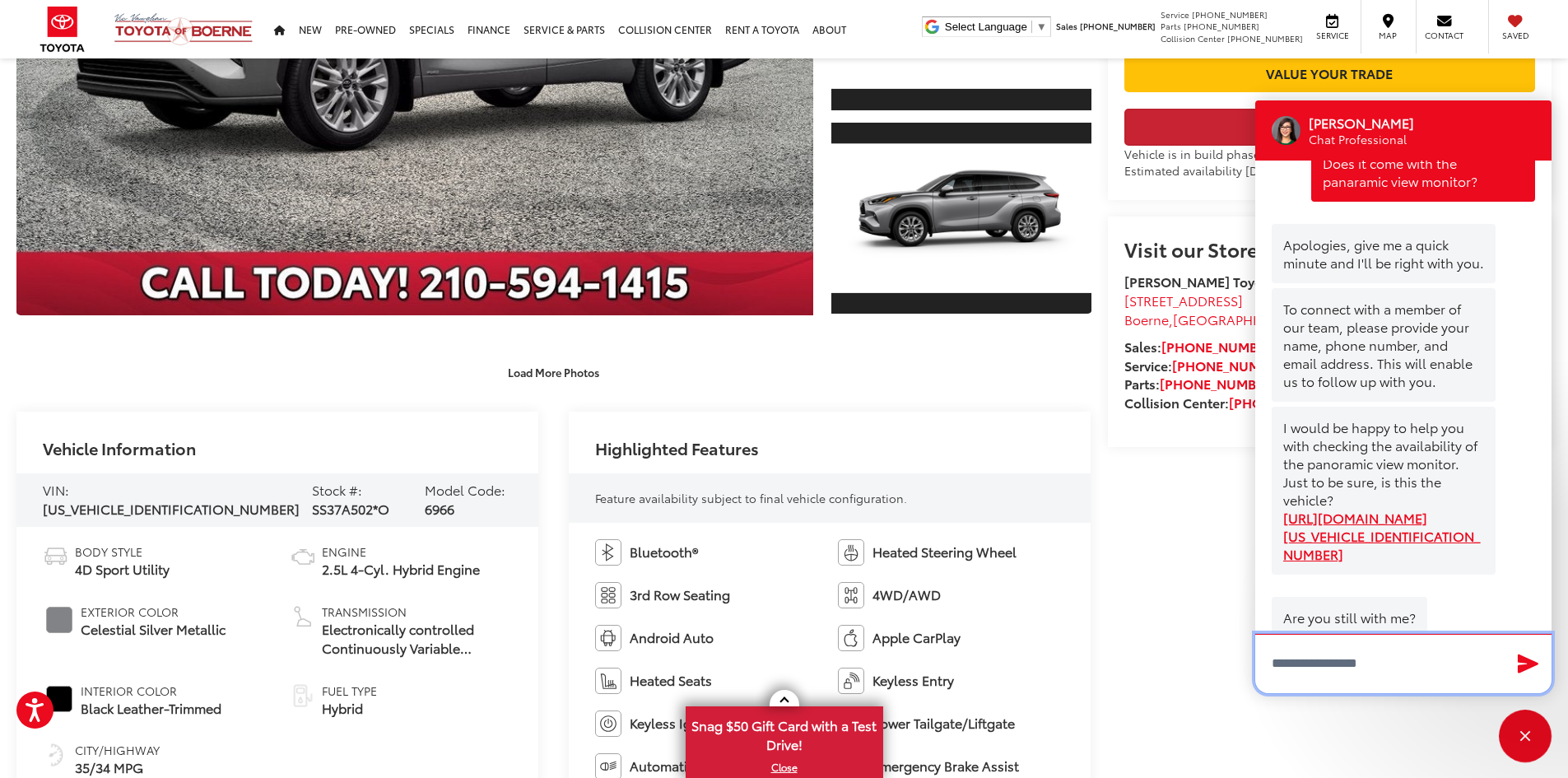
scroll to position [117, 0]
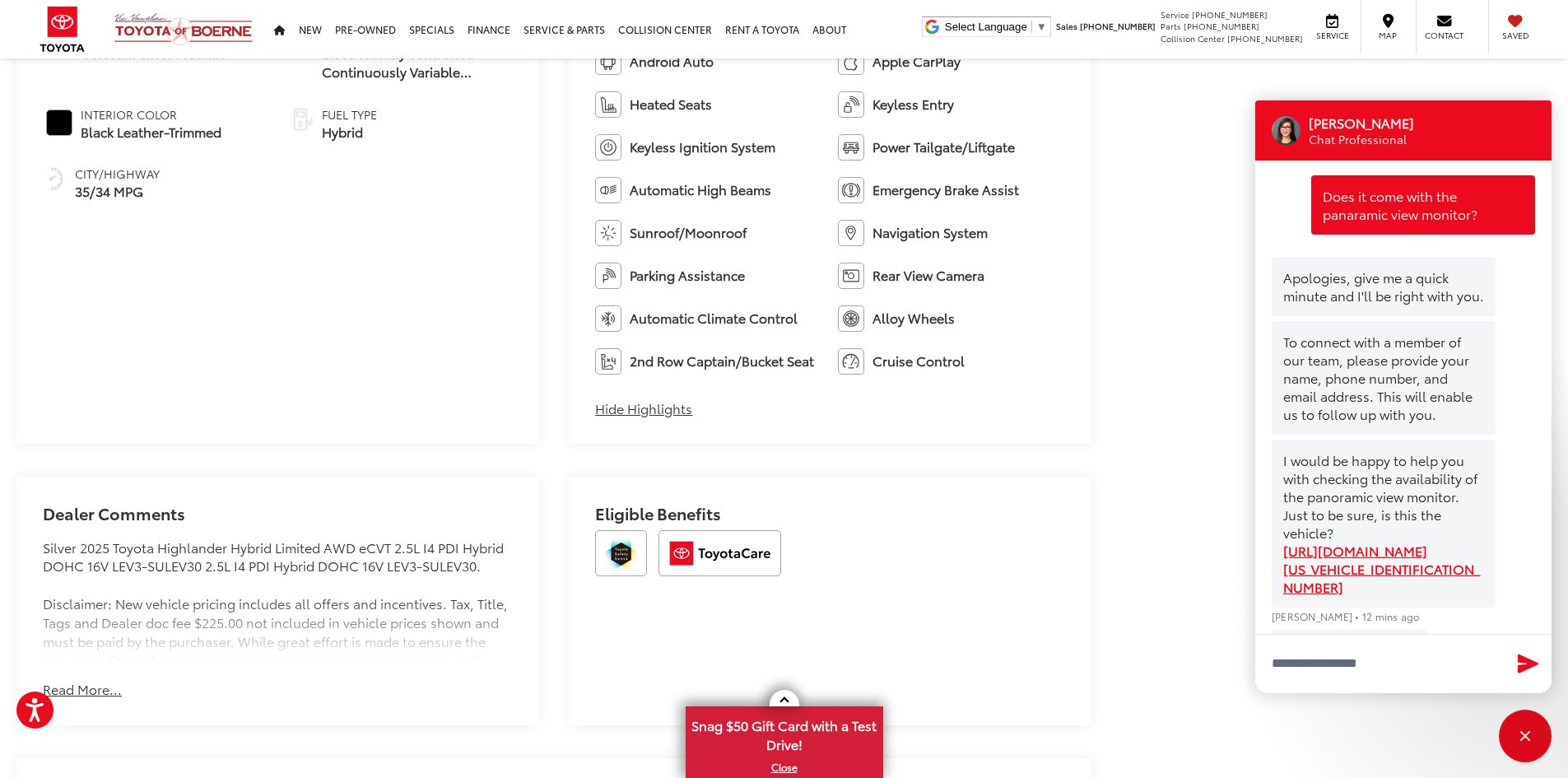
scroll to position [0, 0]
click at [1525, 736] on icon "Start Chat" at bounding box center [1525, 736] width 0 height 0
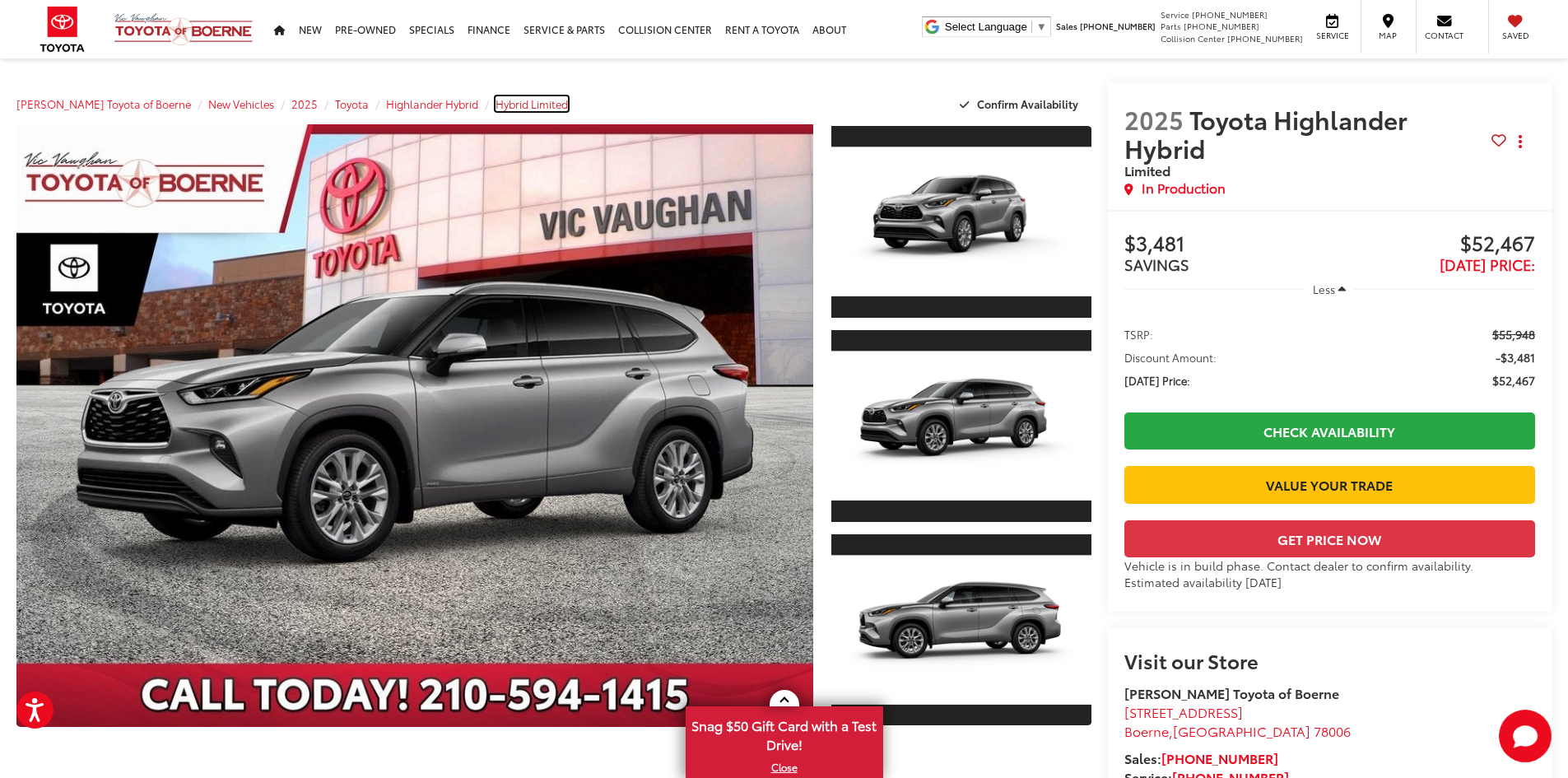
click at [528, 107] on span "Hybrid Limited" at bounding box center [531, 103] width 72 height 14
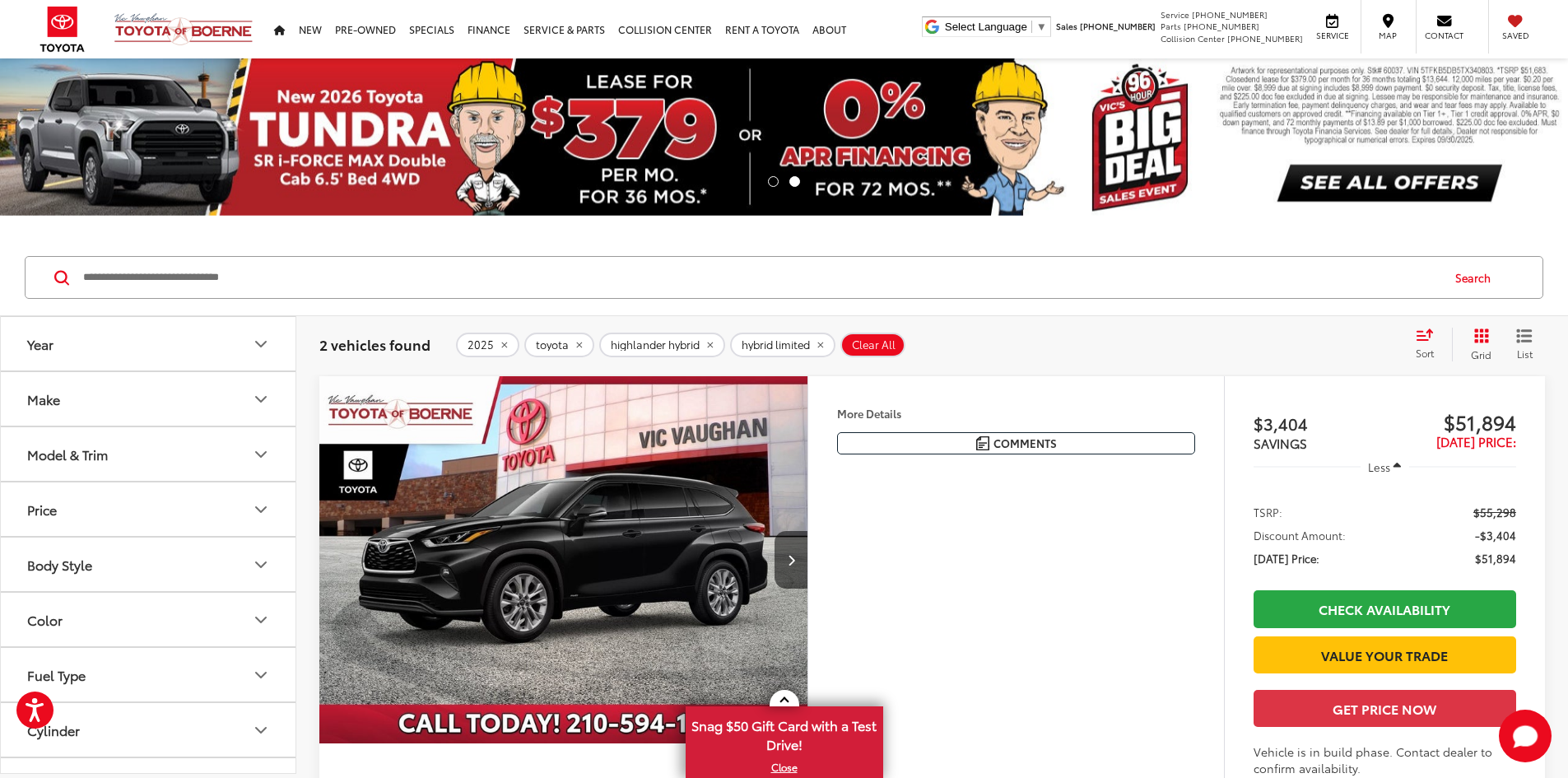
click at [886, 346] on span "Clear All" at bounding box center [873, 345] width 43 height 13
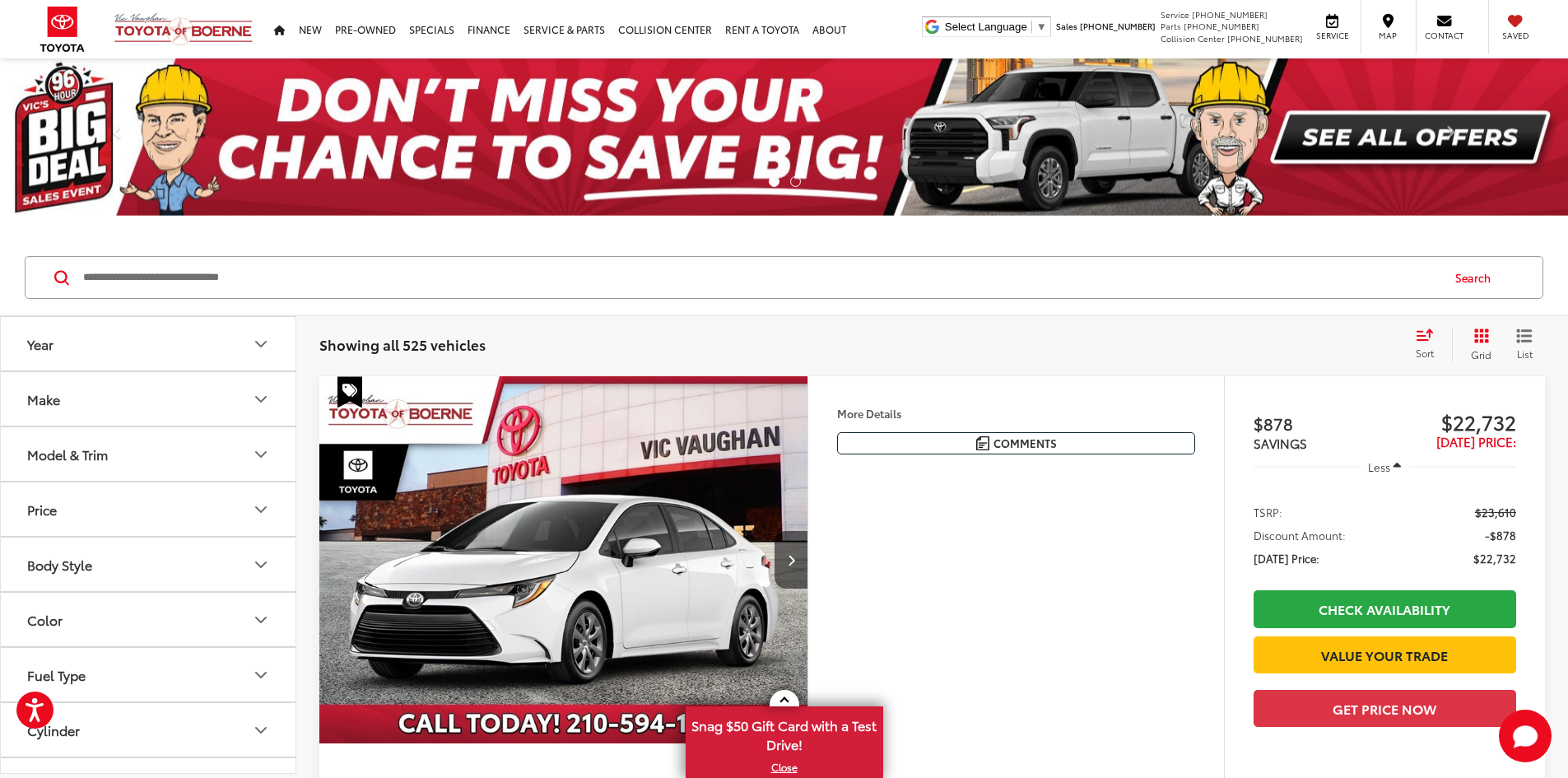
click at [264, 345] on icon "Year" at bounding box center [261, 344] width 20 height 20
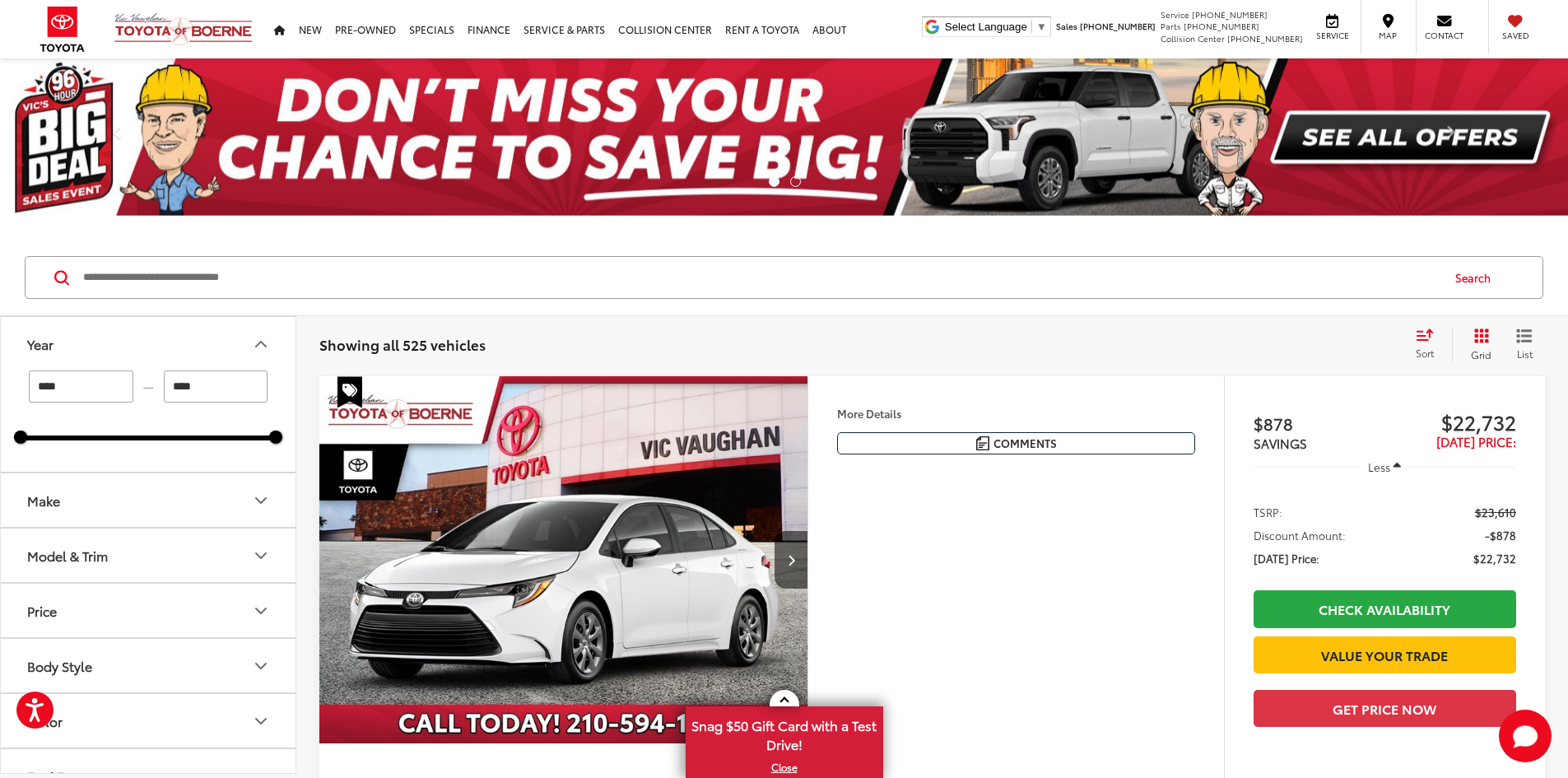
click at [60, 387] on input "****" at bounding box center [81, 386] width 105 height 32
click at [257, 506] on icon "Make" at bounding box center [261, 500] width 20 height 20
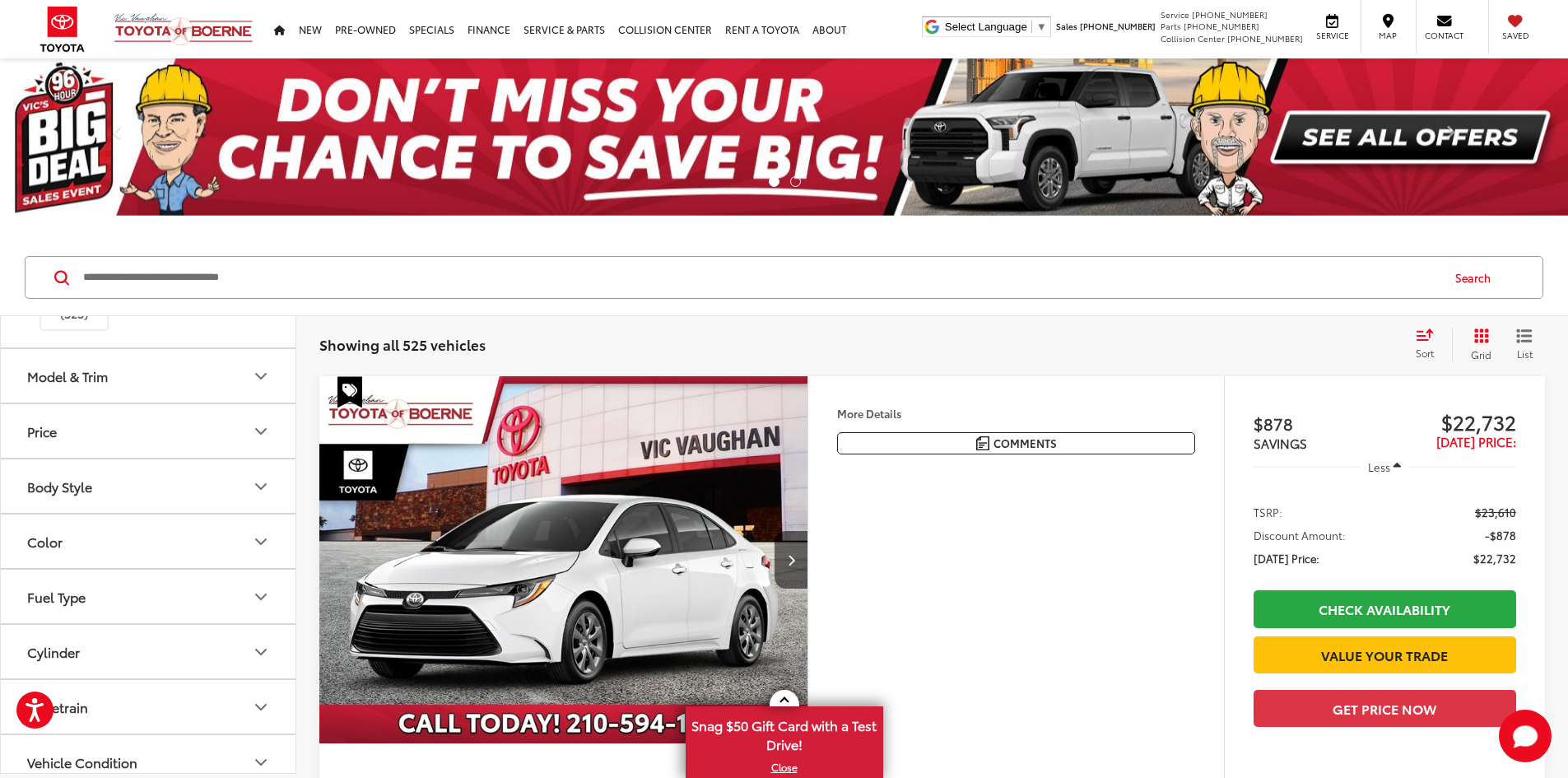
scroll to position [247, 0]
click at [260, 386] on icon "Model & Trim" at bounding box center [261, 375] width 20 height 20
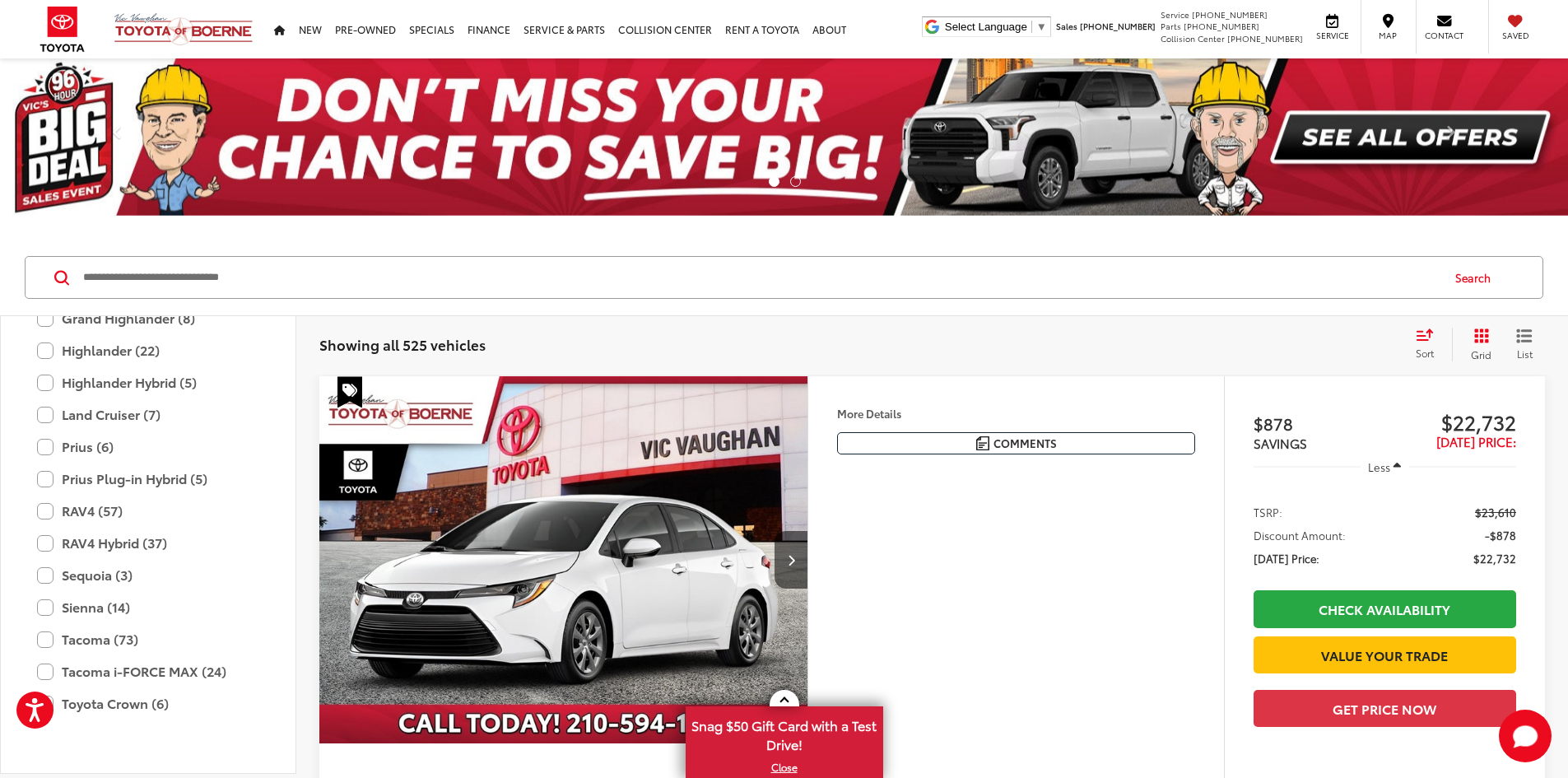
scroll to position [649, 0]
click at [150, 396] on label "Highlander Hybrid (5)" at bounding box center [148, 382] width 222 height 29
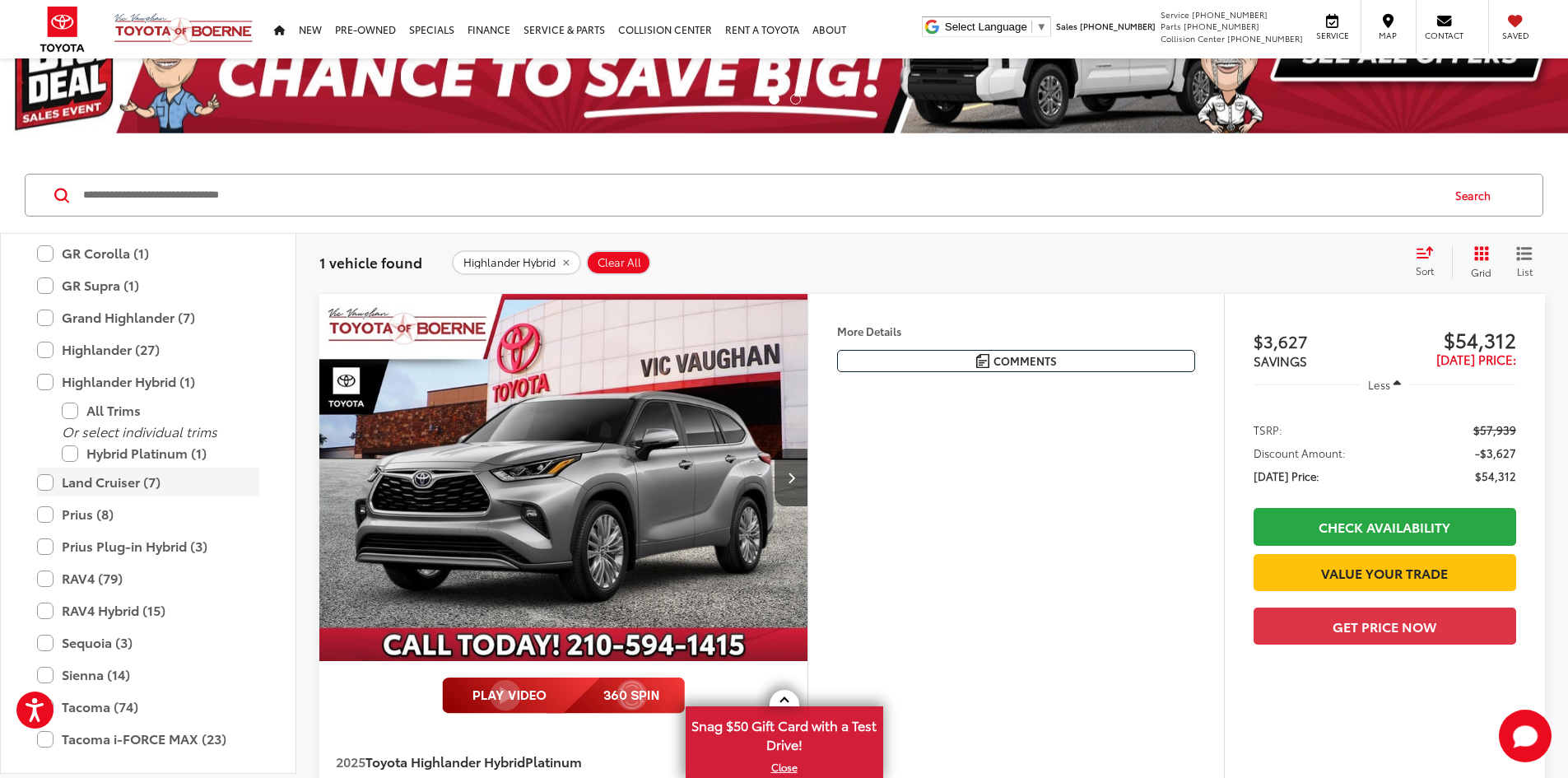
scroll to position [484, 0]
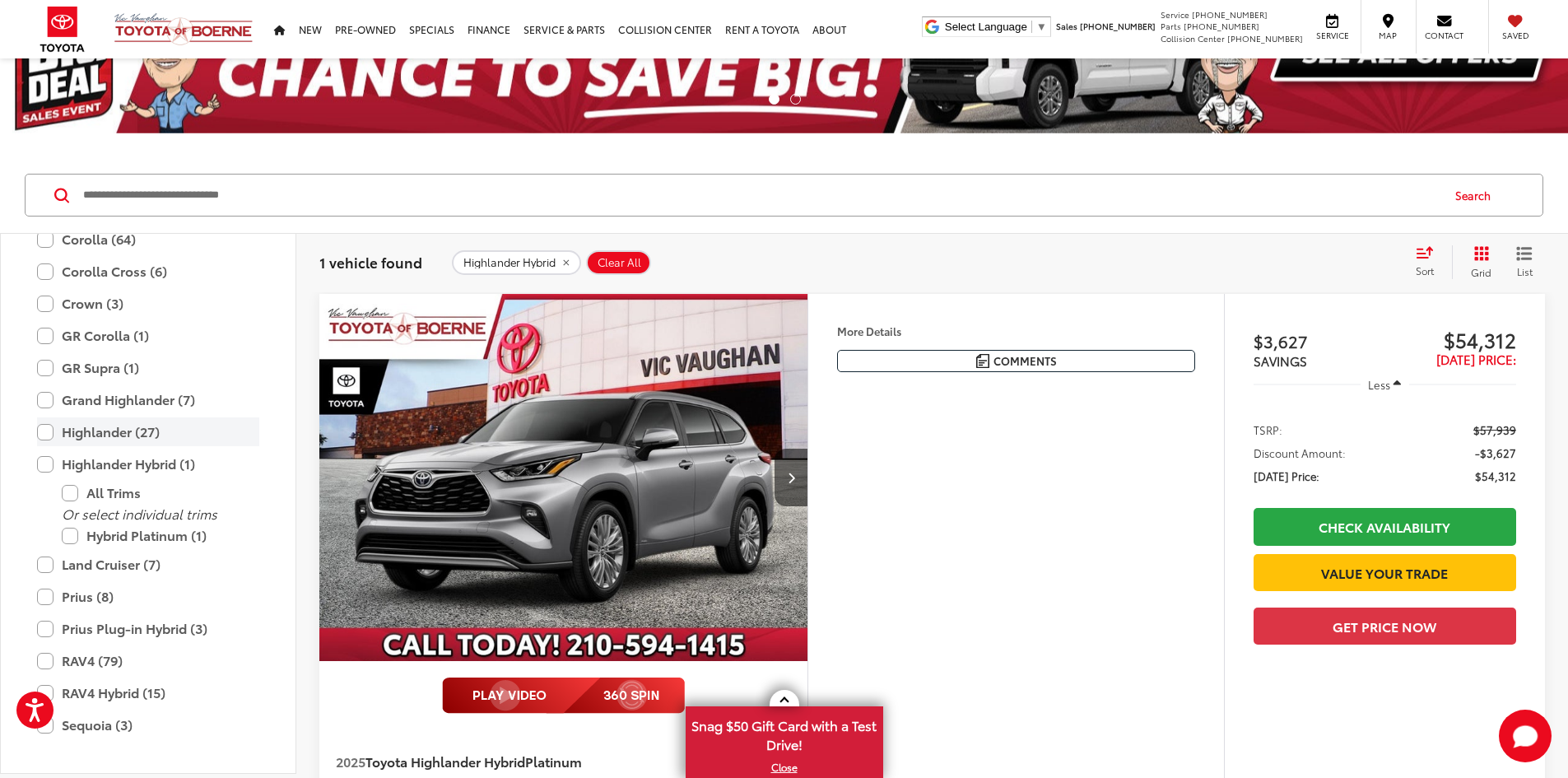
click at [102, 446] on label "Highlander (27)" at bounding box center [148, 432] width 222 height 29
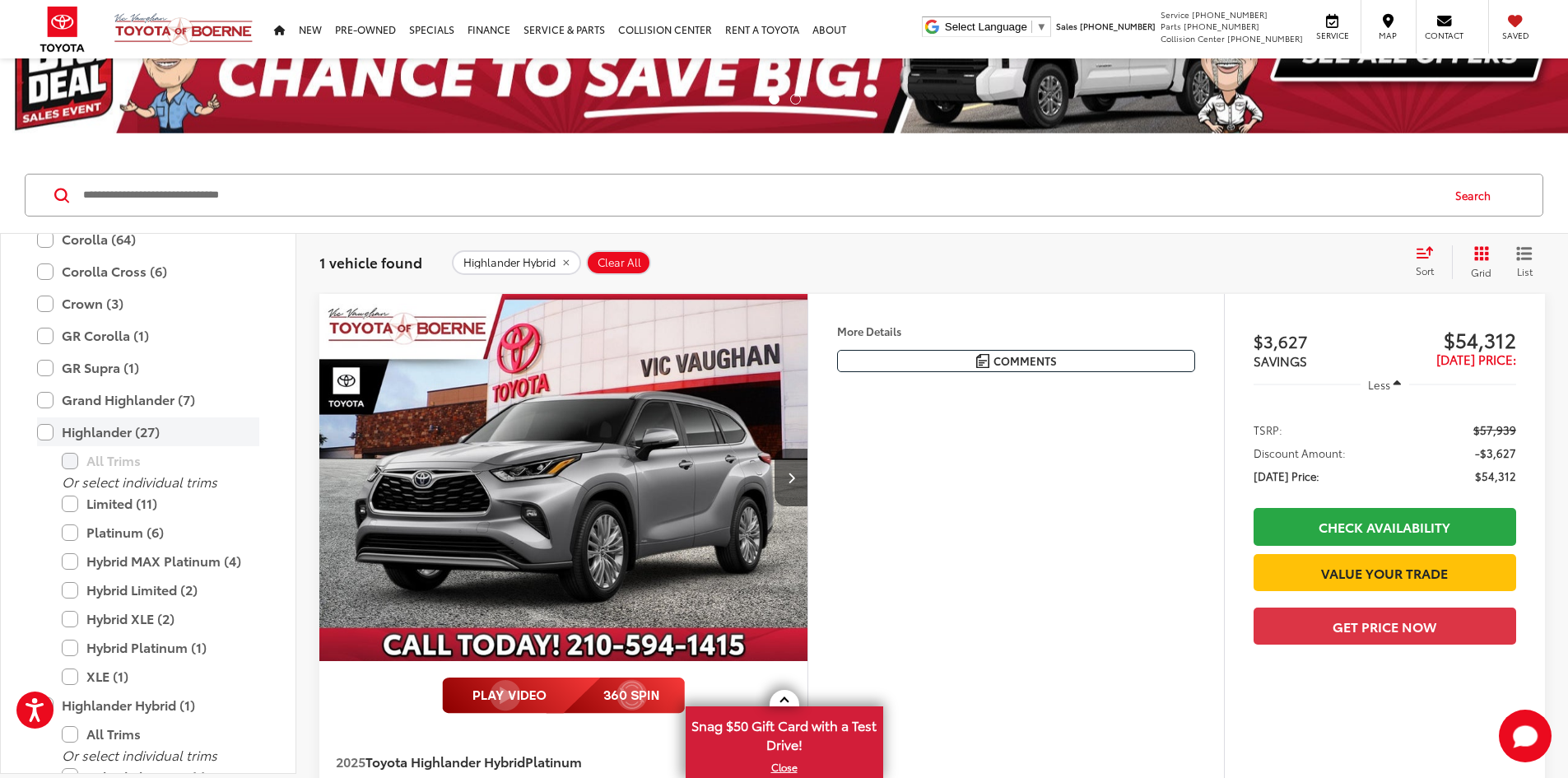
type input "****"
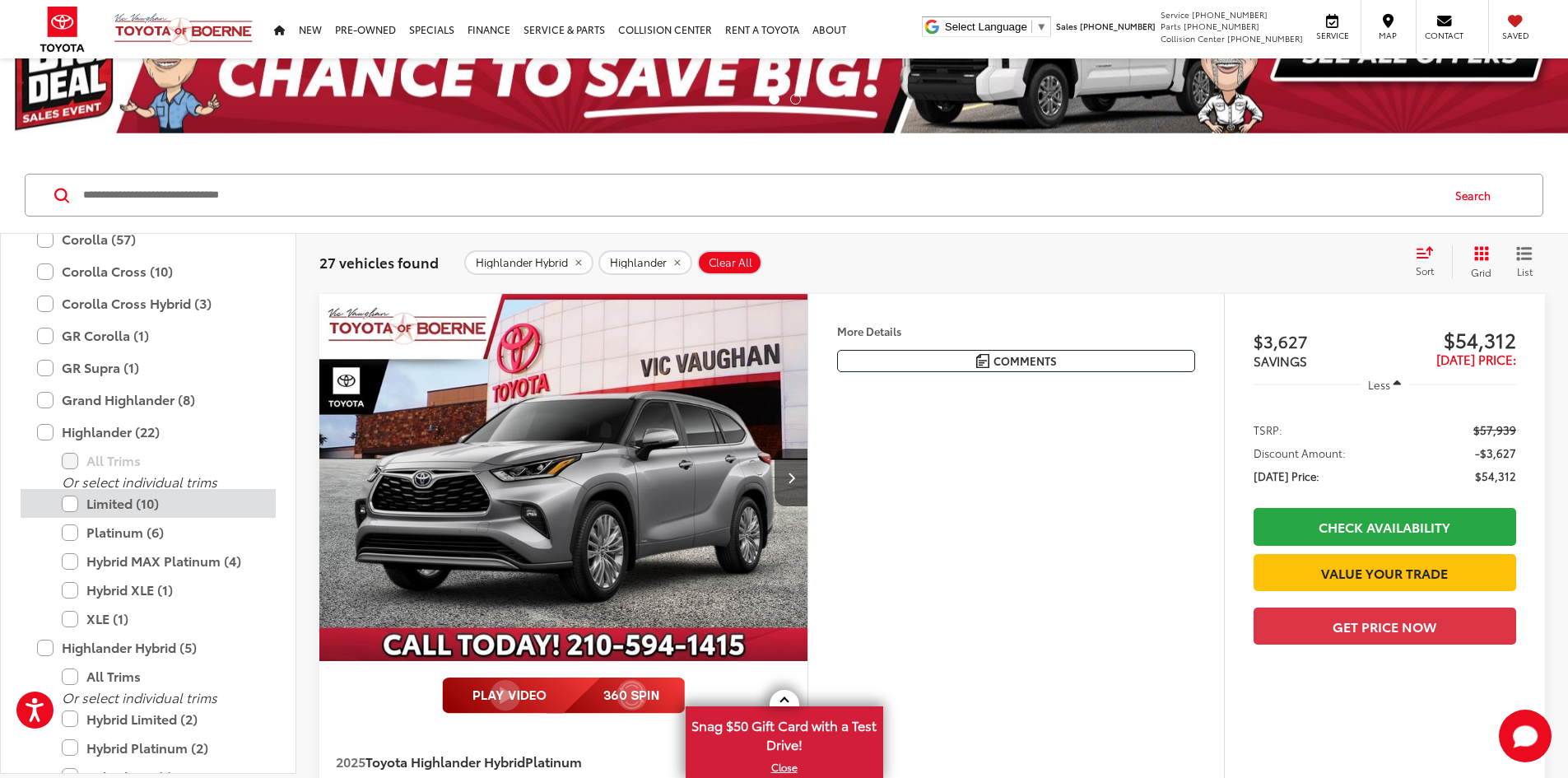
click at [116, 517] on label "Limited (10)" at bounding box center [160, 504] width 197 height 29
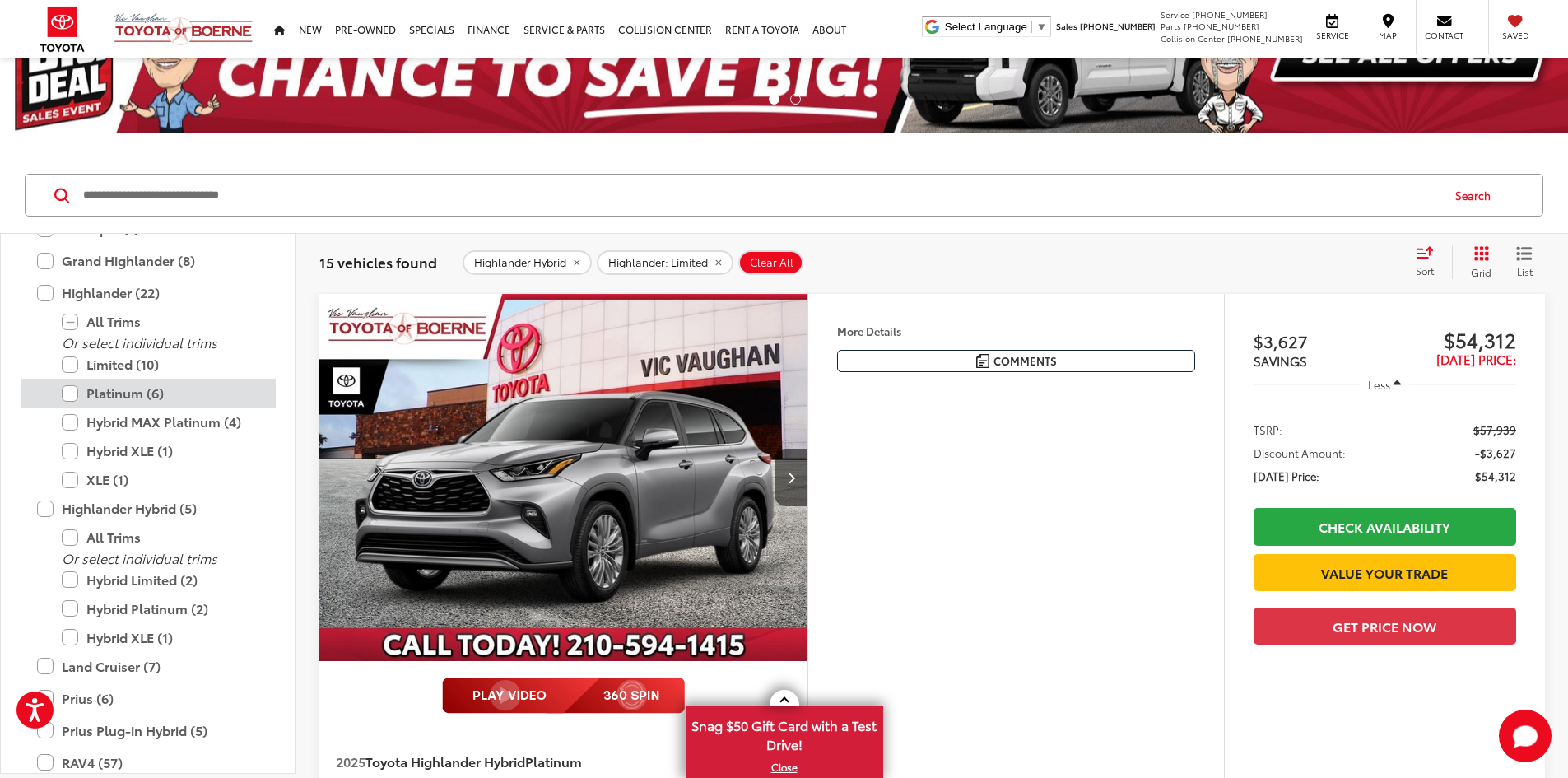
scroll to position [649, 0]
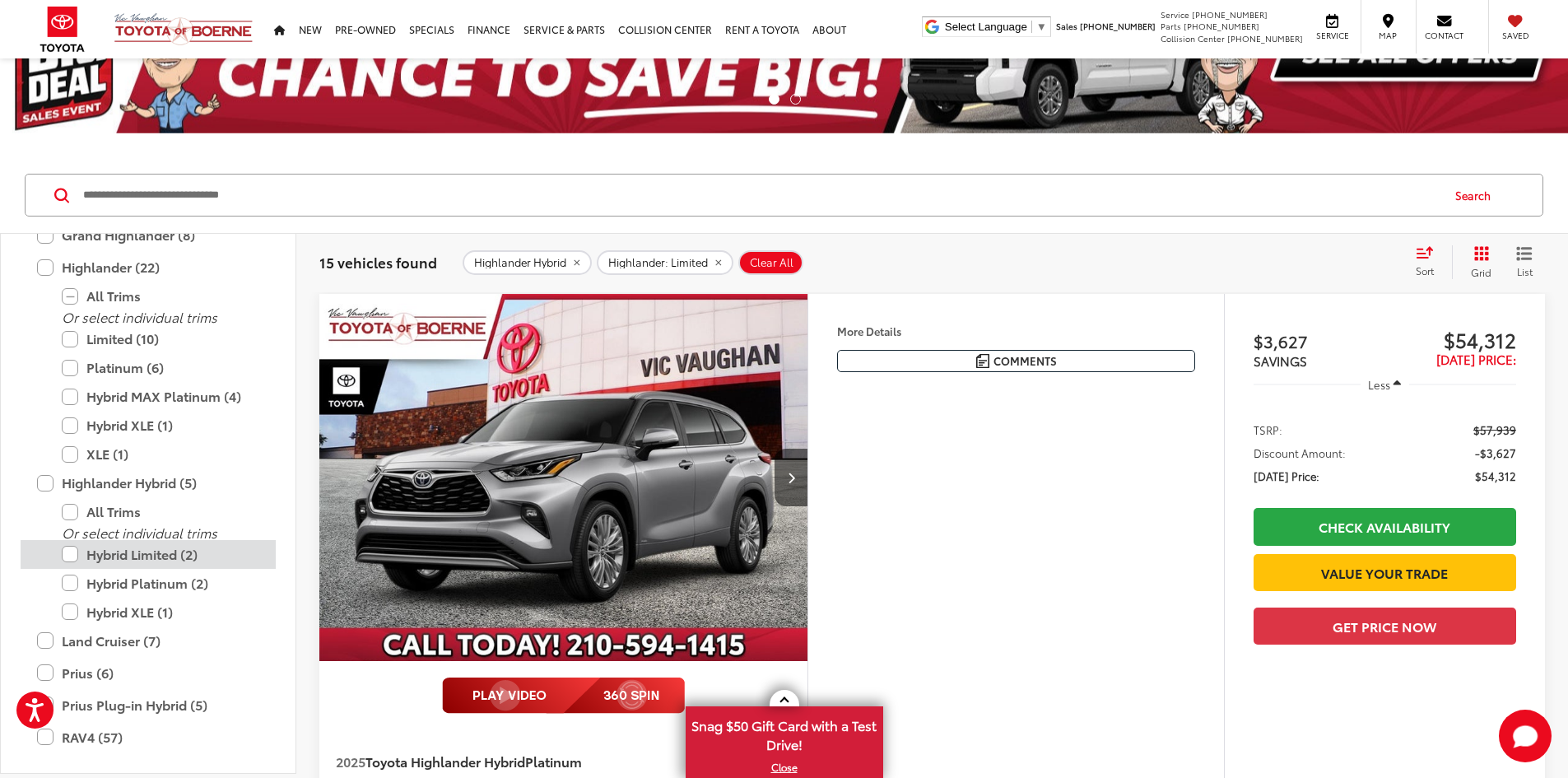
click at [71, 569] on label "Hybrid Limited (2)" at bounding box center [160, 555] width 197 height 29
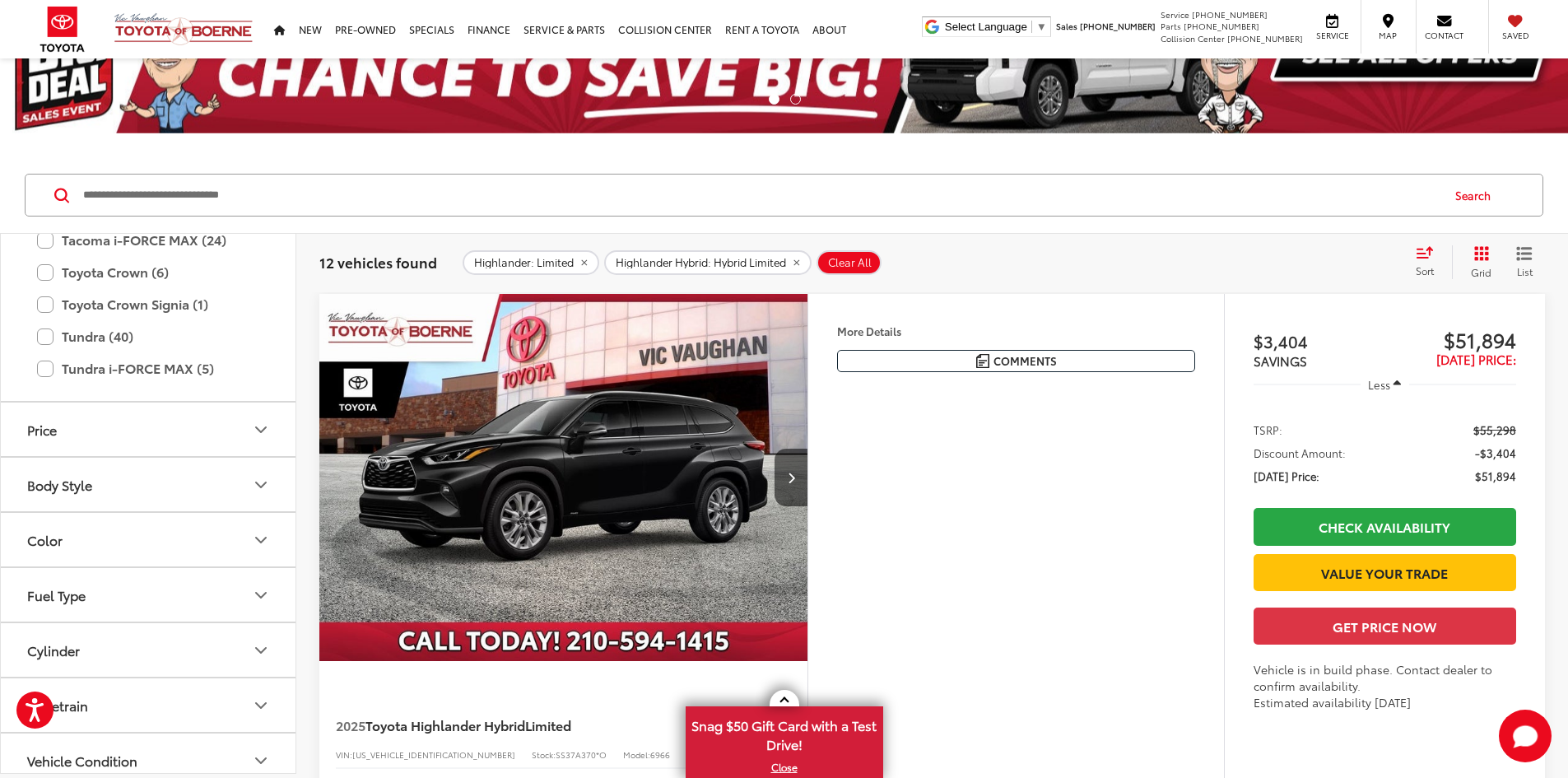
scroll to position [998, 0]
click at [260, 548] on icon "Color" at bounding box center [261, 539] width 20 height 20
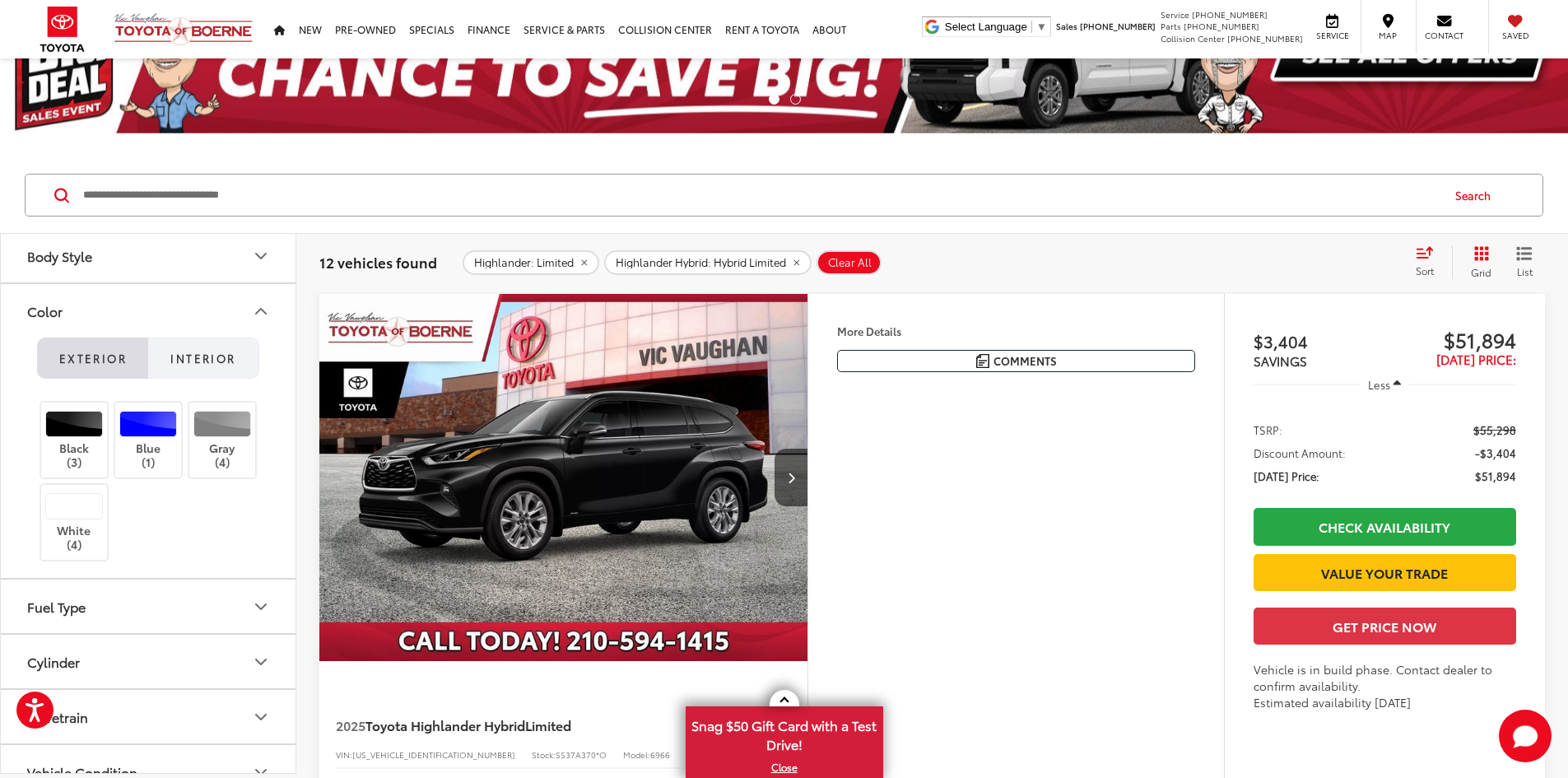
scroll to position [1245, 0]
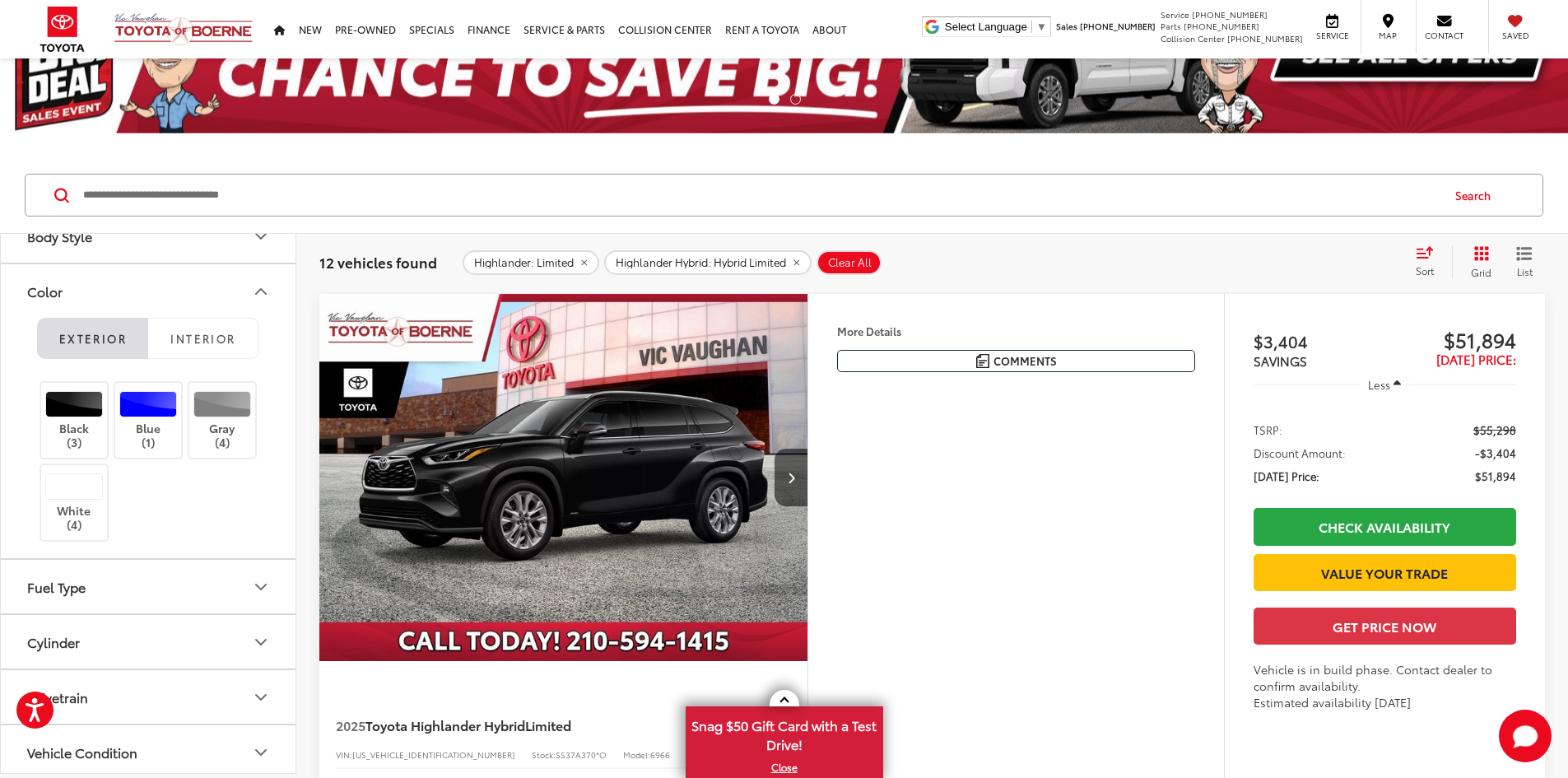
click at [261, 301] on icon "Color" at bounding box center [261, 291] width 20 height 20
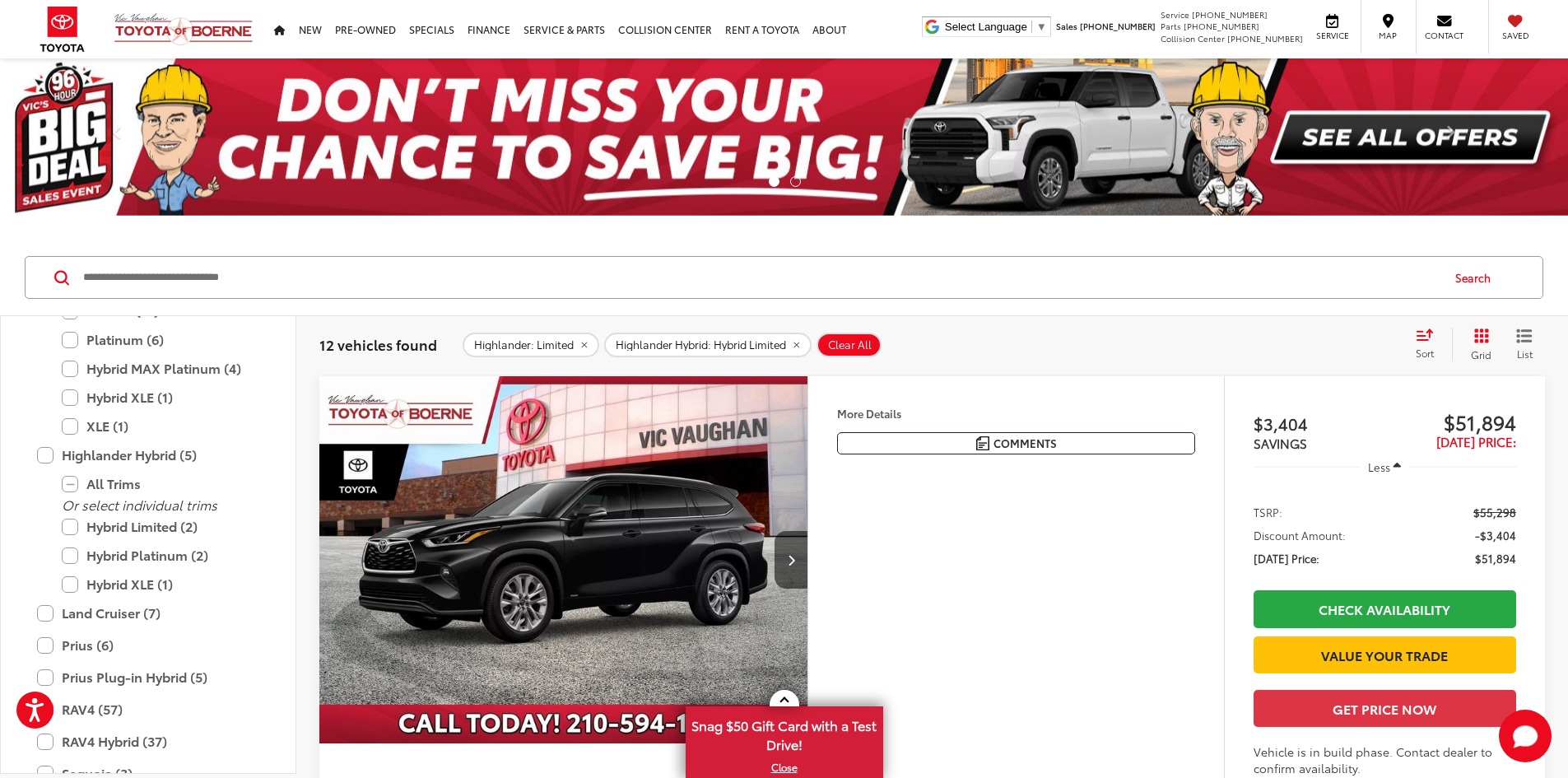
scroll to position [814, 0]
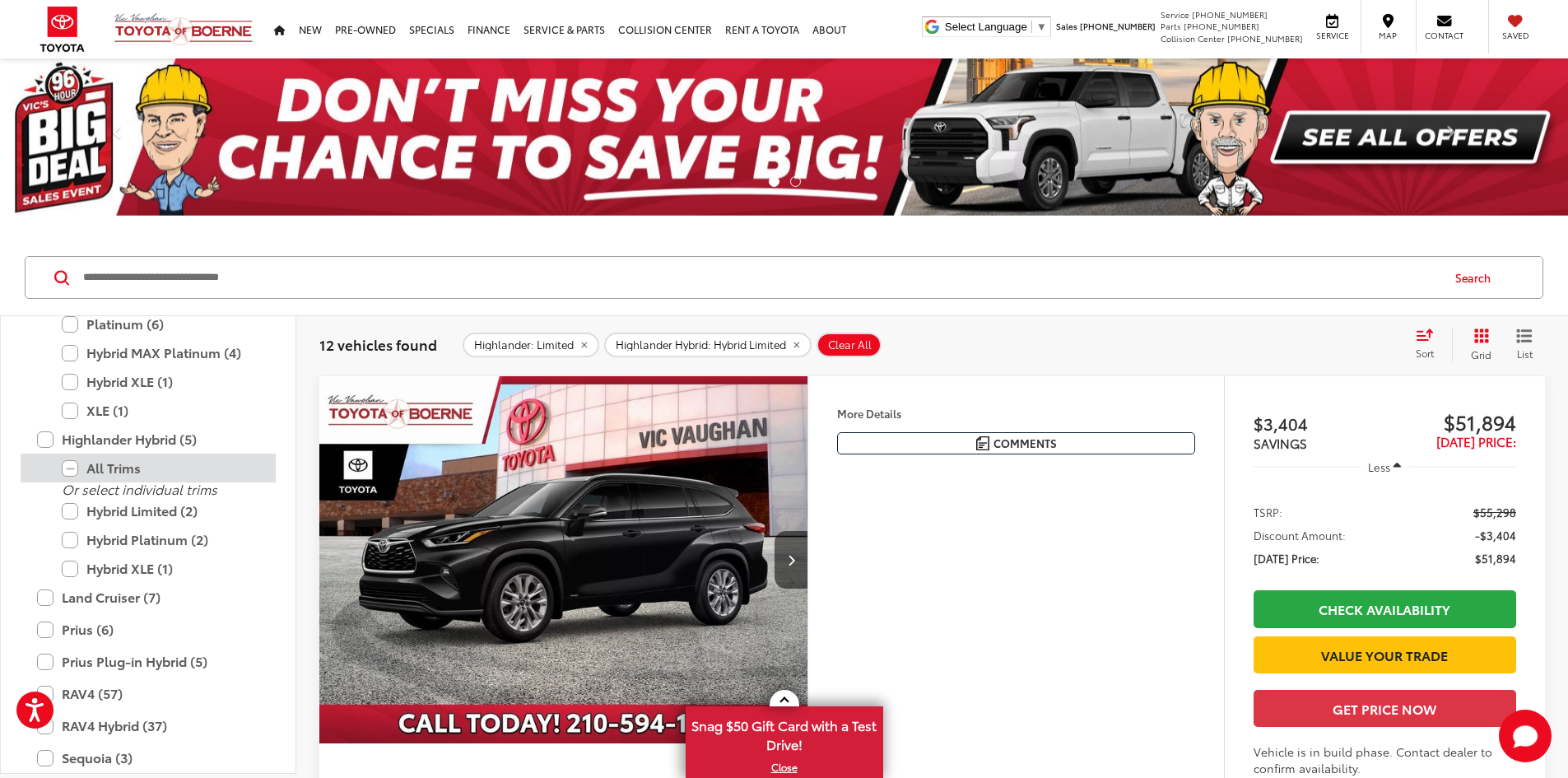
click at [70, 468] on label "All Trims" at bounding box center [160, 468] width 197 height 29
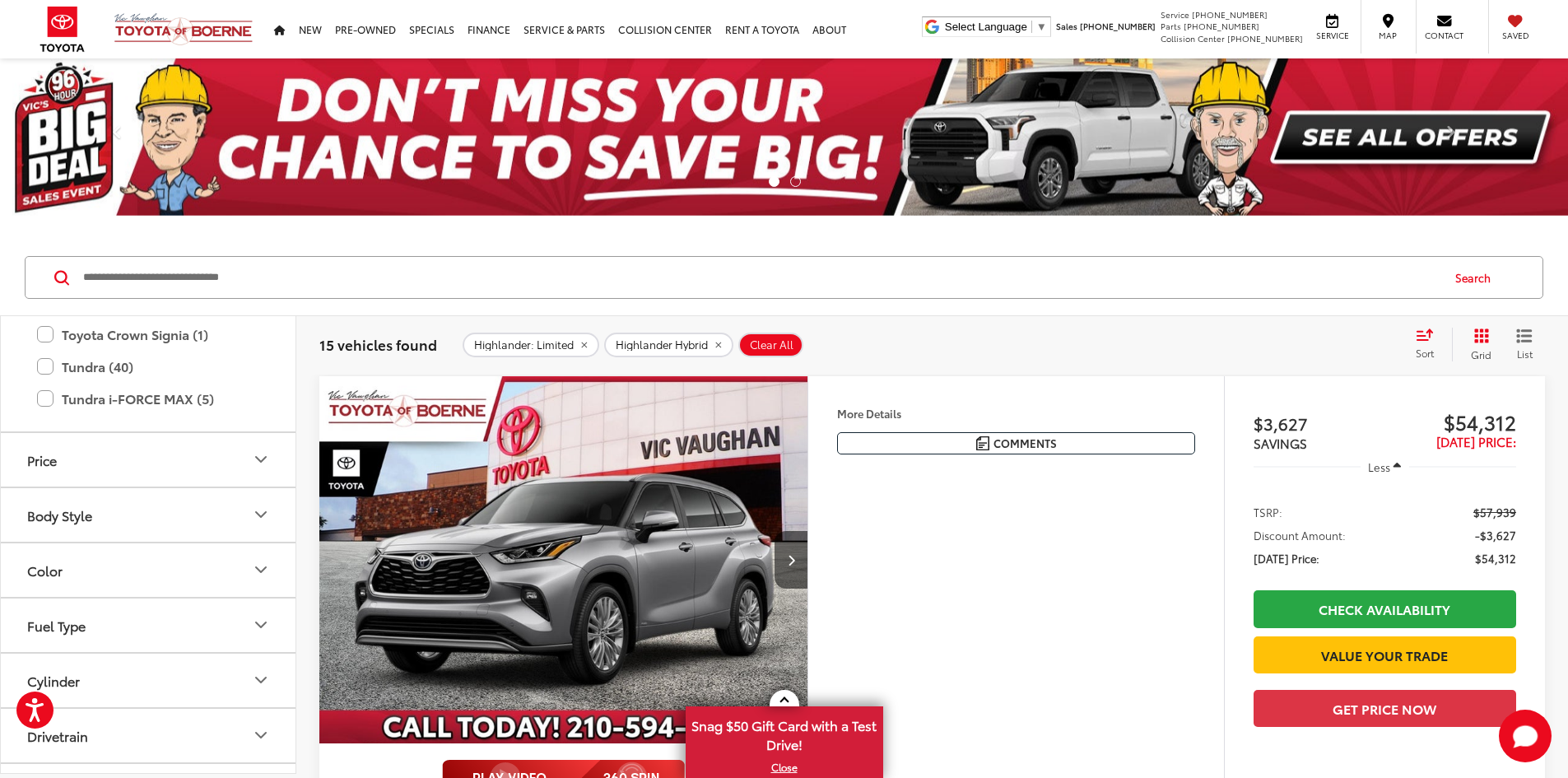
scroll to position [1164, 0]
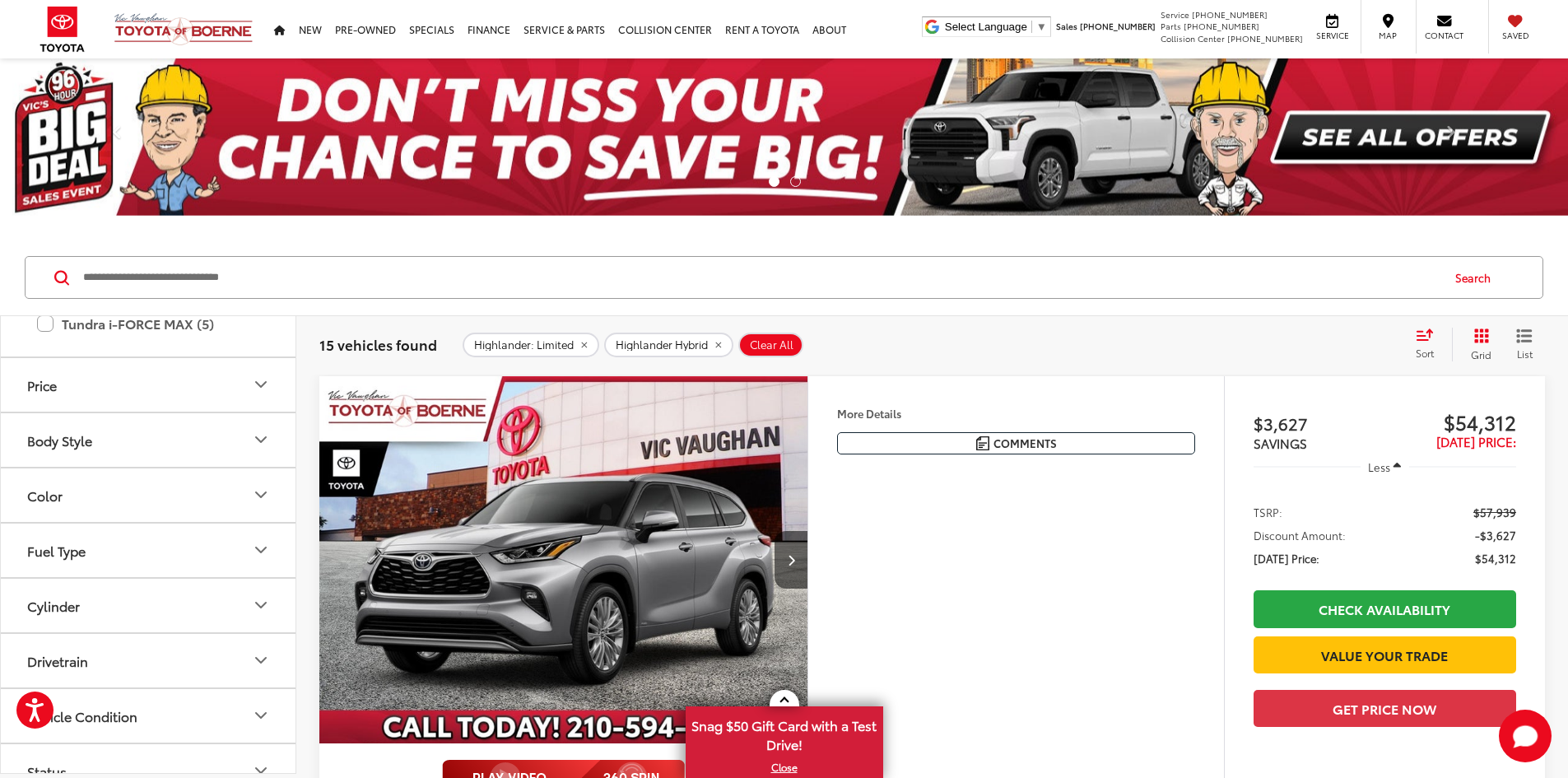
click at [258, 498] on icon "Color" at bounding box center [261, 494] width 20 height 20
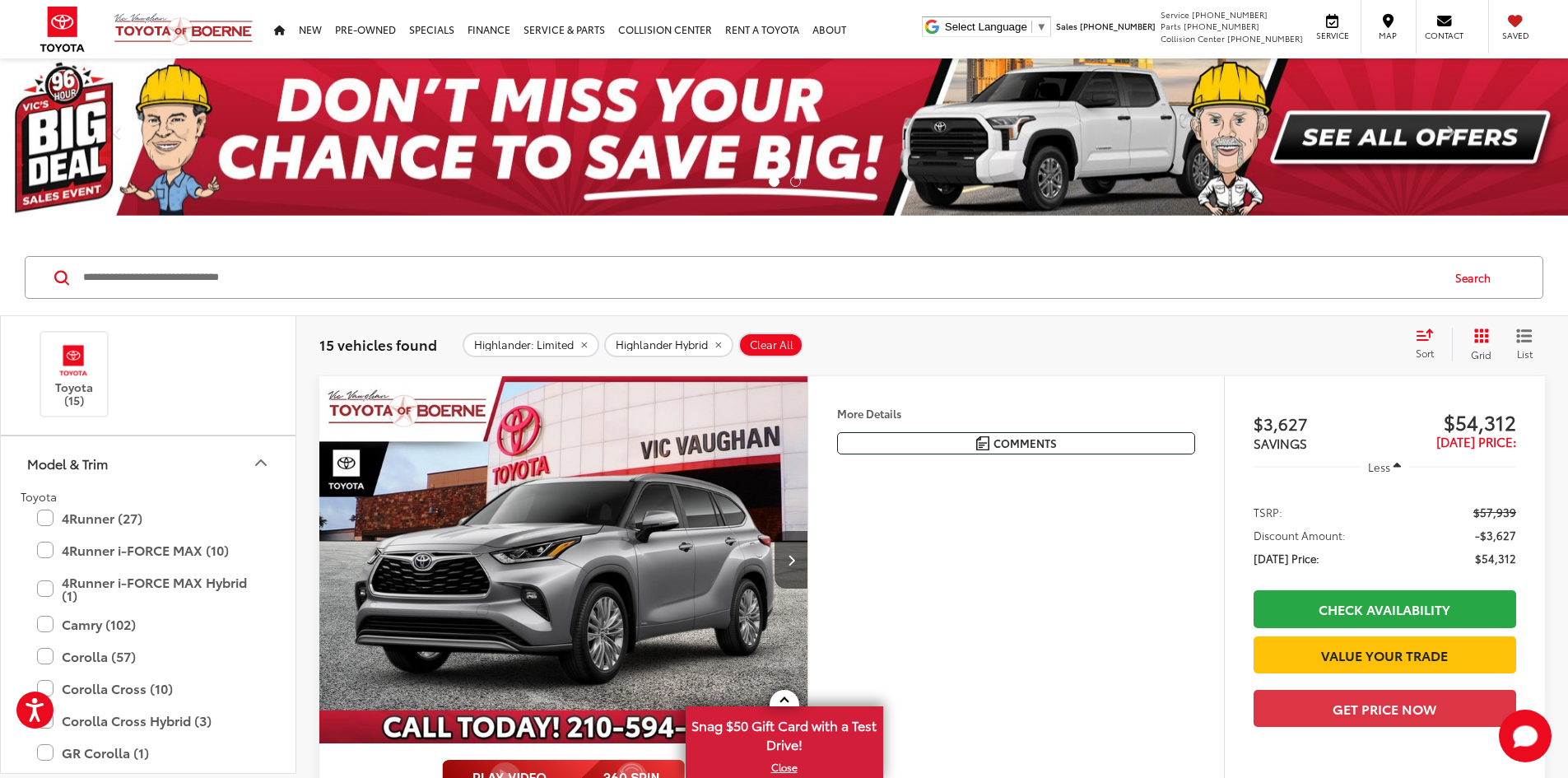
scroll to position [175, 0]
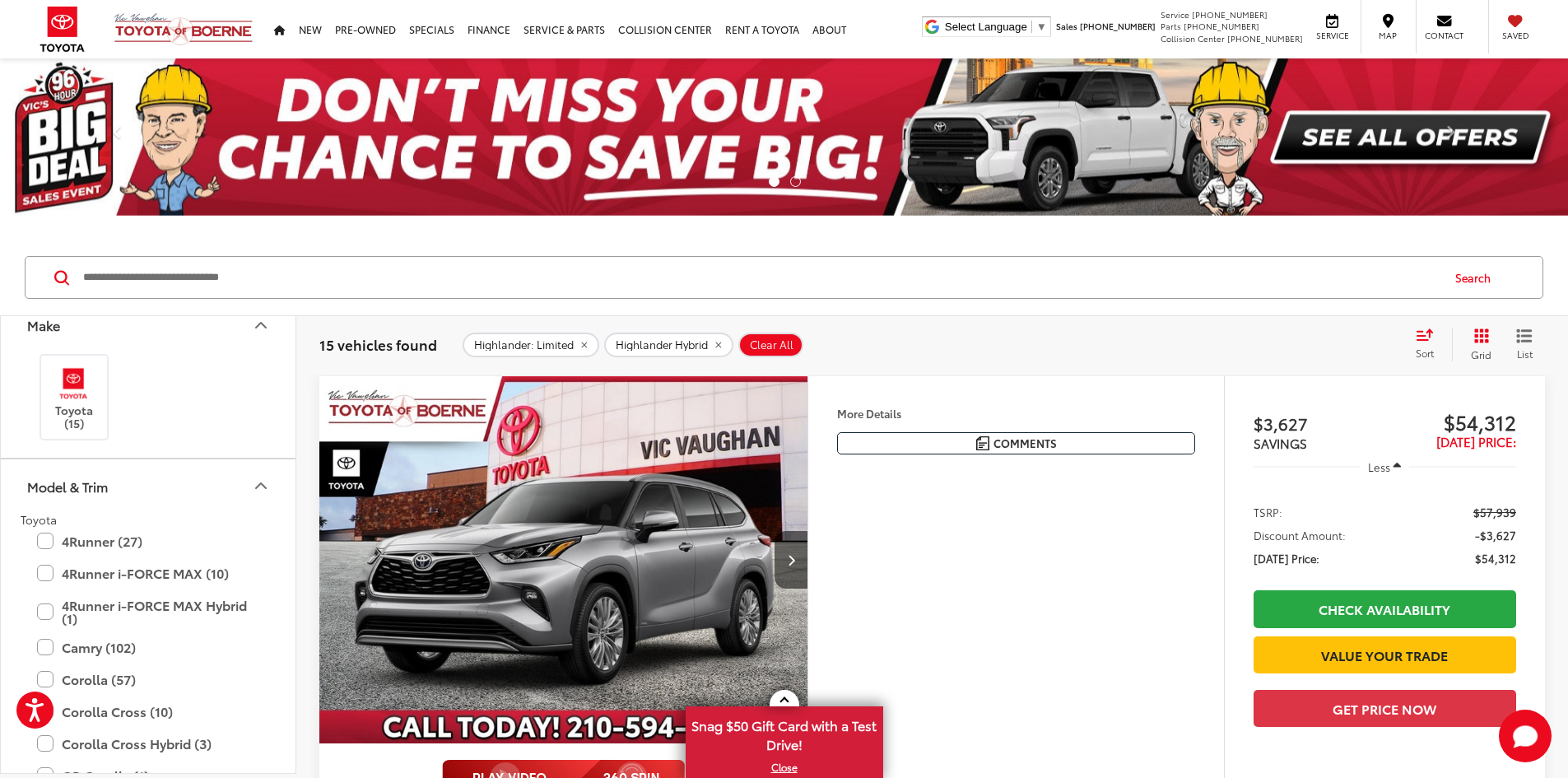
click at [1038, 641] on div "More Details Comments Dealer Comments Silver 2025 Toyota Highlander Hybrid Plat…" at bounding box center [1015, 650] width 416 height 549
